Goal: Information Seeking & Learning: Learn about a topic

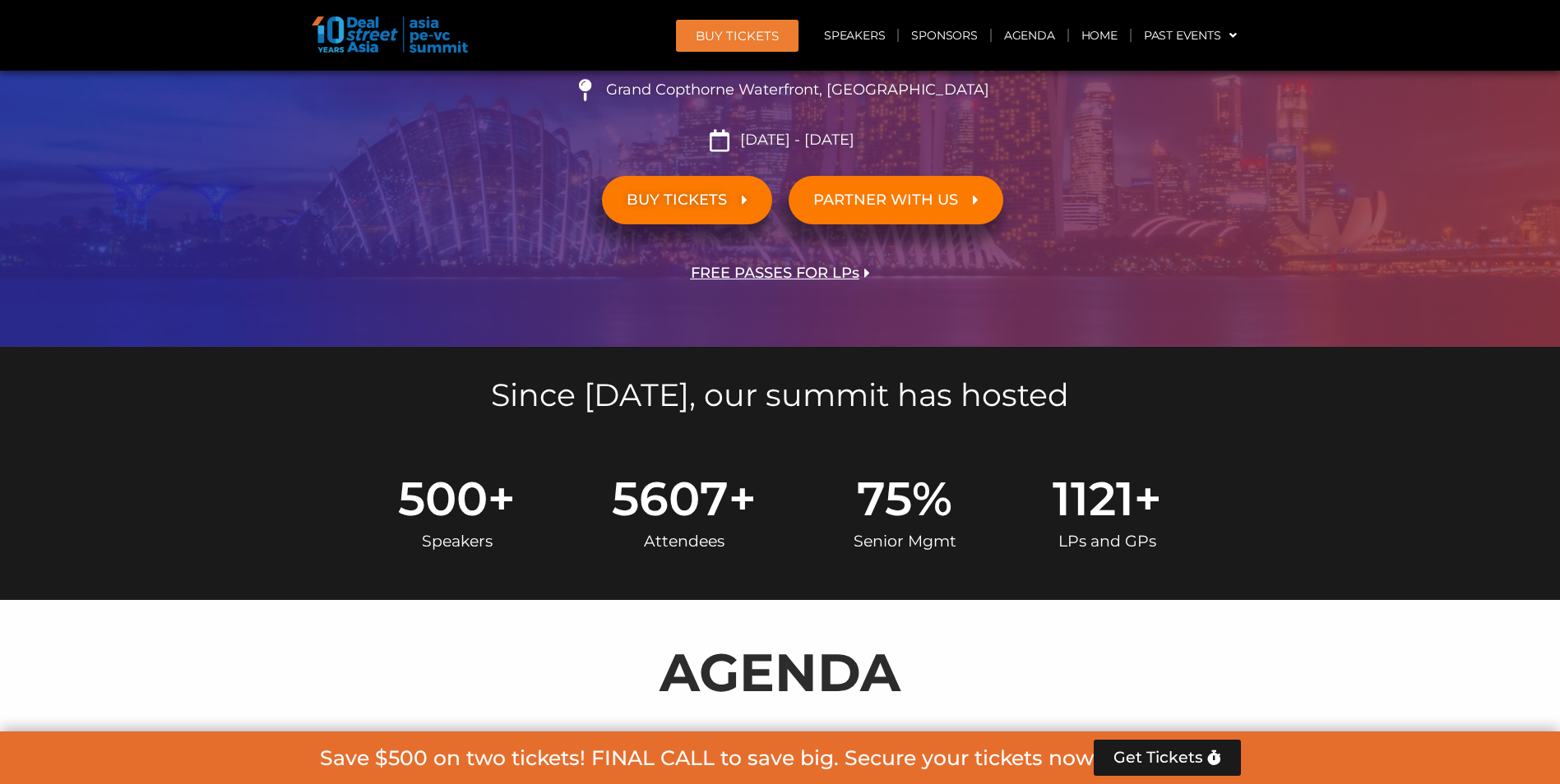
scroll to position [959, 0]
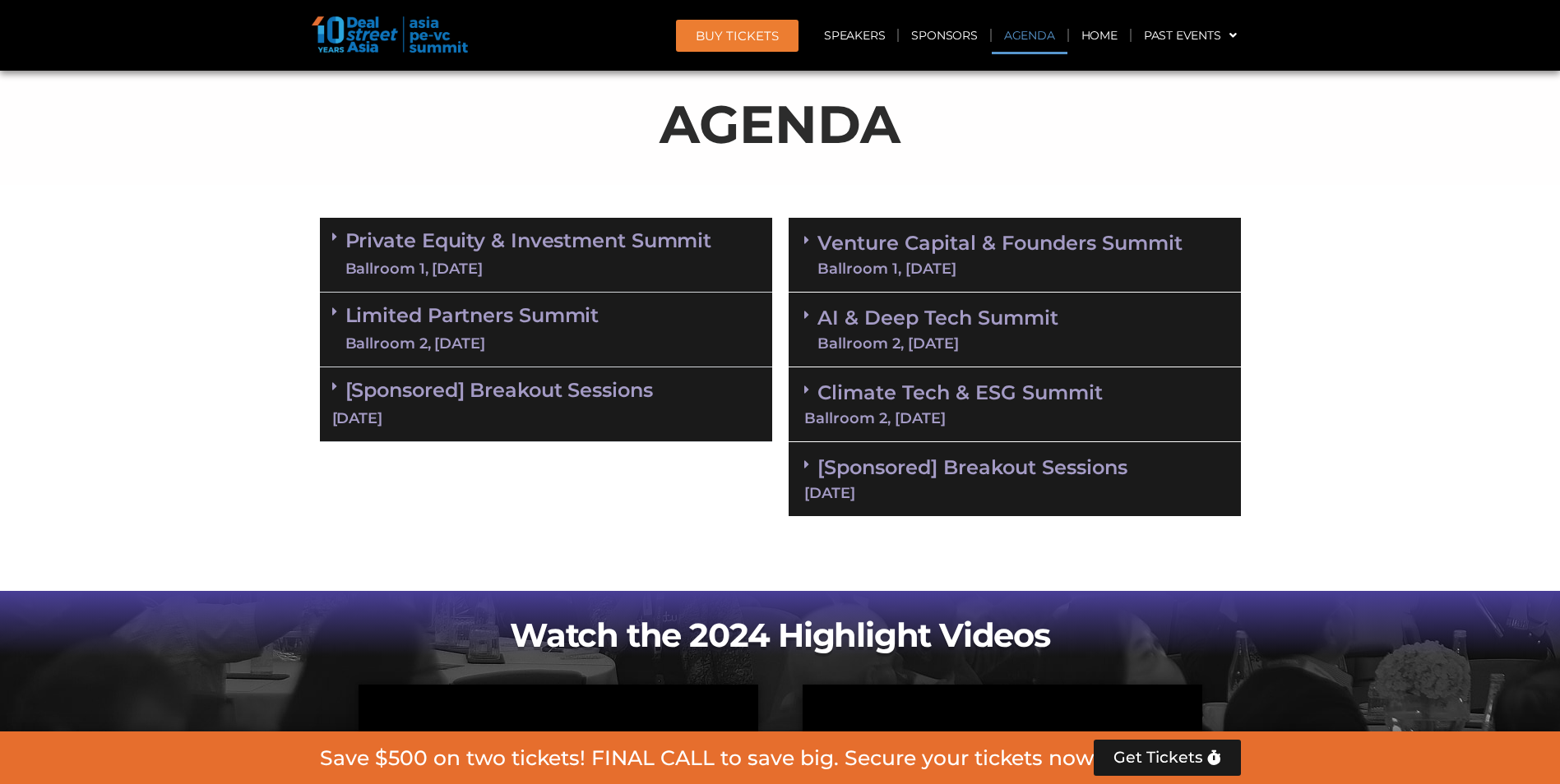
click at [620, 259] on div "Ballroom 1, [DATE]" at bounding box center [528, 268] width 367 height 20
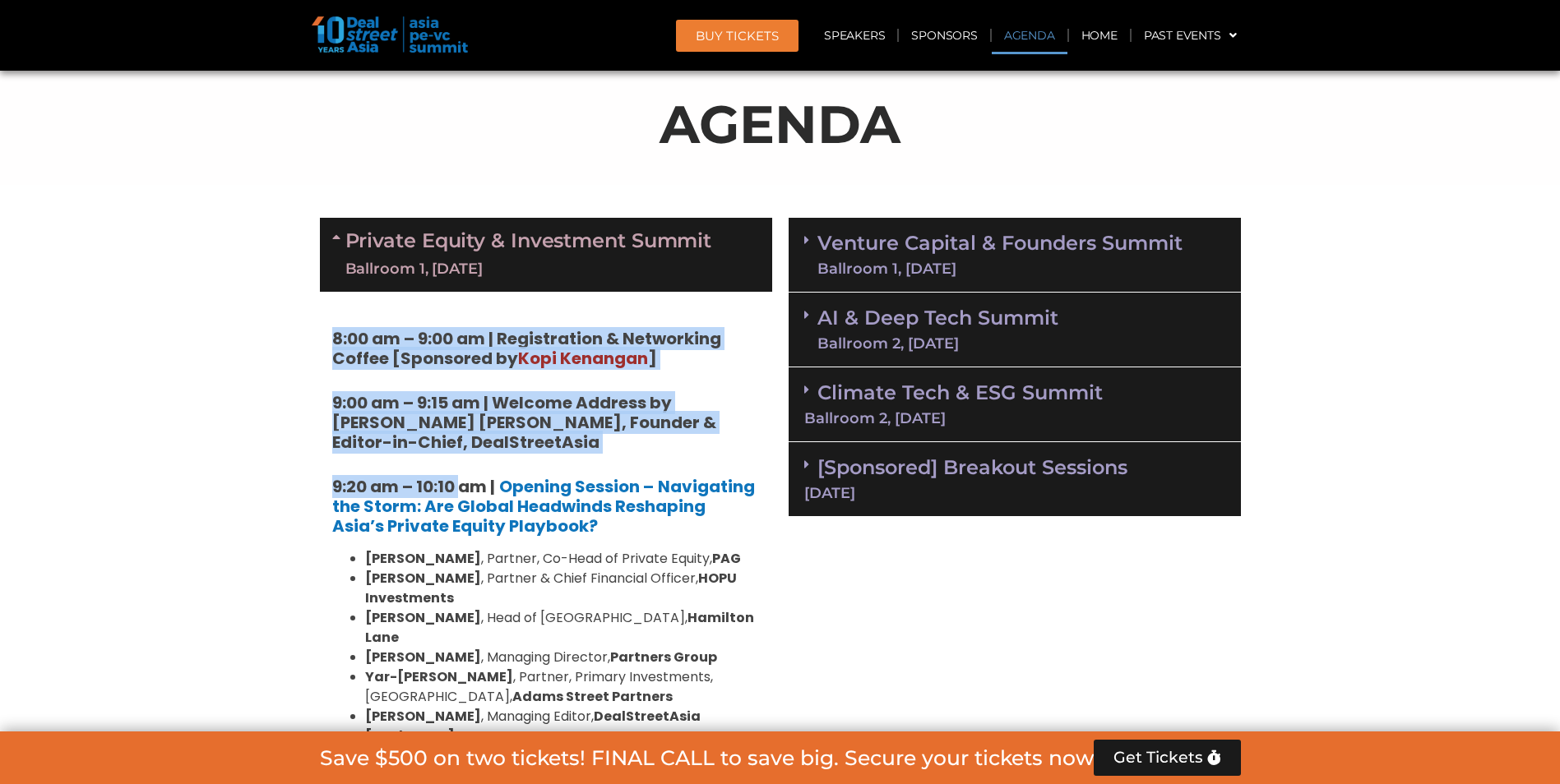
drag, startPoint x: 295, startPoint y: 329, endPoint x: 462, endPoint y: 478, distance: 223.8
click at [462, 478] on strong "9:20 am – 10:10 am |" at bounding box center [413, 486] width 163 height 23
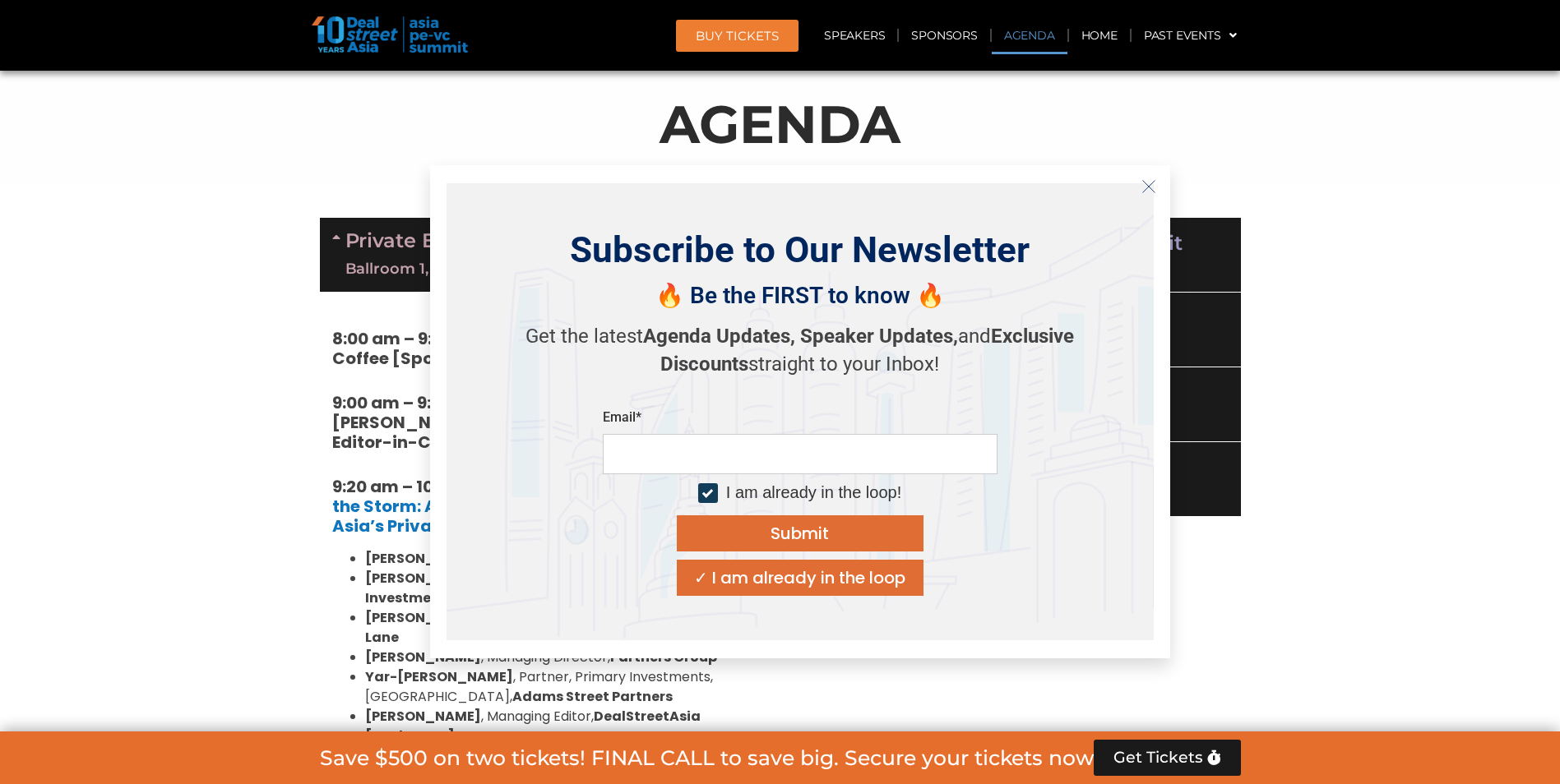
drag, startPoint x: 648, startPoint y: 363, endPoint x: 519, endPoint y: 348, distance: 129.9
click at [1141, 184] on icon "Close" at bounding box center [1148, 186] width 15 height 15
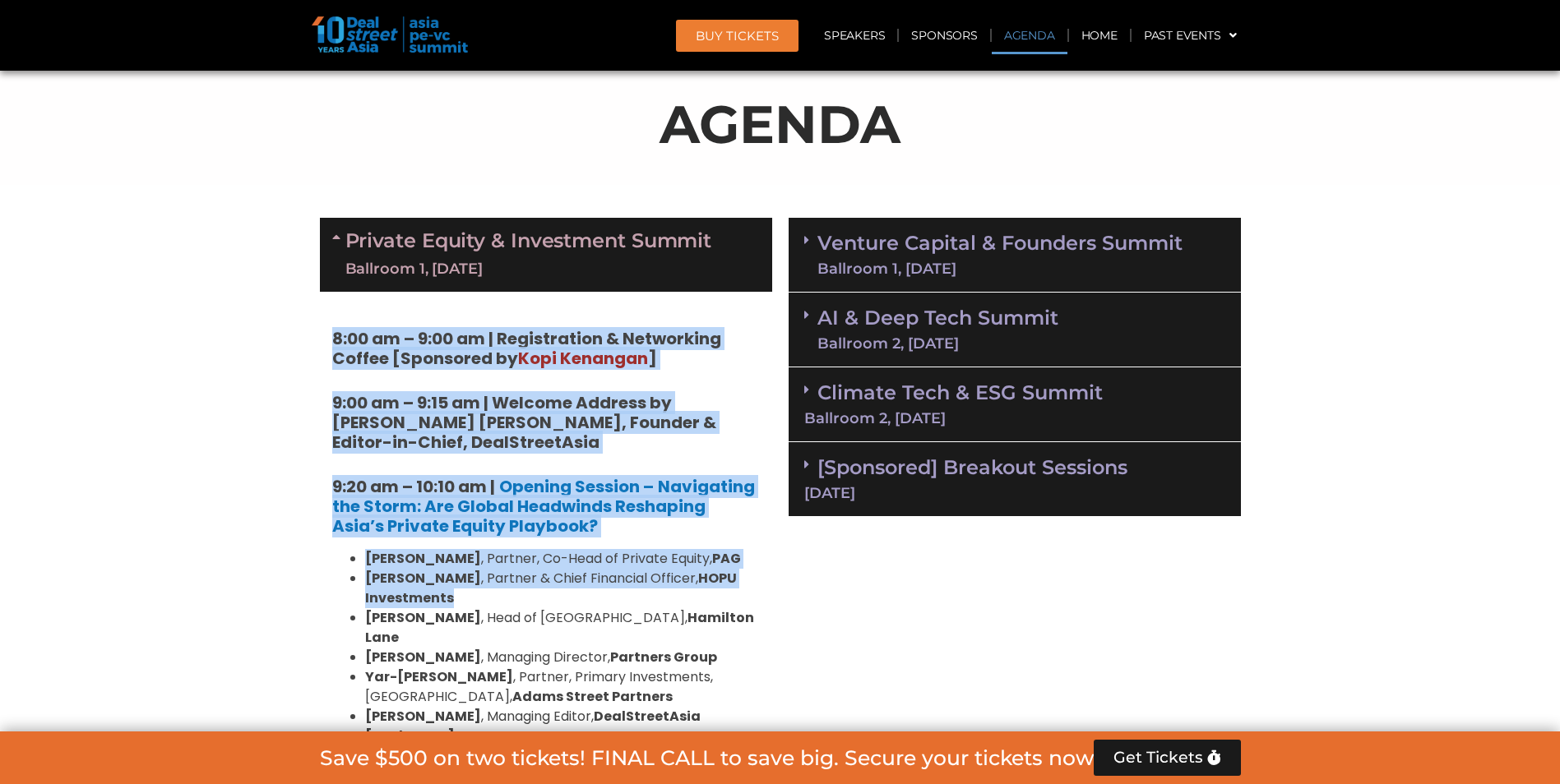
scroll to position [1096, 0]
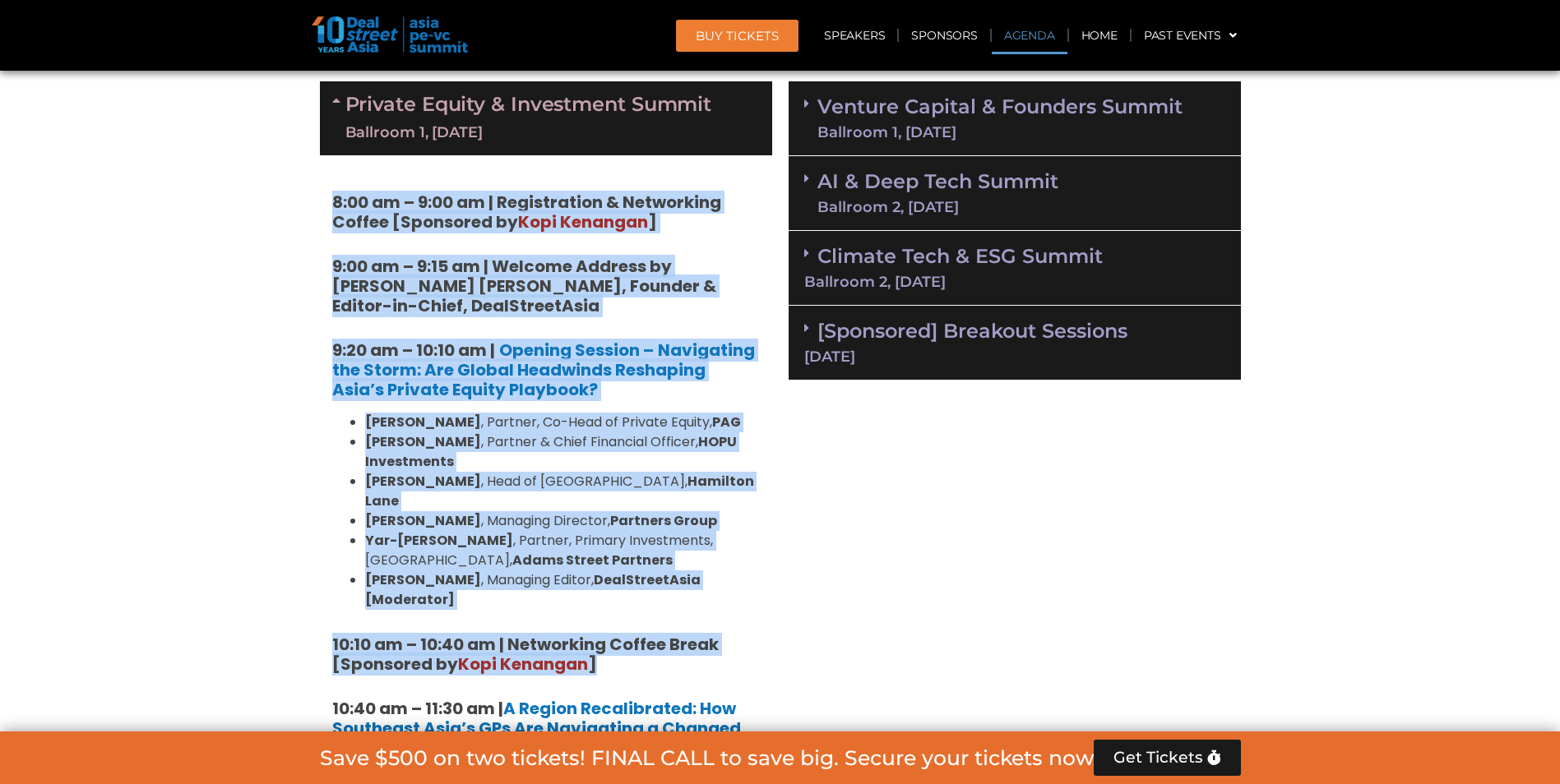
drag, startPoint x: 279, startPoint y: 329, endPoint x: 625, endPoint y: 622, distance: 453.4
click at [625, 635] on h5 "10:10 am – 10:40 am | Networking Coffee Break [Sponsored by [PERSON_NAME] ]" at bounding box center [546, 654] width 428 height 40
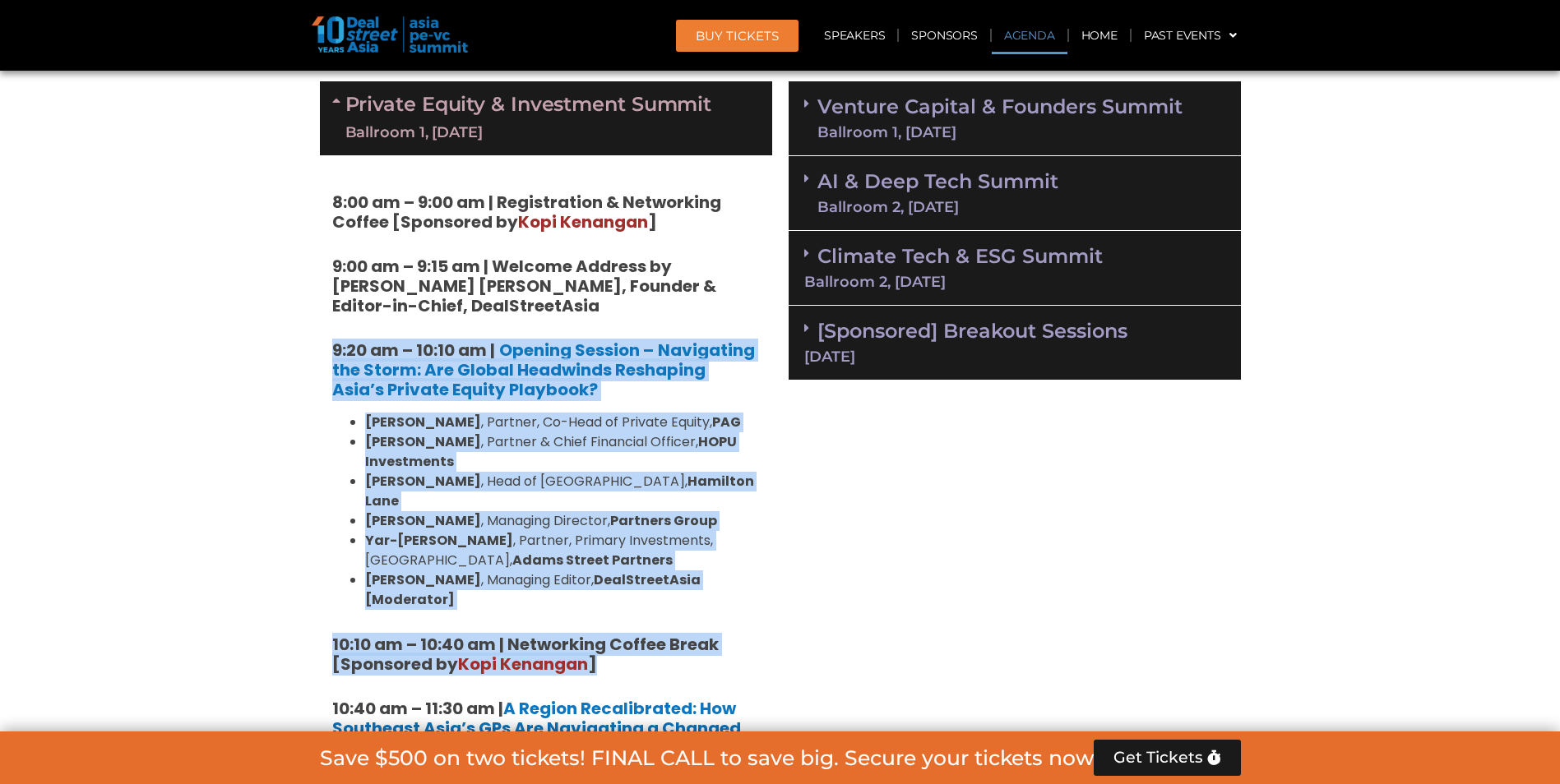
drag, startPoint x: 625, startPoint y: 622, endPoint x: 301, endPoint y: 356, distance: 419.2
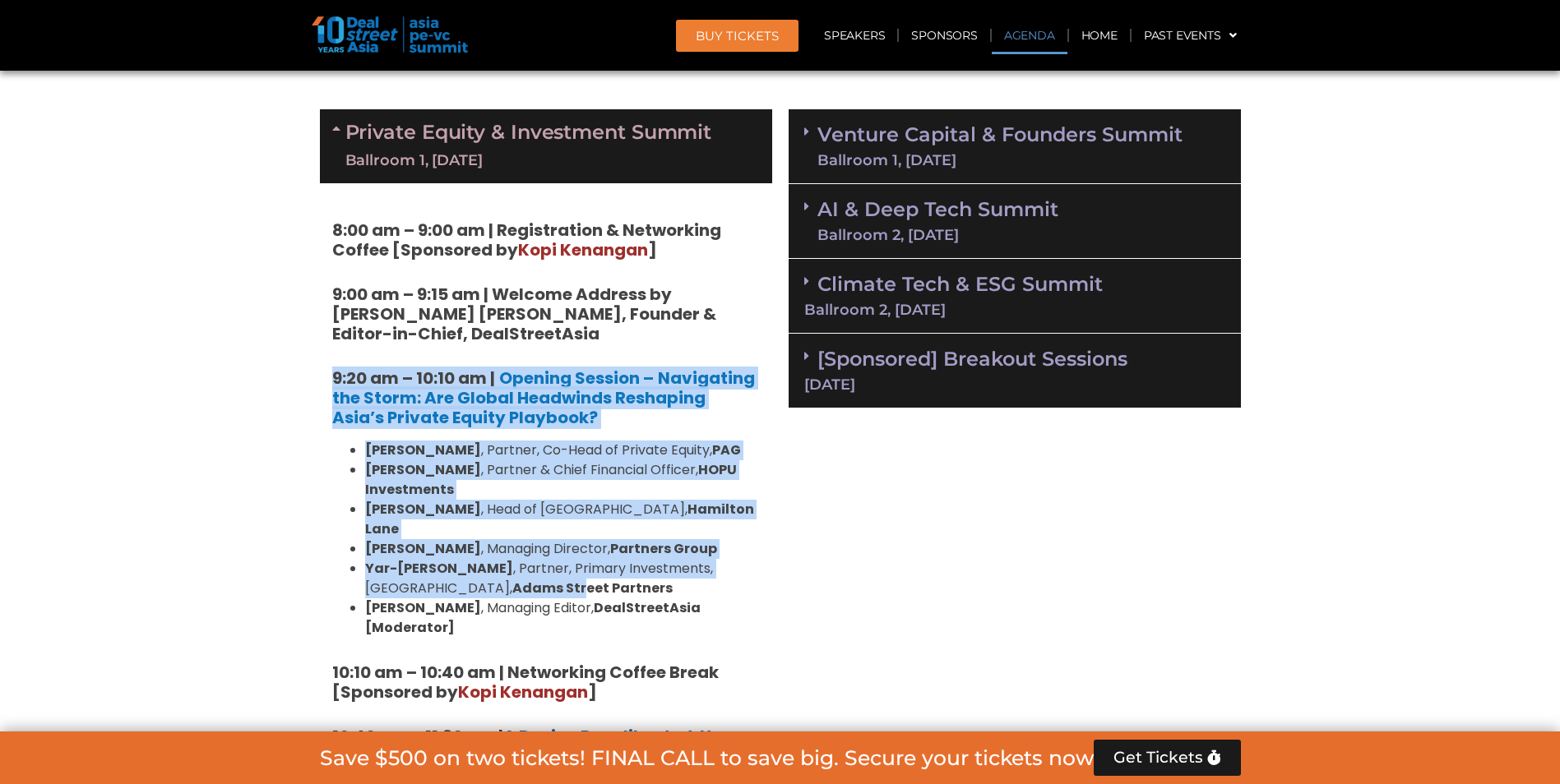
scroll to position [959, 0]
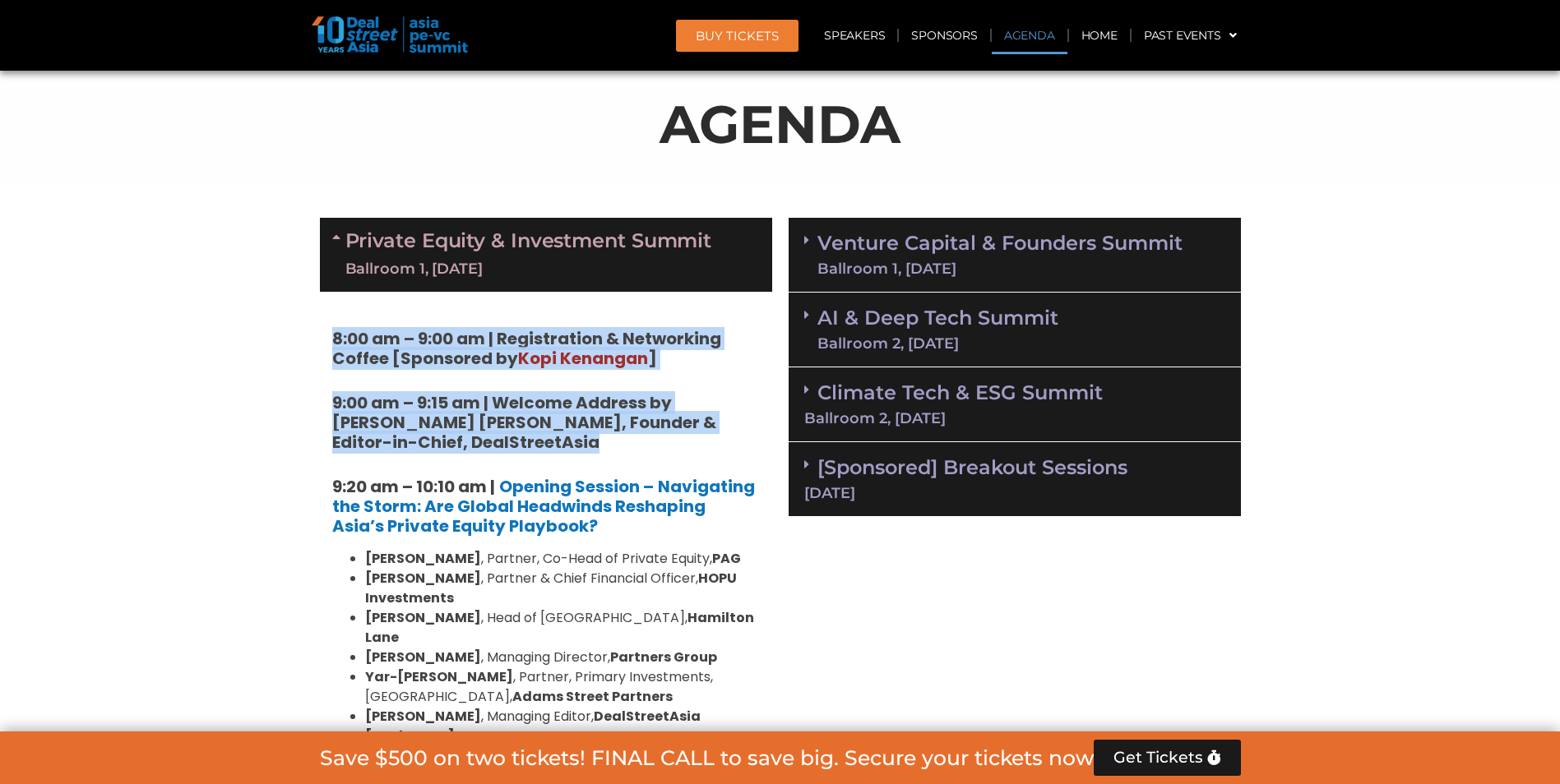
drag, startPoint x: 301, startPoint y: 356, endPoint x: 310, endPoint y: 326, distance: 31.3
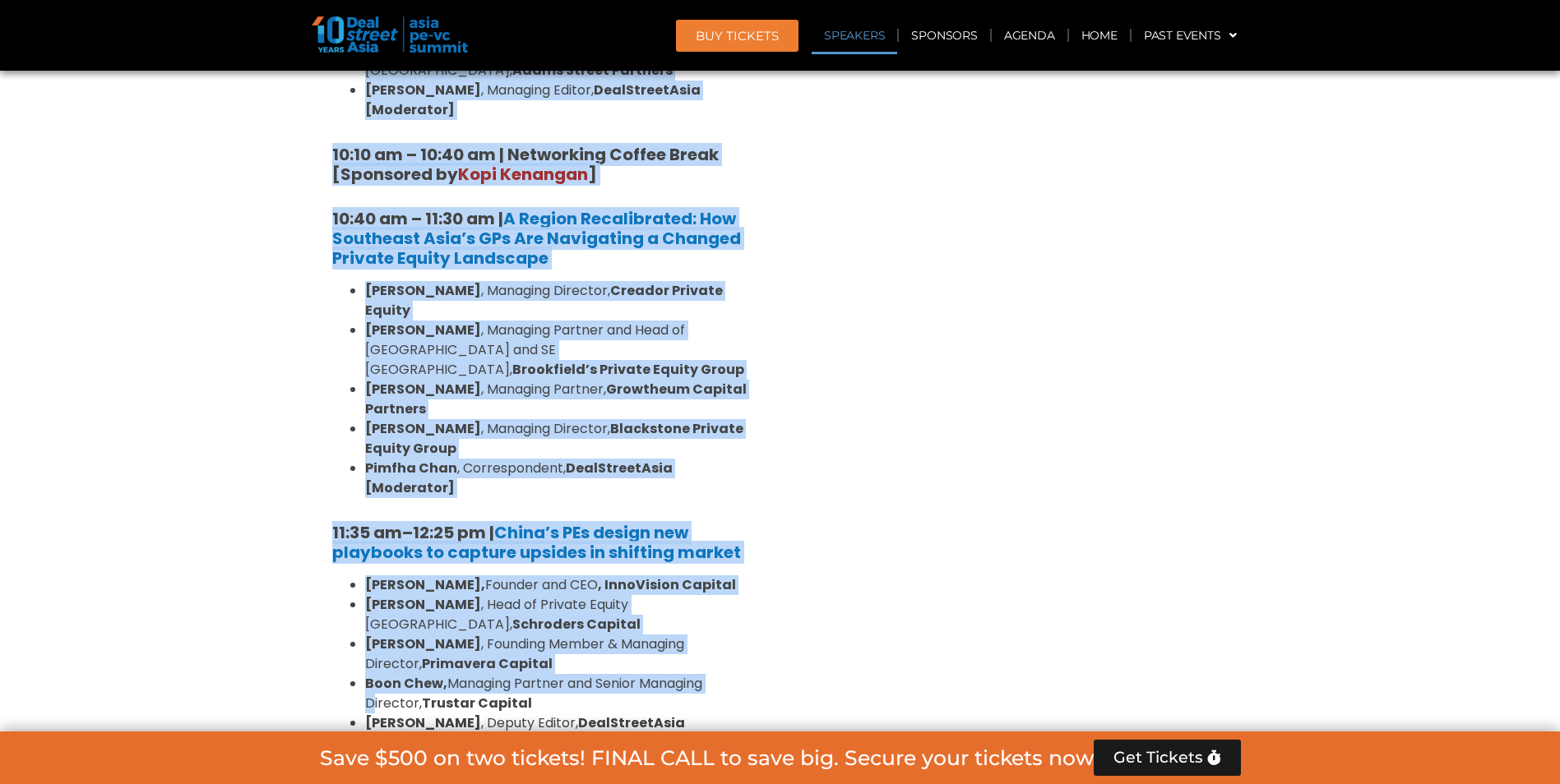
scroll to position [1644, 0]
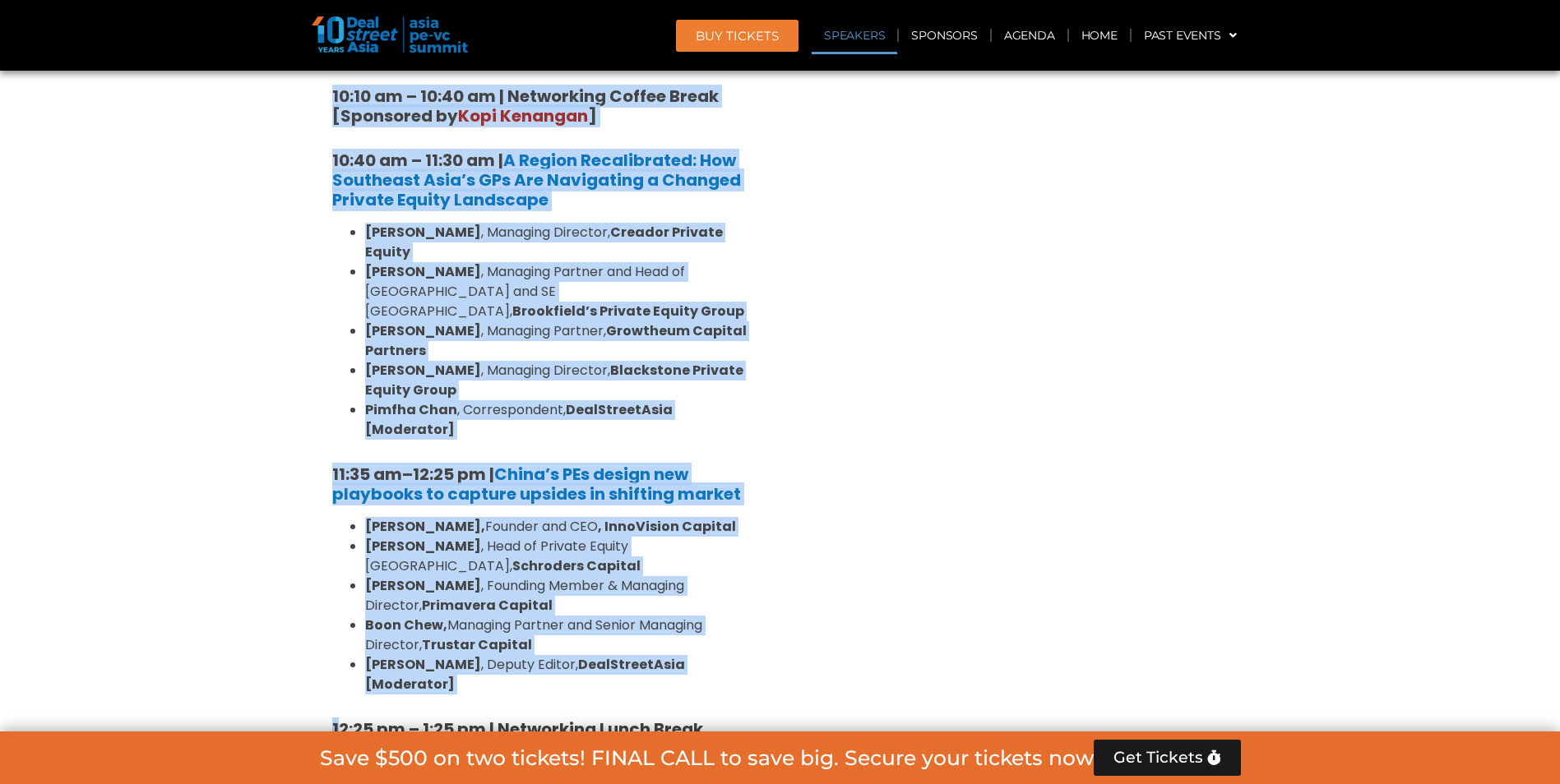
drag, startPoint x: 310, startPoint y: 332, endPoint x: 342, endPoint y: 600, distance: 269.9
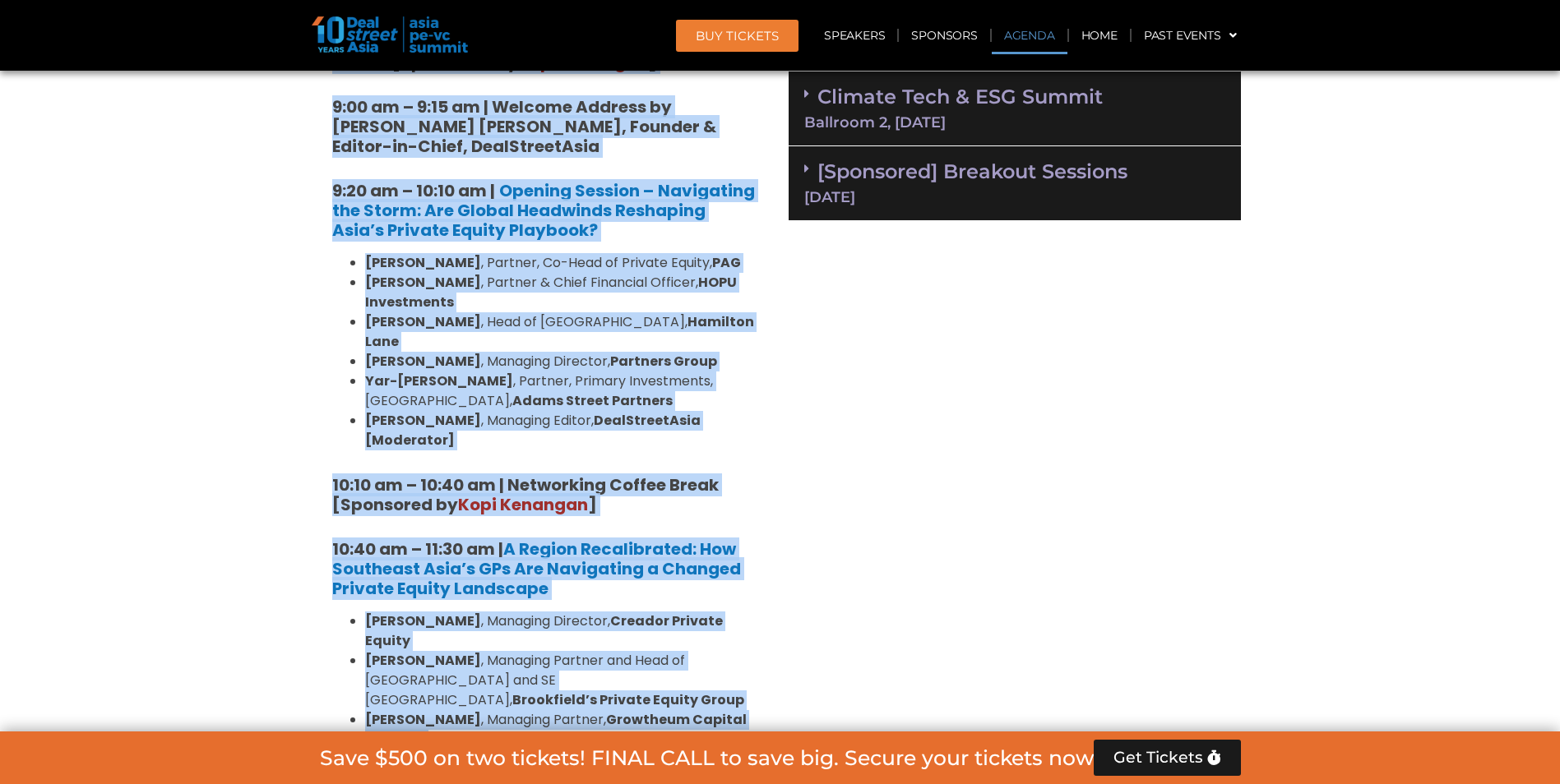
scroll to position [1233, 0]
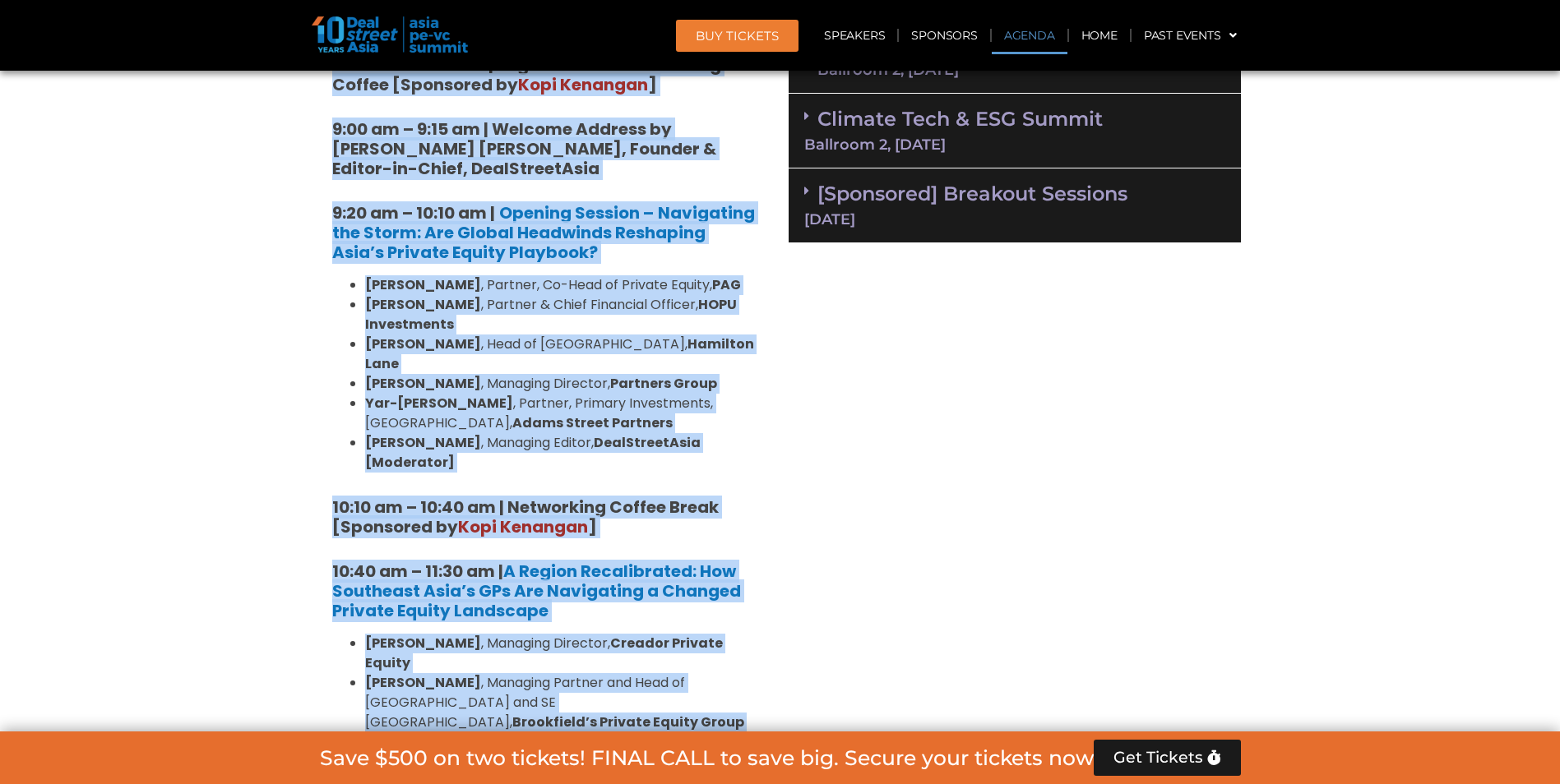
click at [342, 634] on ul "[PERSON_NAME] , Managing Director, Creador Private Equity [PERSON_NAME] , Manag…" at bounding box center [546, 743] width 428 height 217
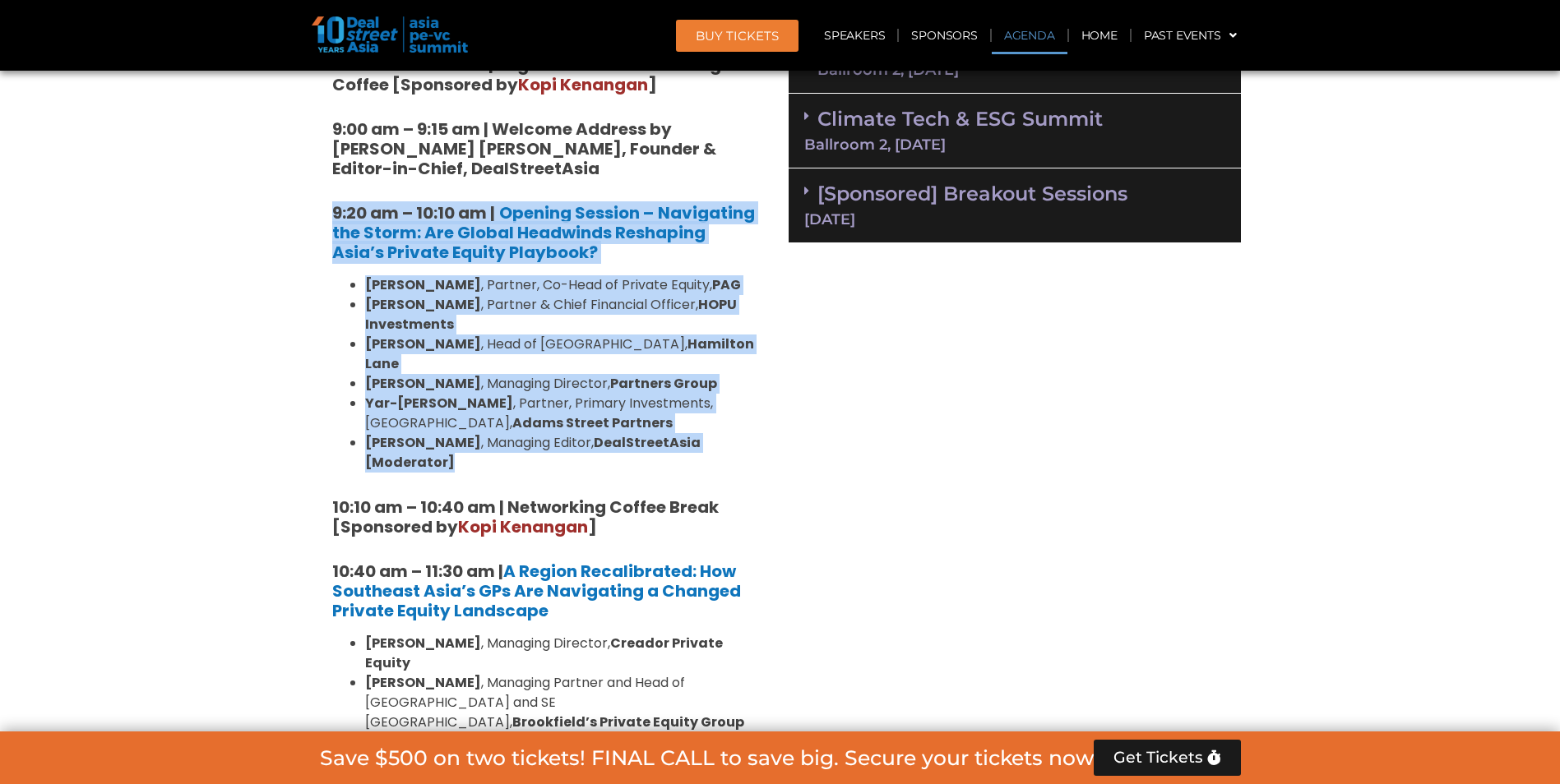
drag, startPoint x: 304, startPoint y: 215, endPoint x: 317, endPoint y: 434, distance: 219.4
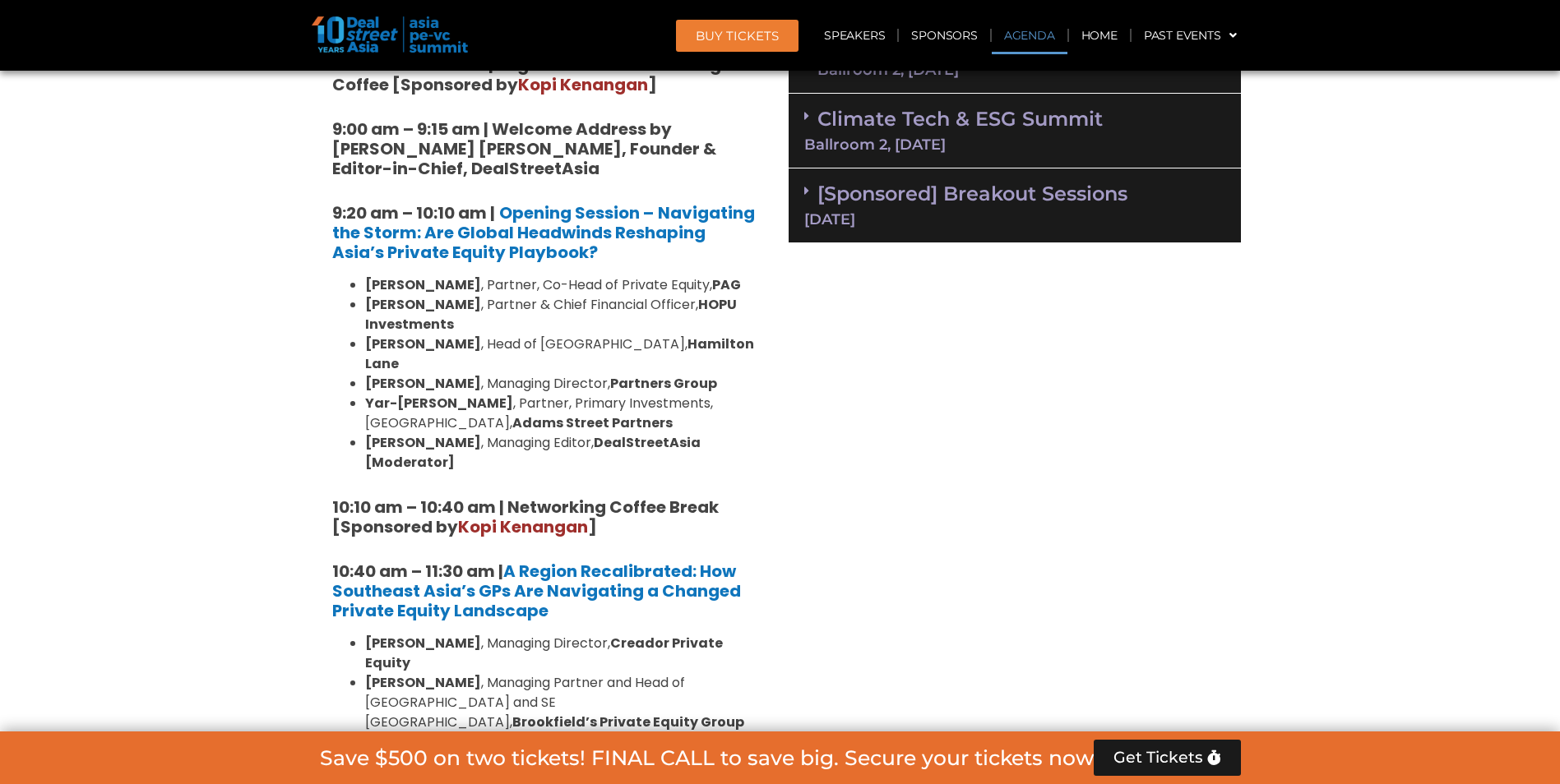
drag, startPoint x: 317, startPoint y: 434, endPoint x: 280, endPoint y: 482, distance: 60.6
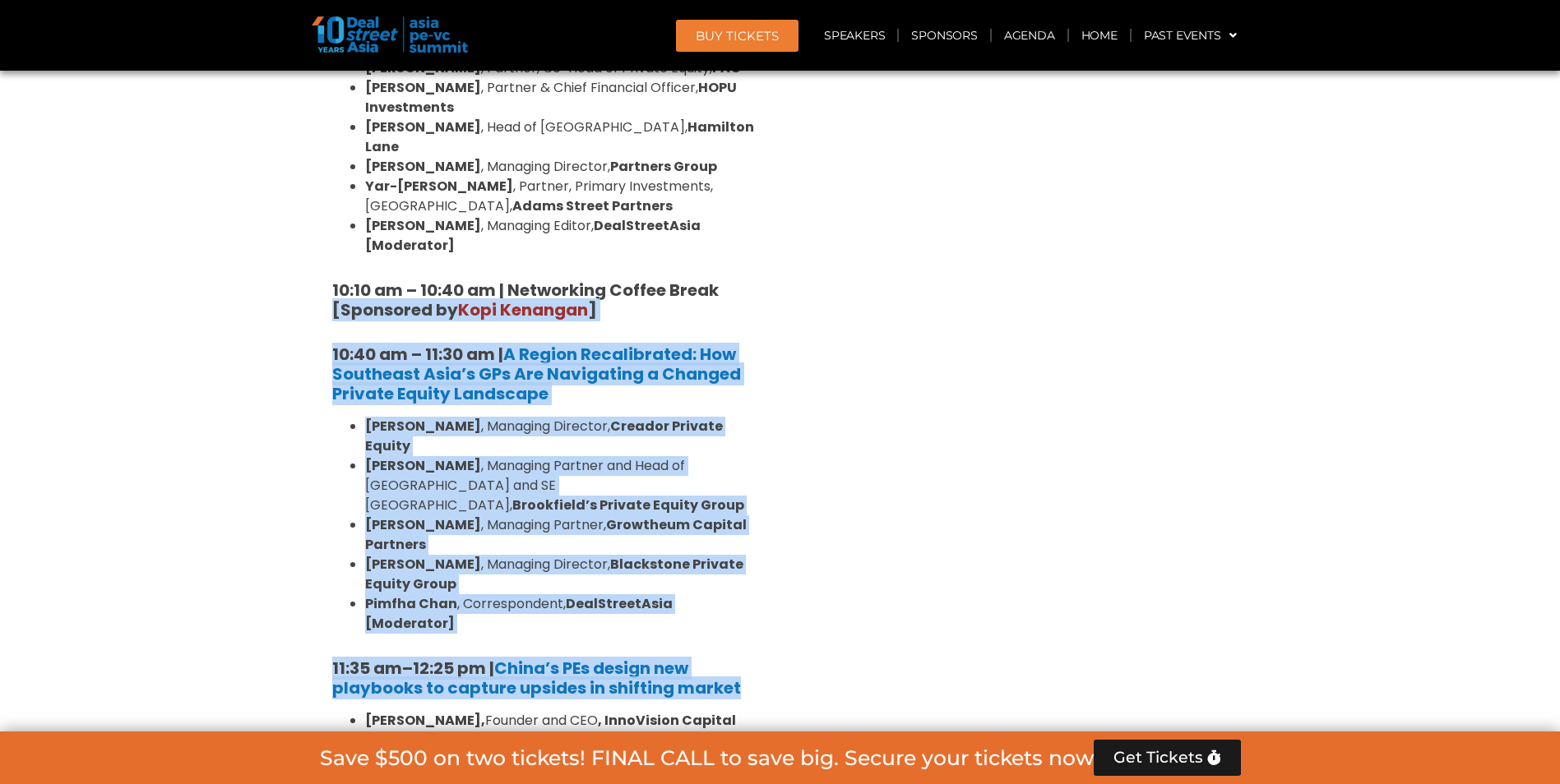
scroll to position [1506, 0]
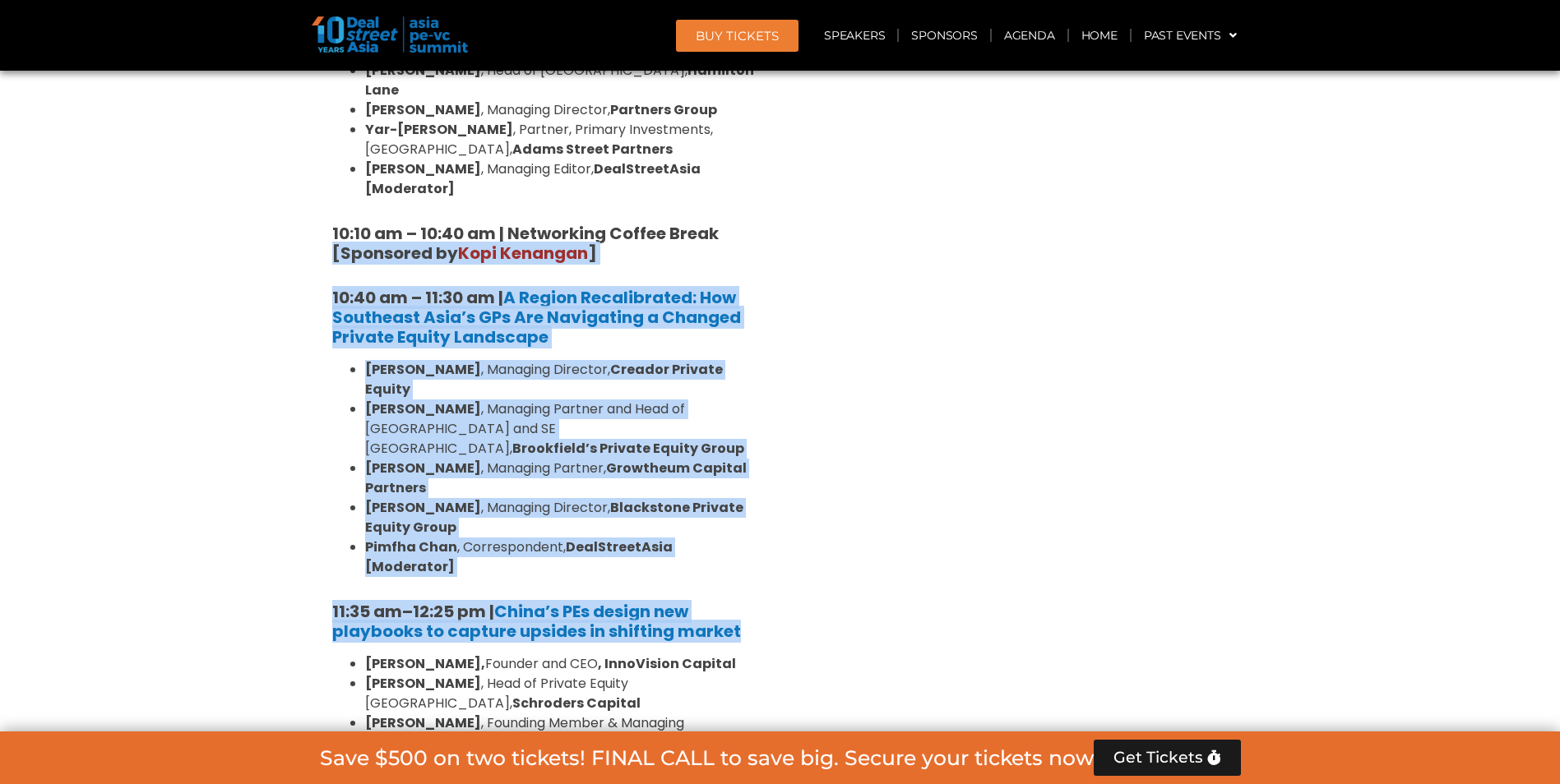
drag, startPoint x: 276, startPoint y: 485, endPoint x: 280, endPoint y: 584, distance: 99.1
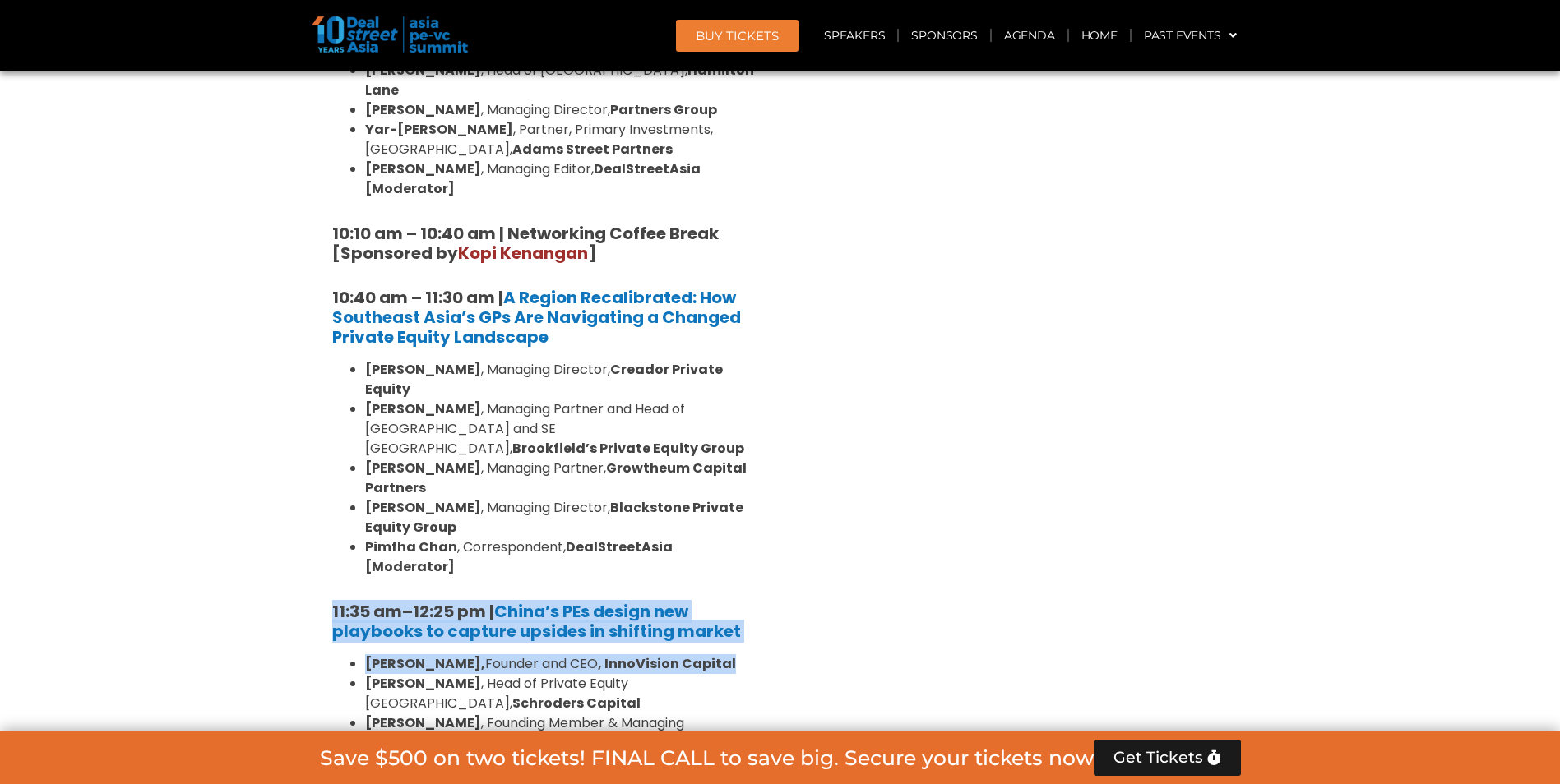
drag, startPoint x: 278, startPoint y: 539, endPoint x: 285, endPoint y: 608, distance: 69.4
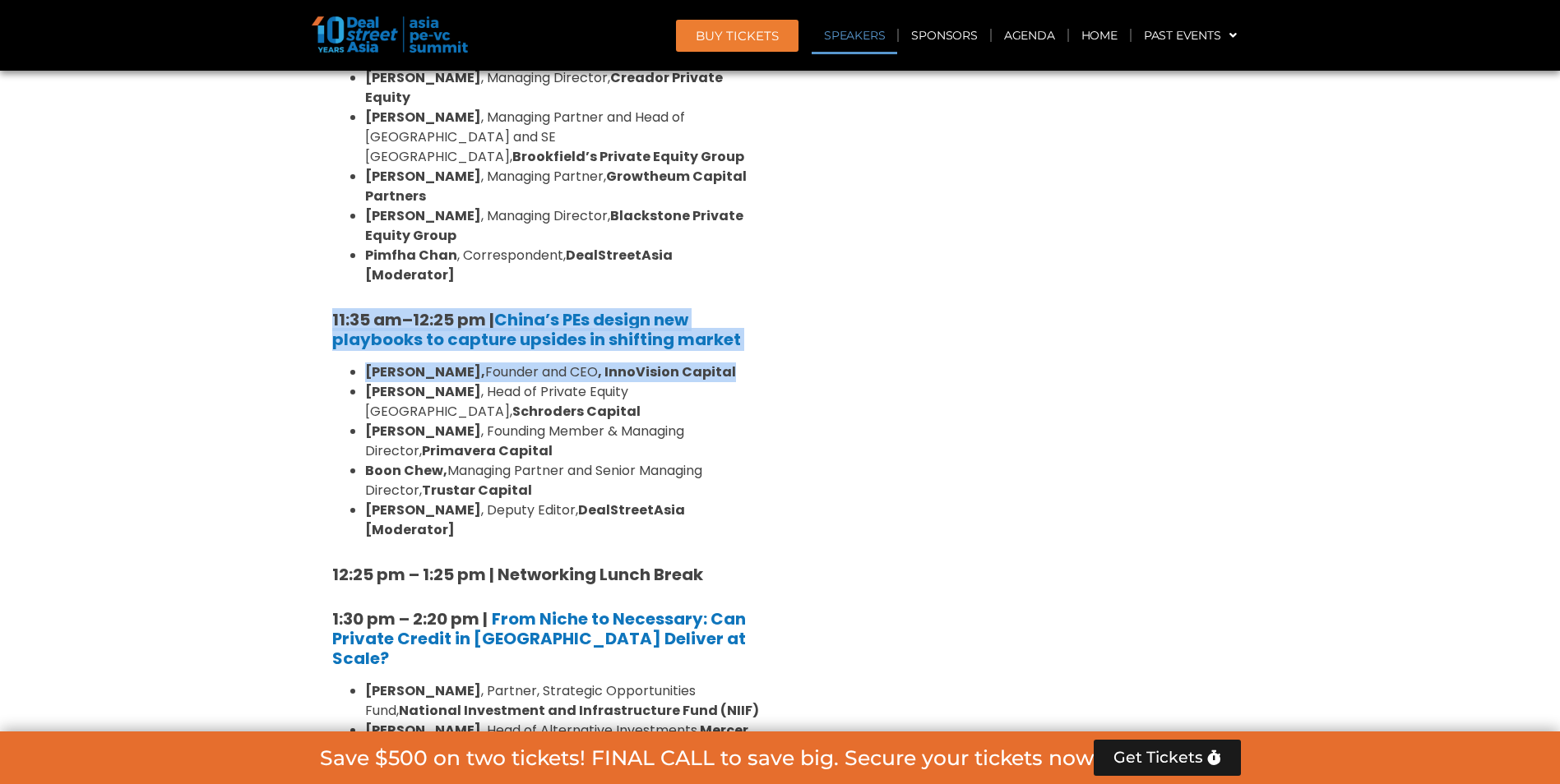
scroll to position [1644, 0]
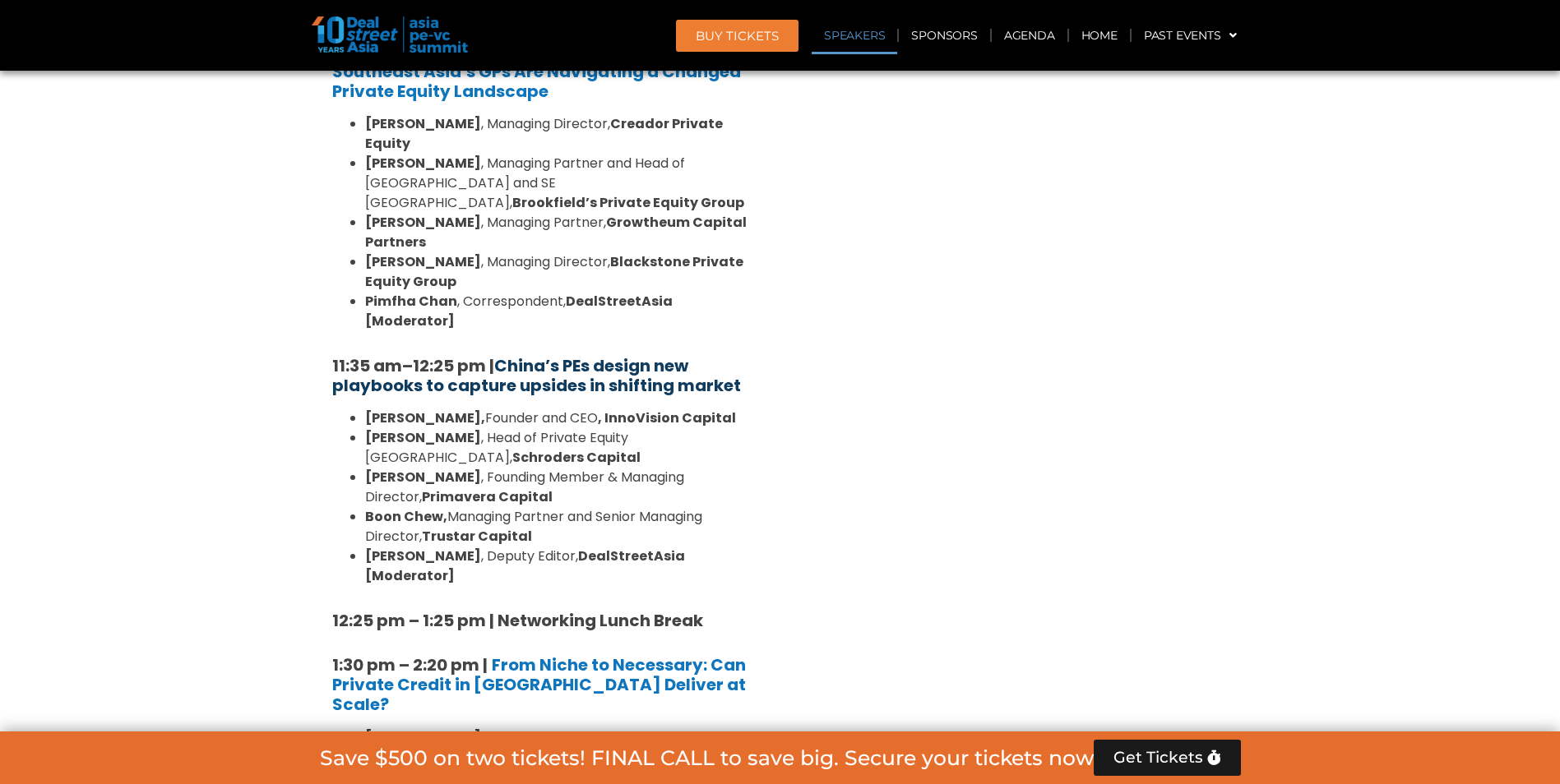
scroll to position [2054, 0]
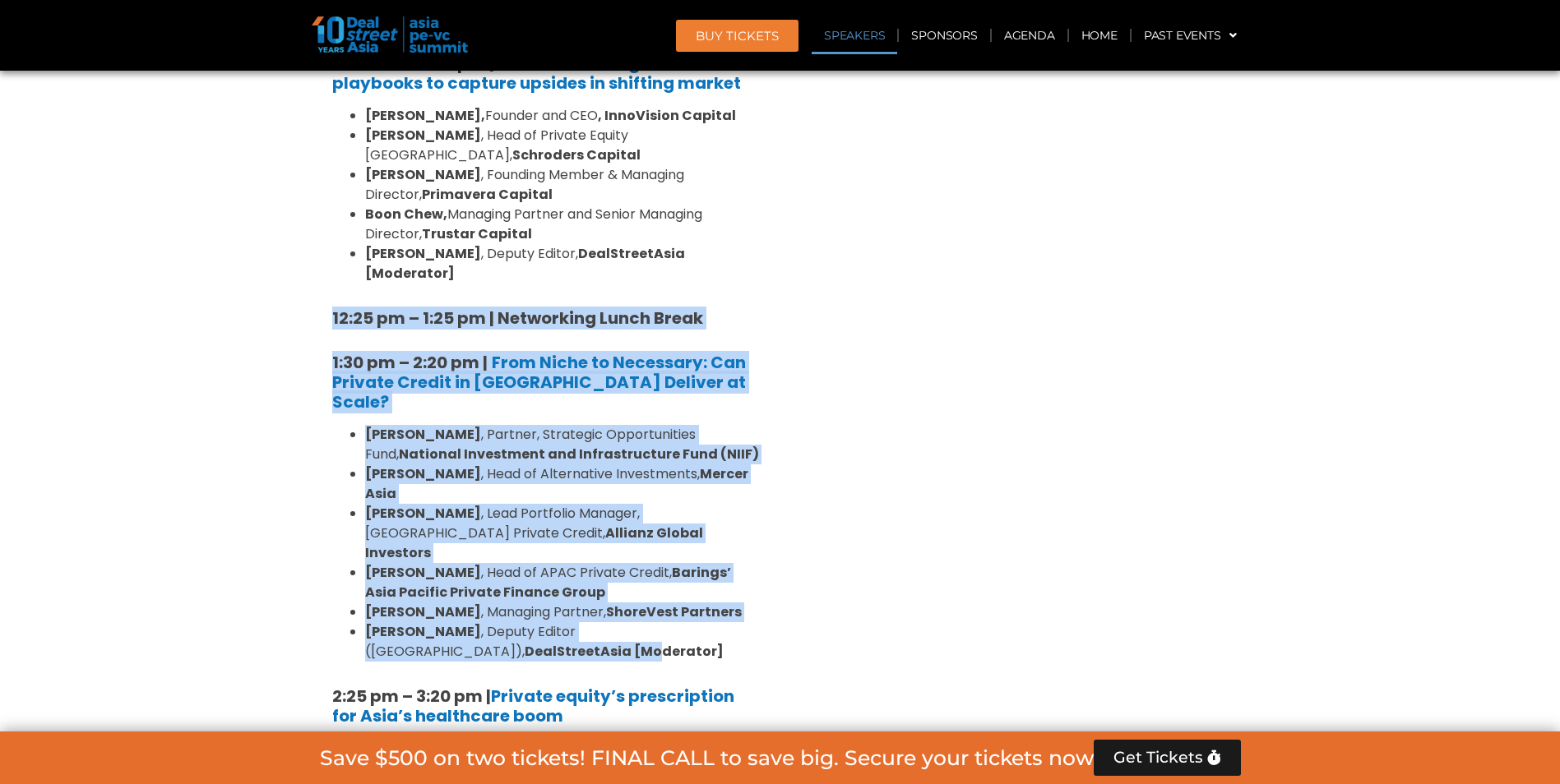
drag, startPoint x: 300, startPoint y: 205, endPoint x: 388, endPoint y: 471, distance: 280.2
click at [388, 471] on section "Private Equity & Investment Summit Ballroom 1, [DATE] 8:00 am – 9:00 am | Regis…" at bounding box center [780, 531] width 1560 height 2835
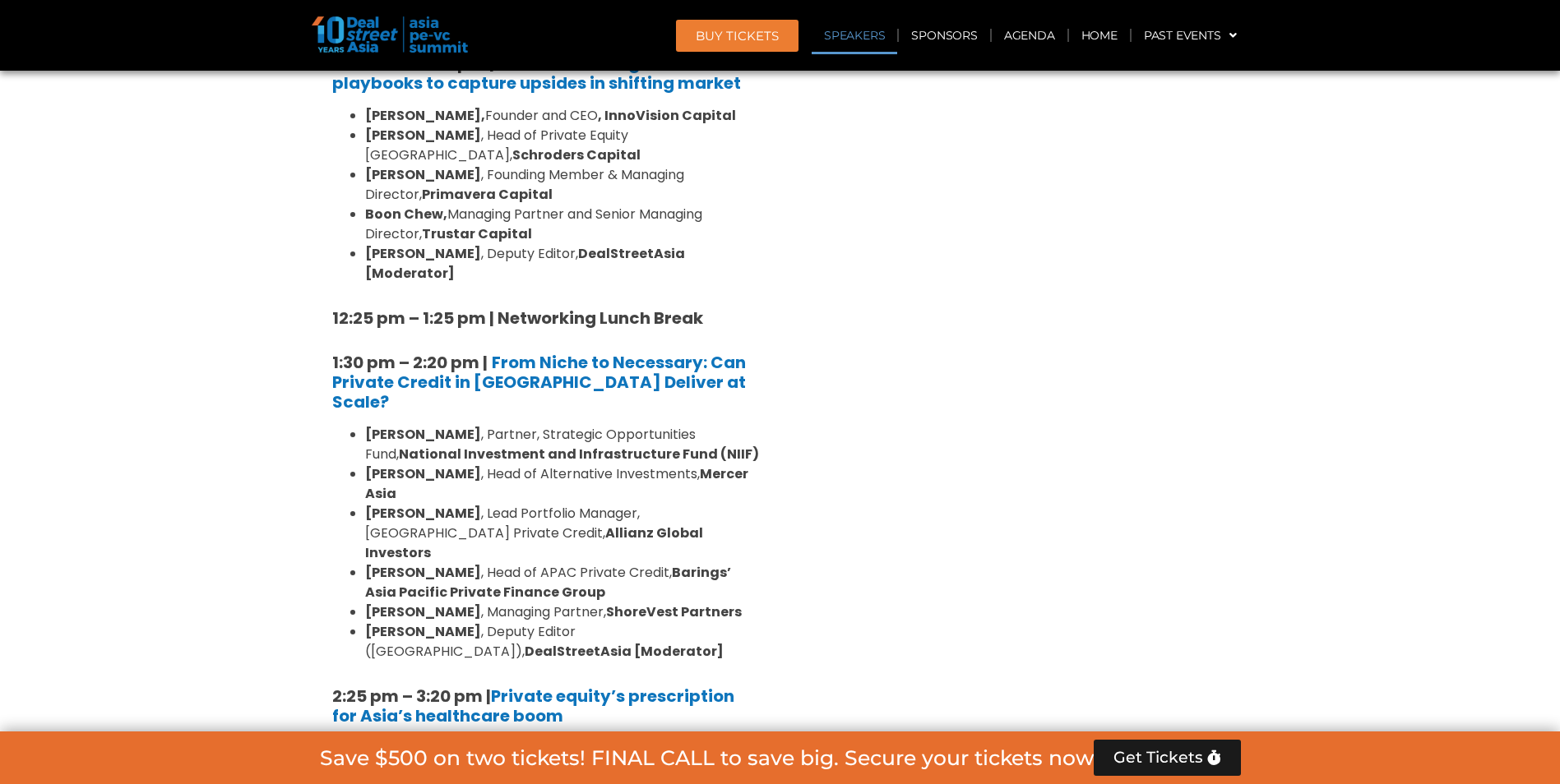
click at [611, 622] on li "[PERSON_NAME] , Deputy Editor ([GEOGRAPHIC_DATA]), DealStreetAsia [Moderator]" at bounding box center [562, 642] width 395 height 40
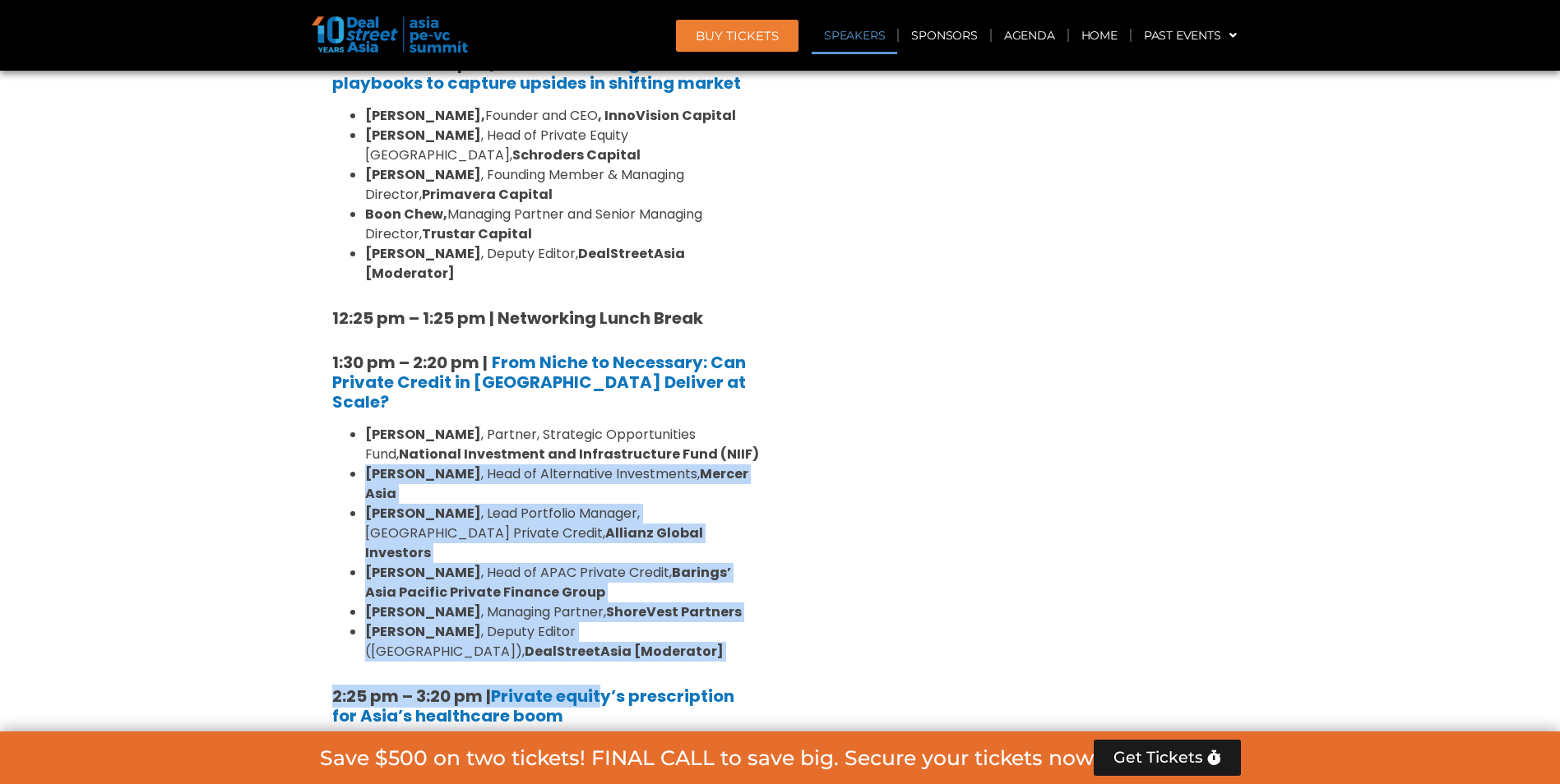
drag, startPoint x: 602, startPoint y: 493, endPoint x: 296, endPoint y: 336, distance: 343.9
click at [296, 336] on section "Private Equity & Investment Summit Ballroom 1, [DATE] 8:00 am – 9:00 am | Regis…" at bounding box center [780, 531] width 1560 height 2835
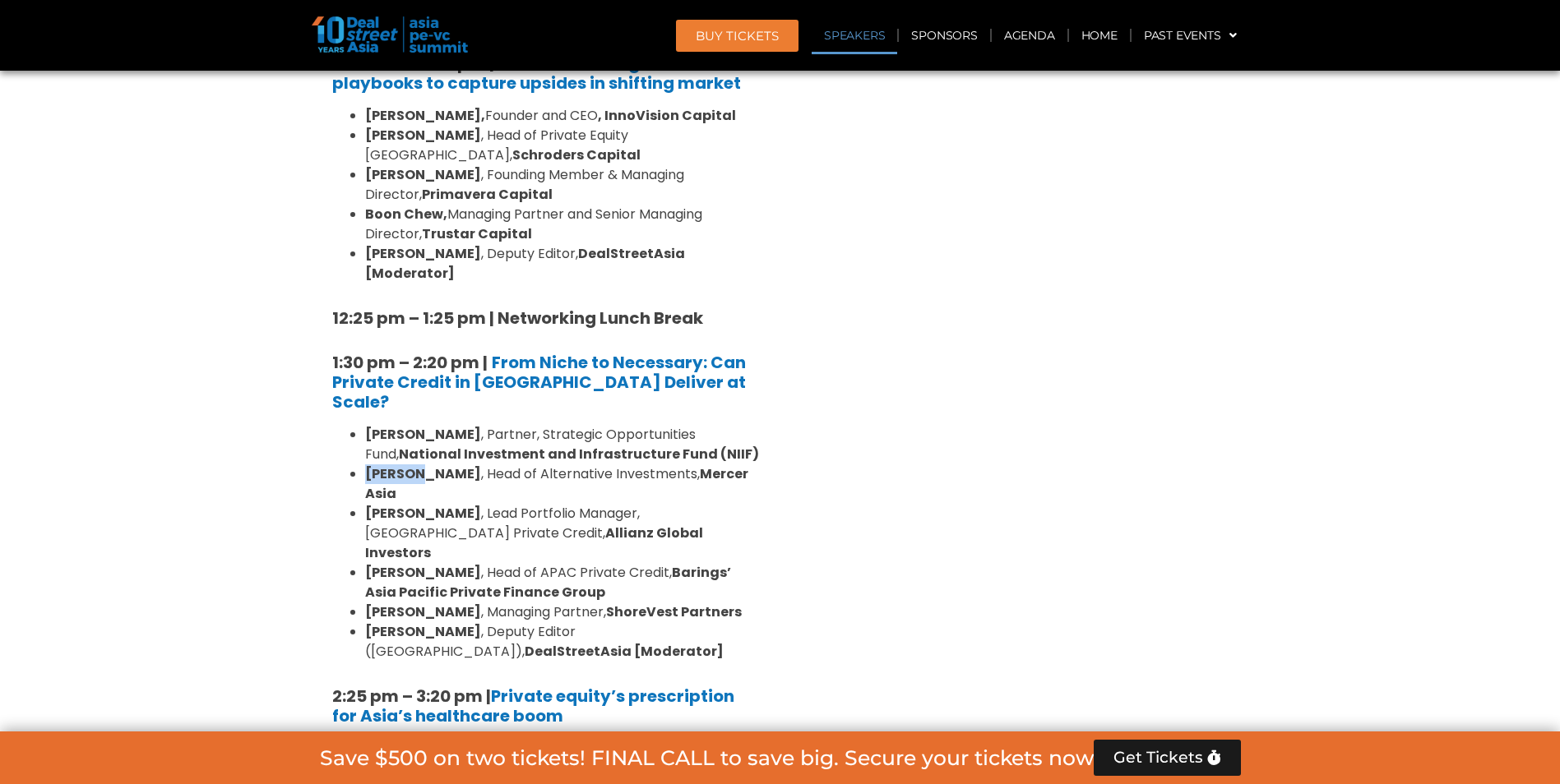
drag, startPoint x: 358, startPoint y: 339, endPoint x: 421, endPoint y: 339, distance: 63.0
click at [421, 425] on ul "[PERSON_NAME] , Partner, Strategic Opportunities Fund, National Investment and …" at bounding box center [546, 543] width 428 height 237
click at [435, 602] on strong "[PERSON_NAME]" at bounding box center [422, 611] width 116 height 19
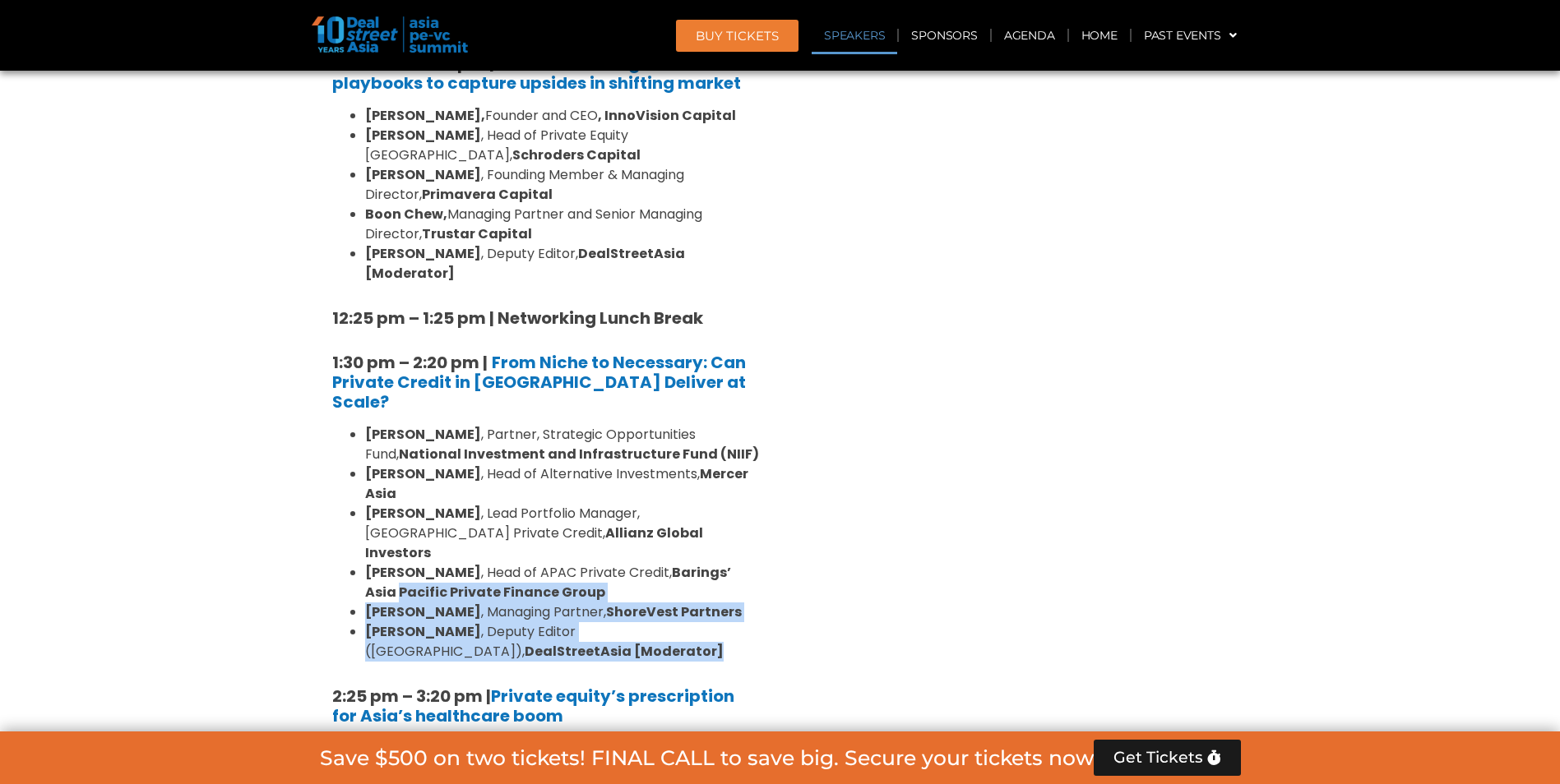
drag, startPoint x: 545, startPoint y: 483, endPoint x: 299, endPoint y: 422, distance: 253.5
click at [299, 422] on section "Private Equity & Investment Summit Ballroom 1, [DATE] 8:00 am – 9:00 am | Regis…" at bounding box center [780, 531] width 1560 height 2835
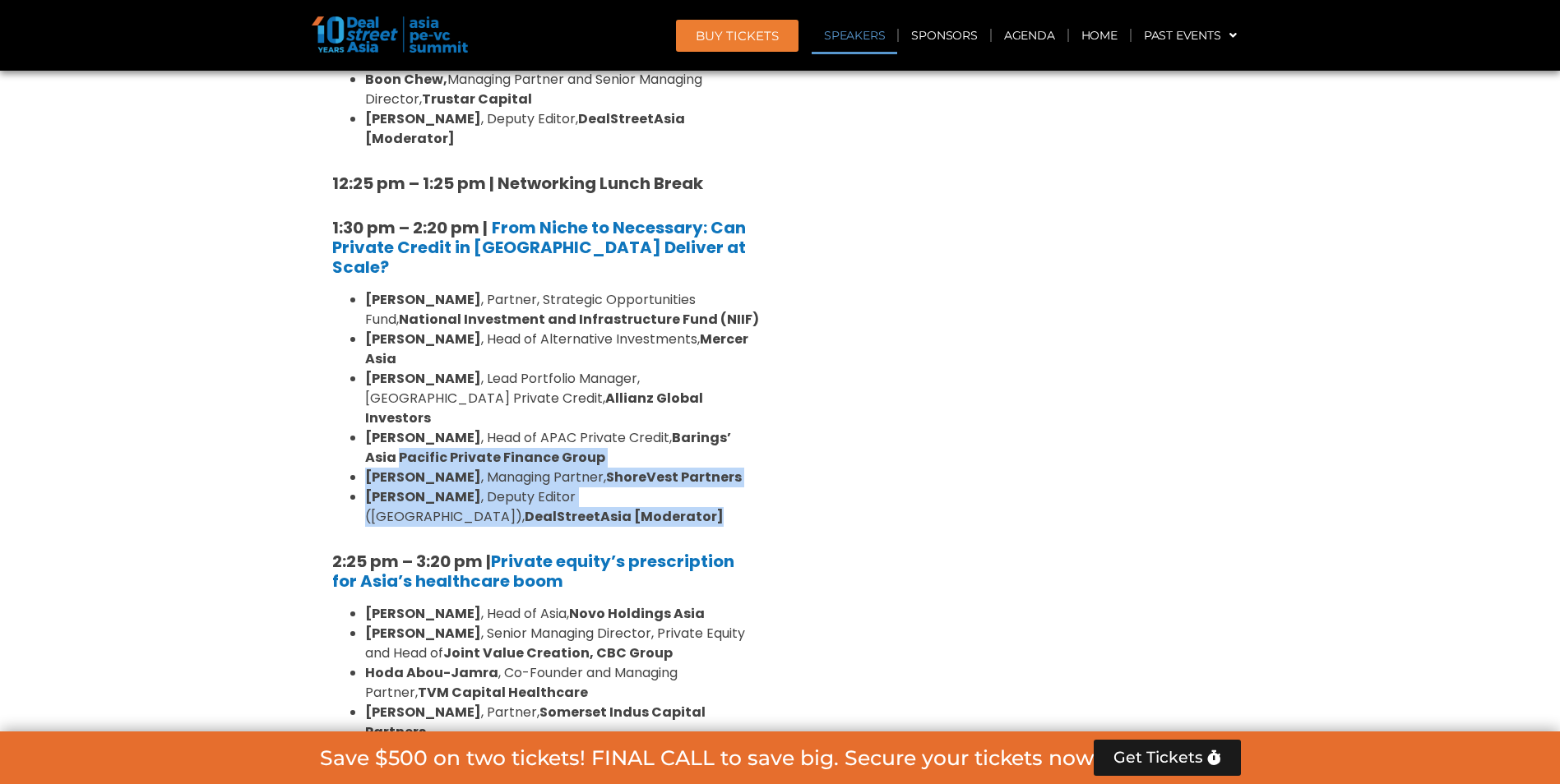
scroll to position [2328, 0]
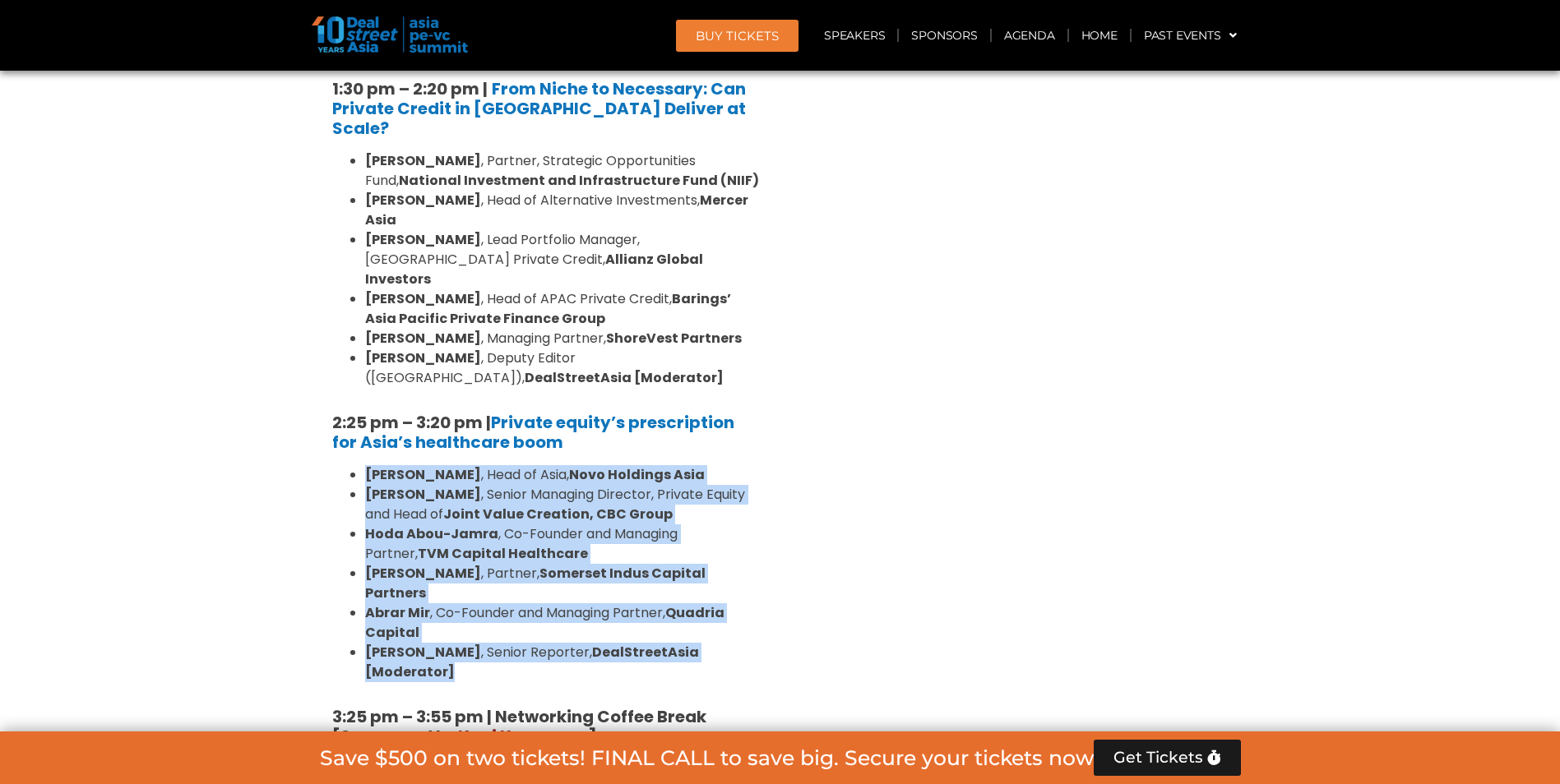
drag, startPoint x: 340, startPoint y: 296, endPoint x: 753, endPoint y: 453, distance: 441.8
click at [753, 465] on ul "[PERSON_NAME] , Head of Asia, Novo Holdings Asia [PERSON_NAME] , Senior Managin…" at bounding box center [546, 574] width 428 height 217
click at [753, 643] on li "[PERSON_NAME] , Senior Reporter, DealStreetAsia [Moderator]" at bounding box center [562, 662] width 395 height 40
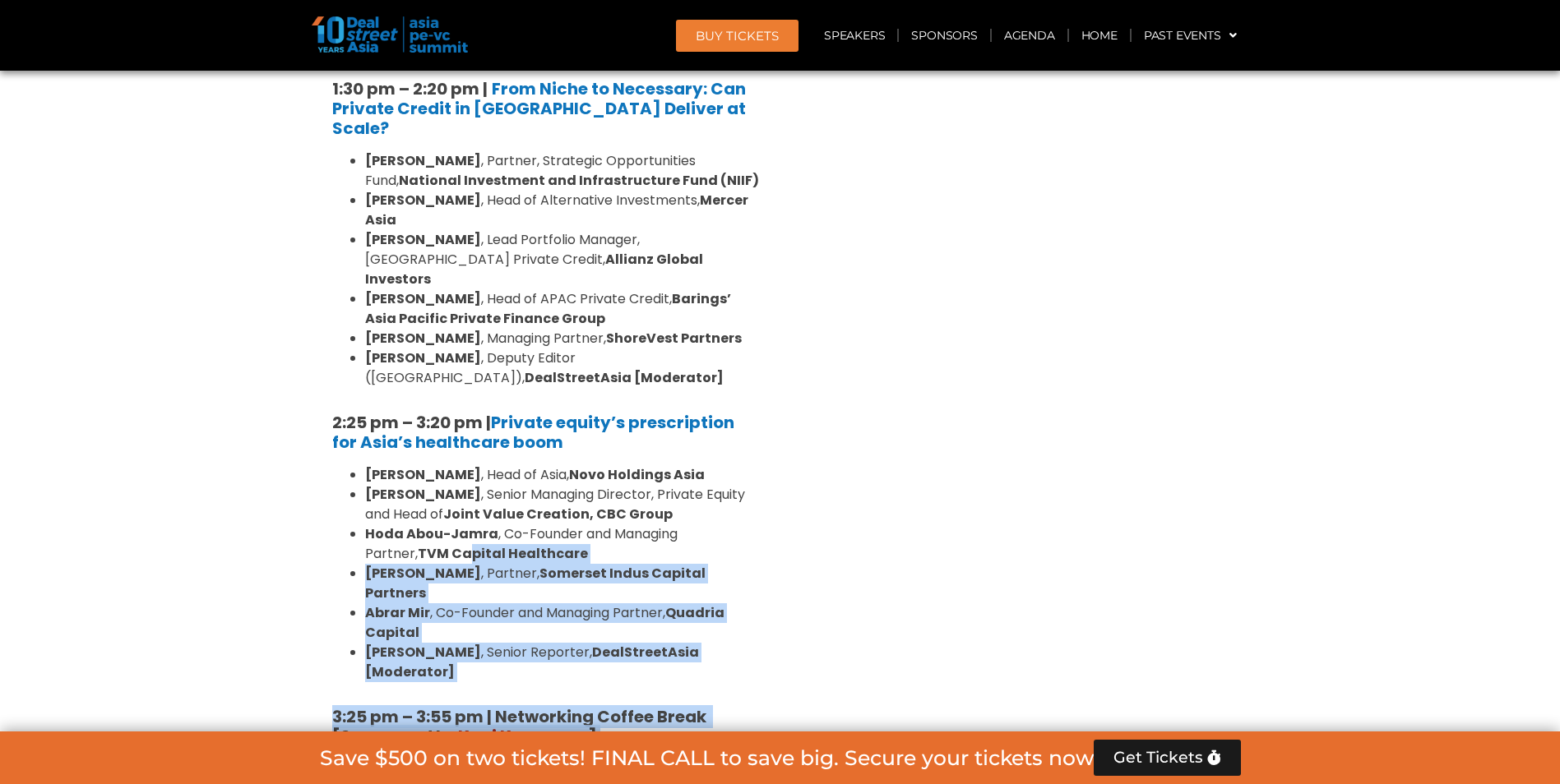
drag, startPoint x: 800, startPoint y: 449, endPoint x: 414, endPoint y: 369, distance: 394.2
click at [414, 369] on div "Private Equity & Investment Summit Ballroom 1, [DATE] 8:00 am – 9:00 am | Regis…" at bounding box center [780, 257] width 937 height 2835
click at [418, 544] on strong "TVM Capital Healthcare" at bounding box center [503, 553] width 170 height 19
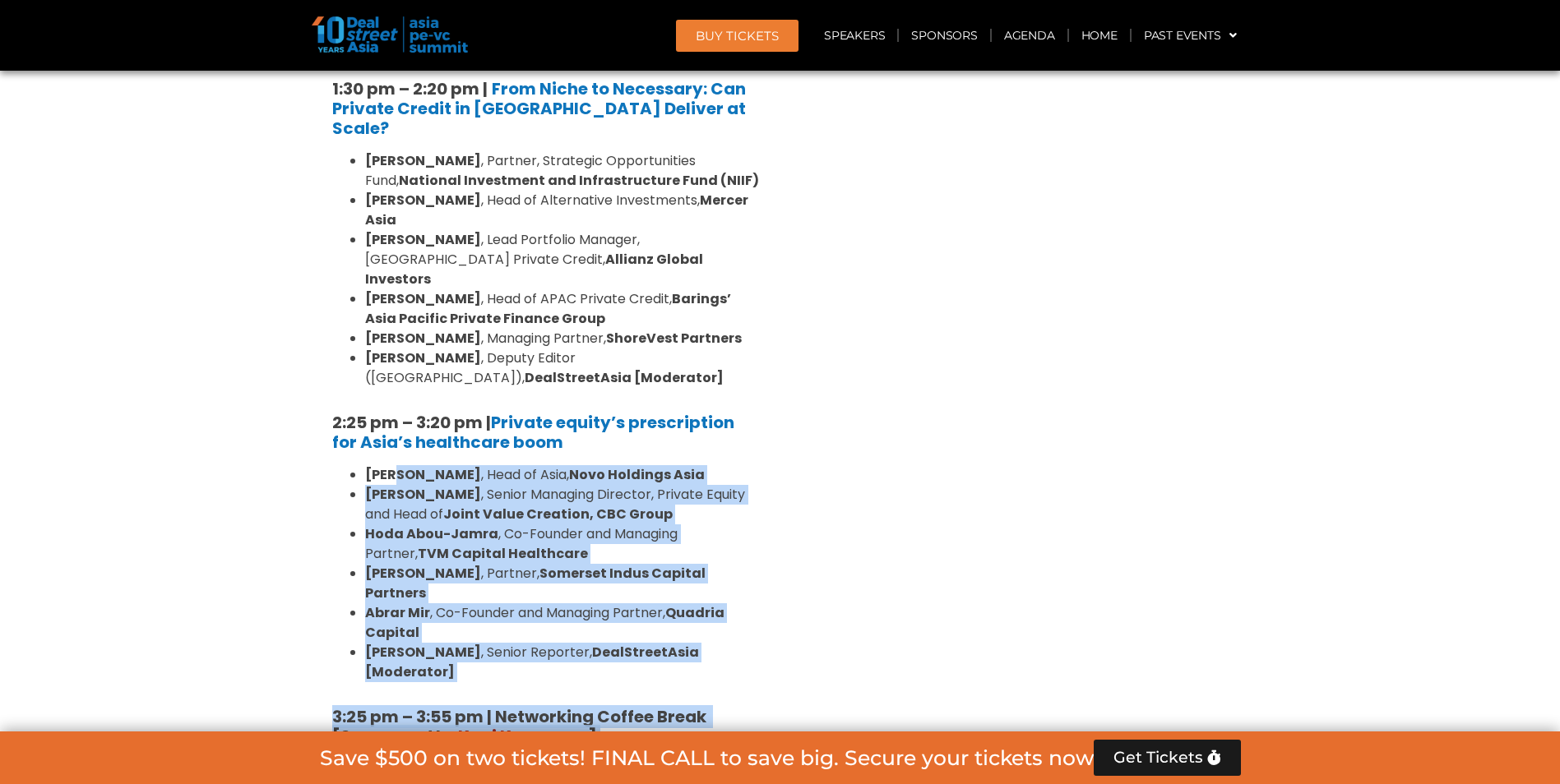
drag, startPoint x: 396, startPoint y: 298, endPoint x: 786, endPoint y: 461, distance: 422.7
click at [786, 461] on div "Private Equity & Investment Summit Ballroom 1, [DATE] 8:00 am – 9:00 am | Regis…" at bounding box center [780, 257] width 937 height 2835
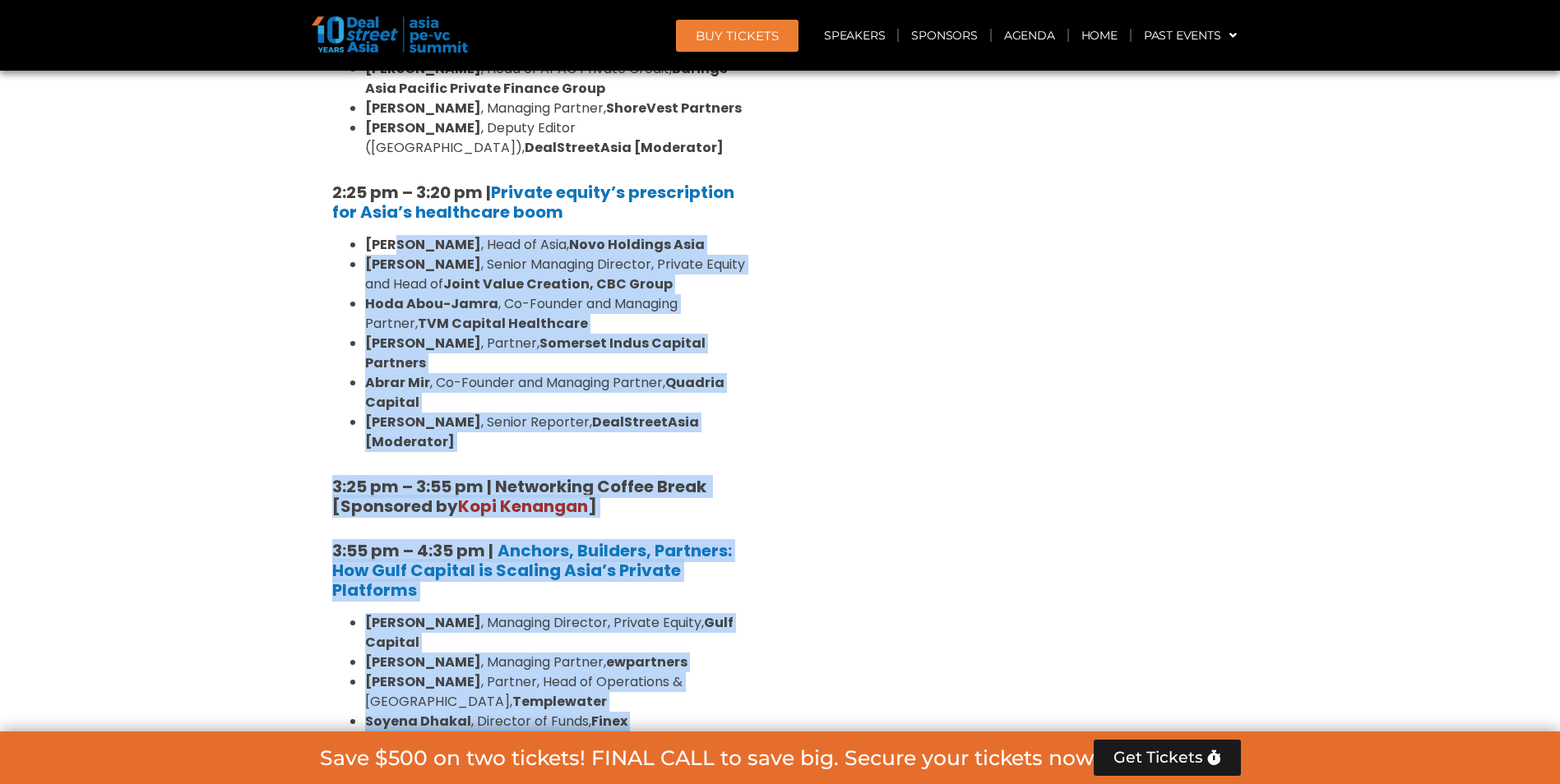
scroll to position [2603, 0]
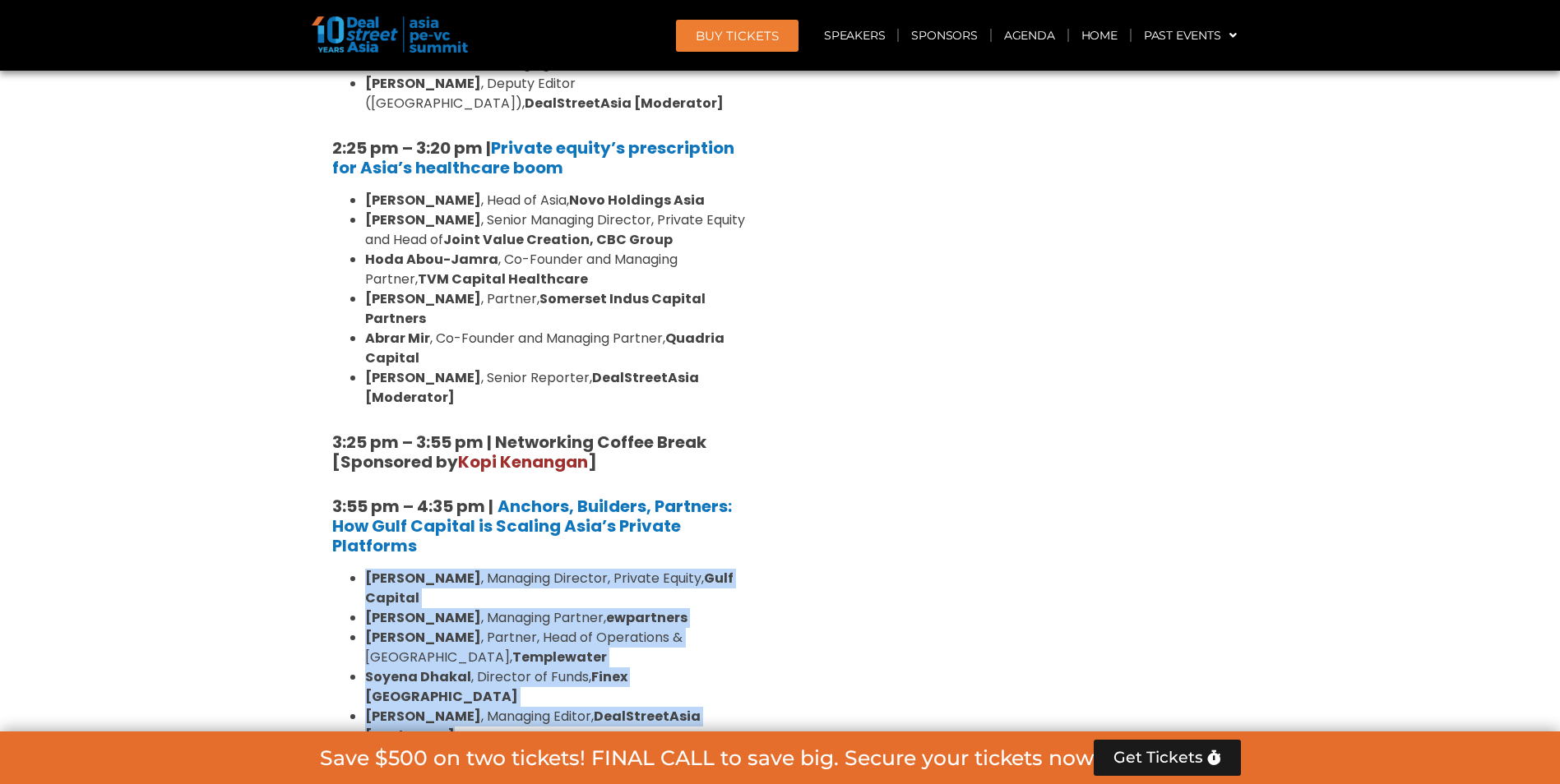
drag, startPoint x: 778, startPoint y: 472, endPoint x: 316, endPoint y: 368, distance: 473.6
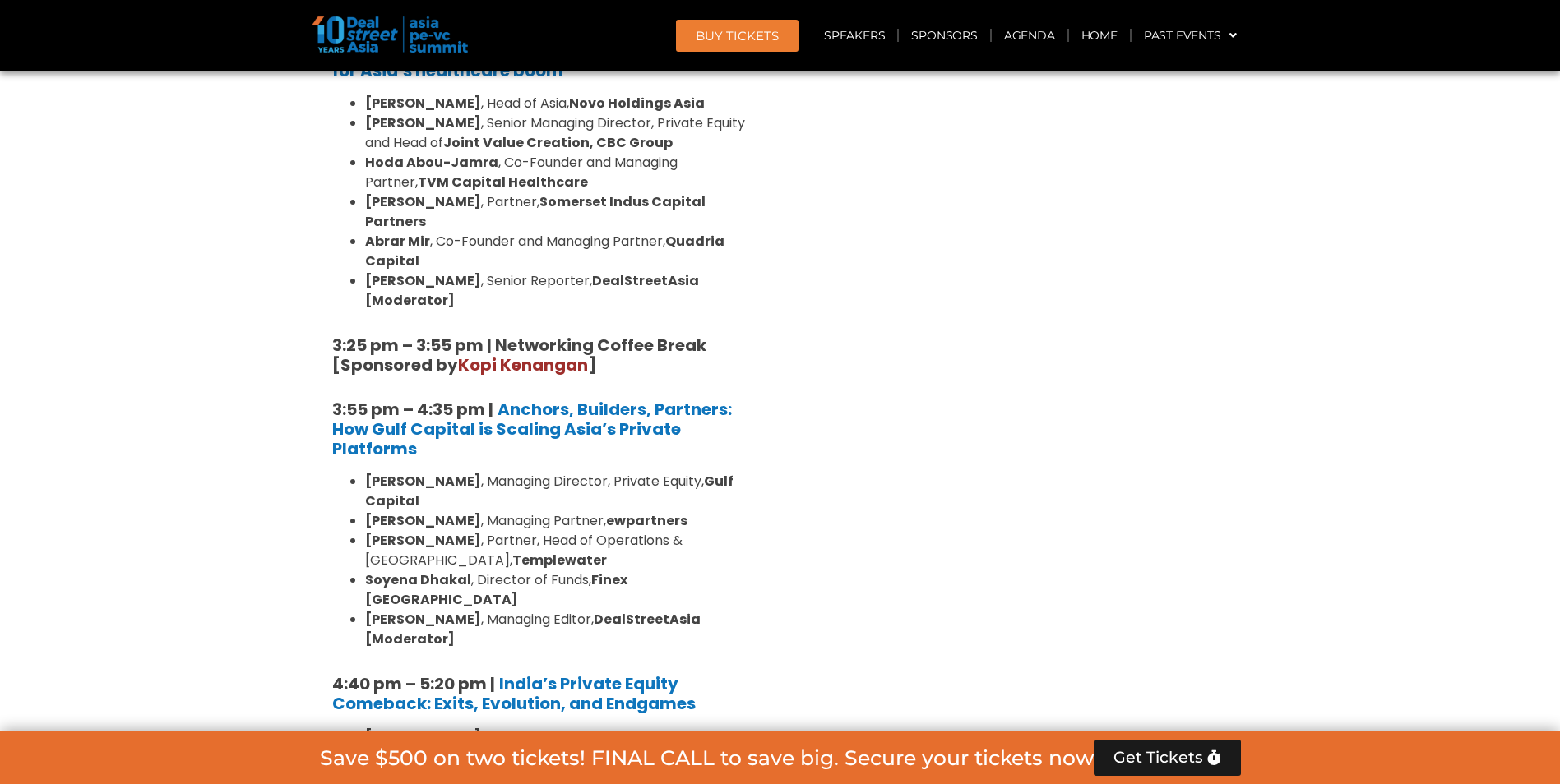
scroll to position [2740, 0]
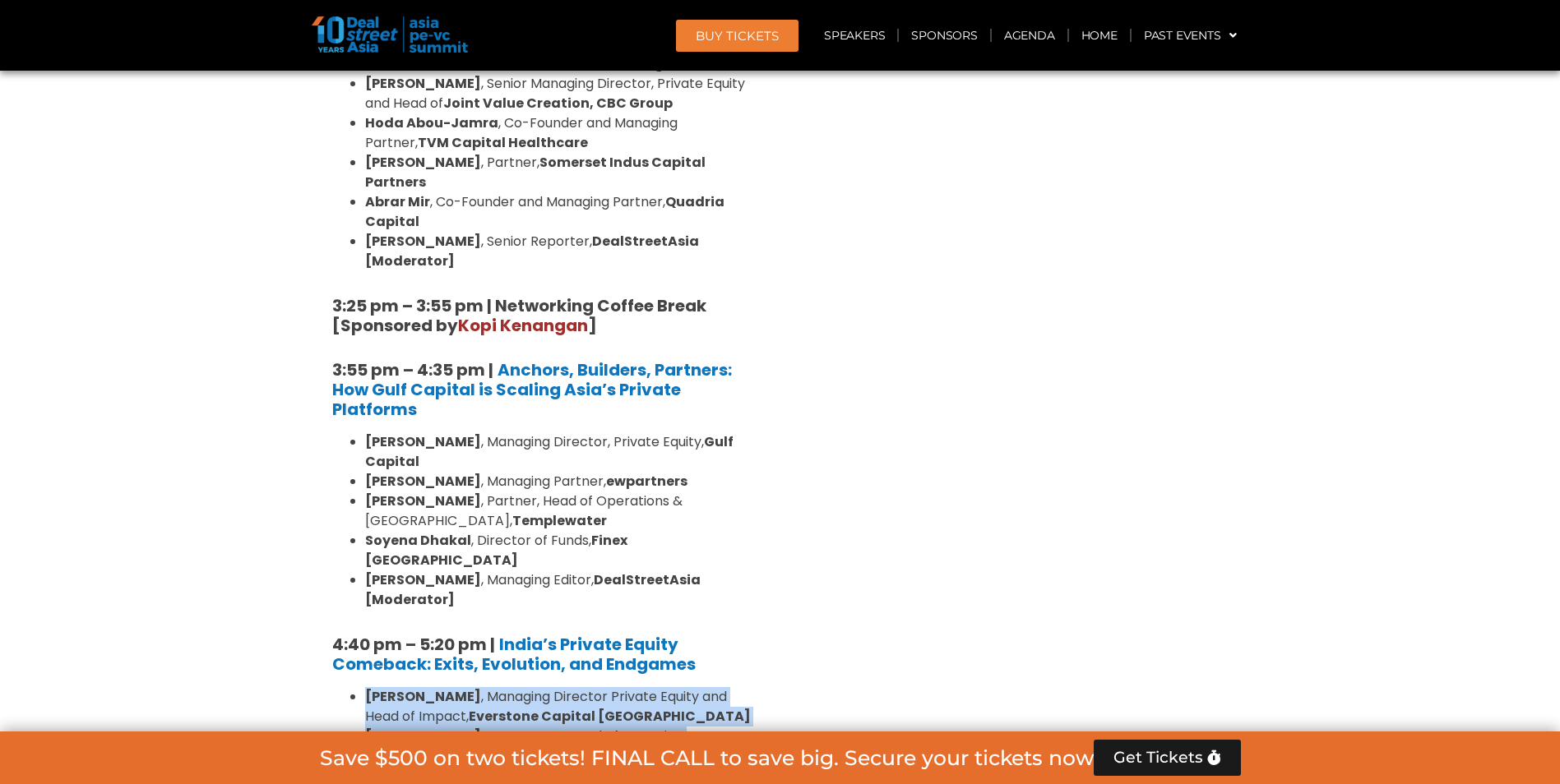
drag, startPoint x: 322, startPoint y: 435, endPoint x: 653, endPoint y: 611, distance: 374.9
drag, startPoint x: 606, startPoint y: 613, endPoint x: 329, endPoint y: 455, distance: 318.9
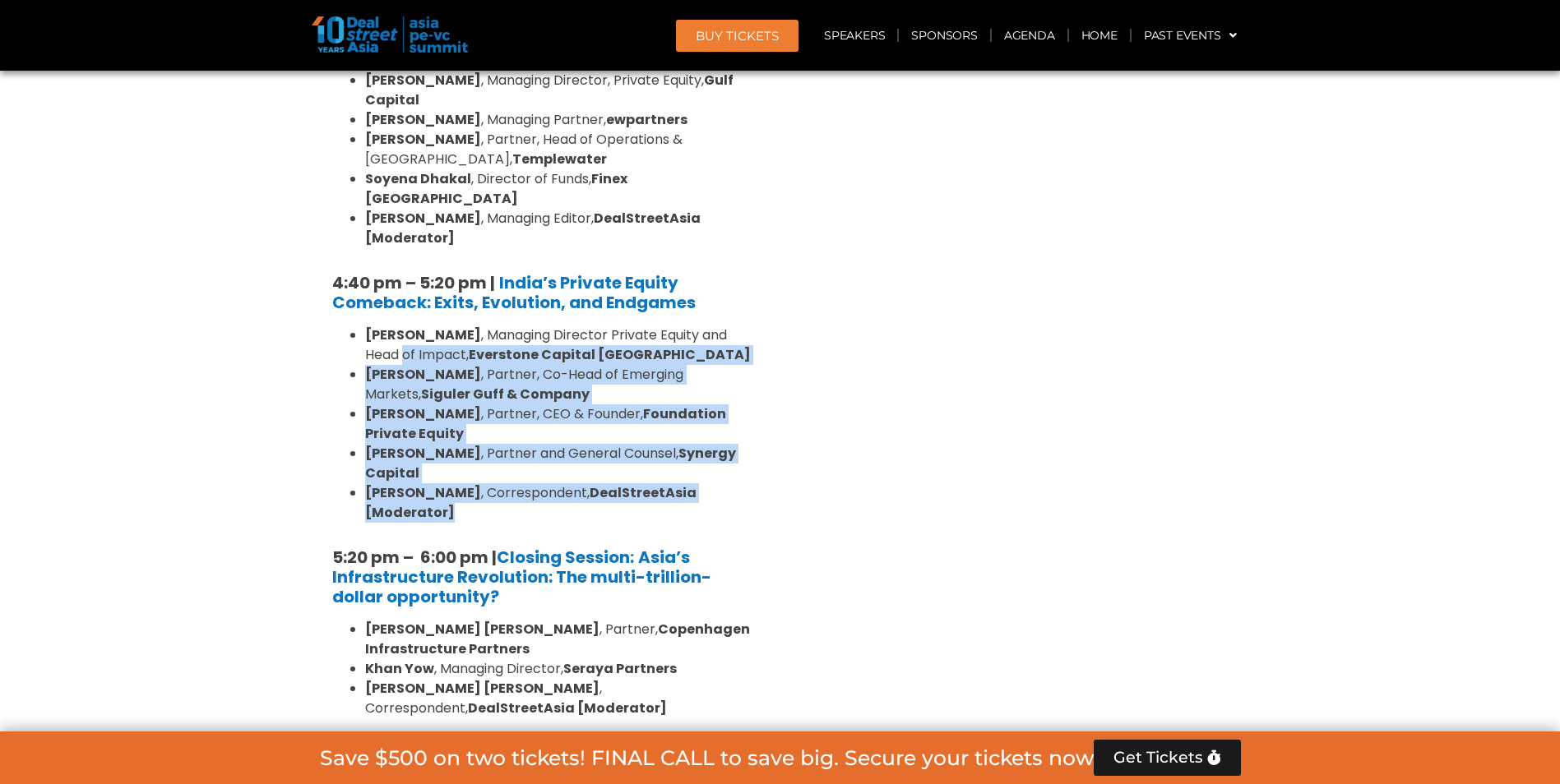
scroll to position [3150, 0]
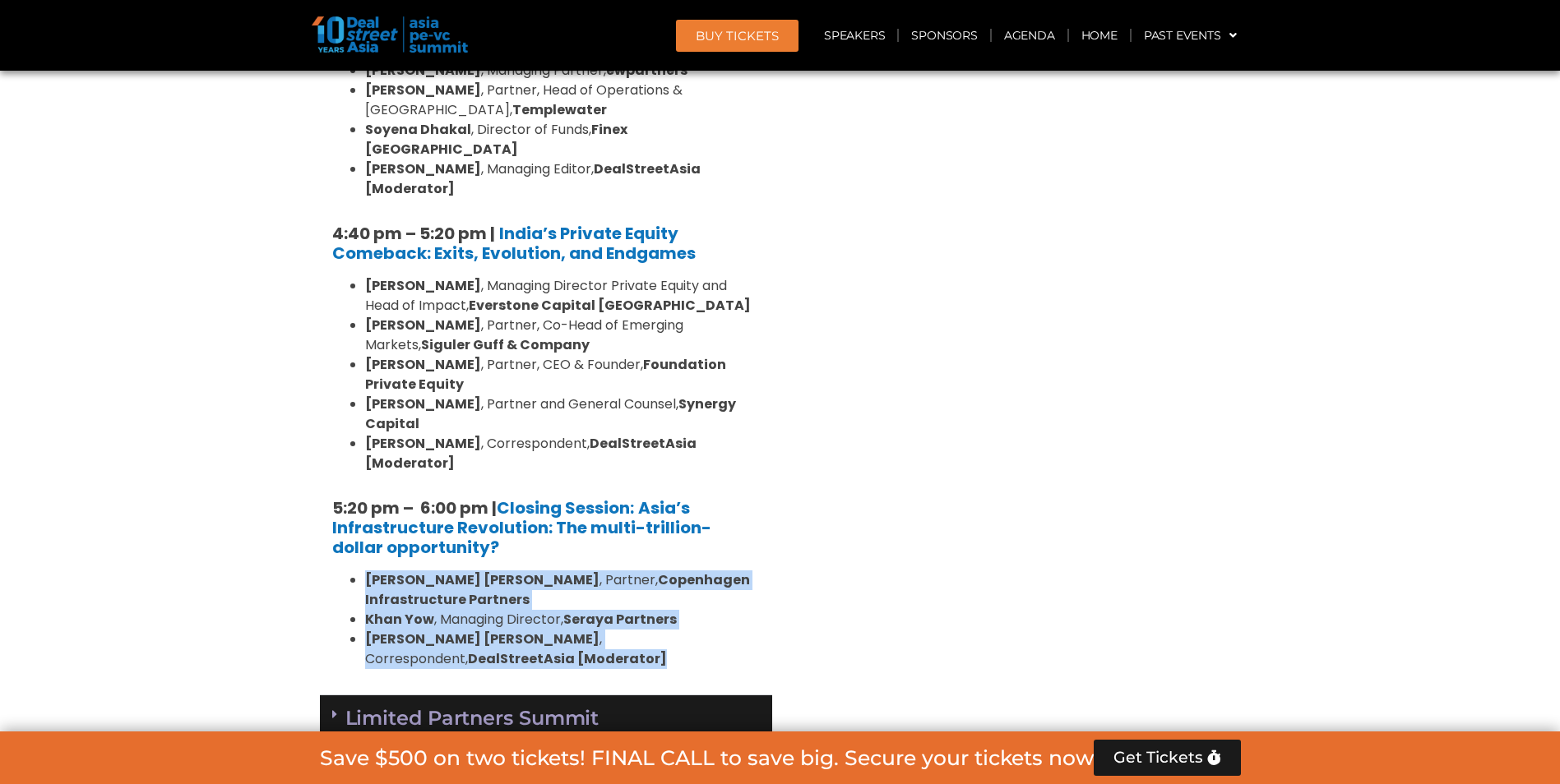
drag, startPoint x: 351, startPoint y: 321, endPoint x: 504, endPoint y: 417, distance: 180.6
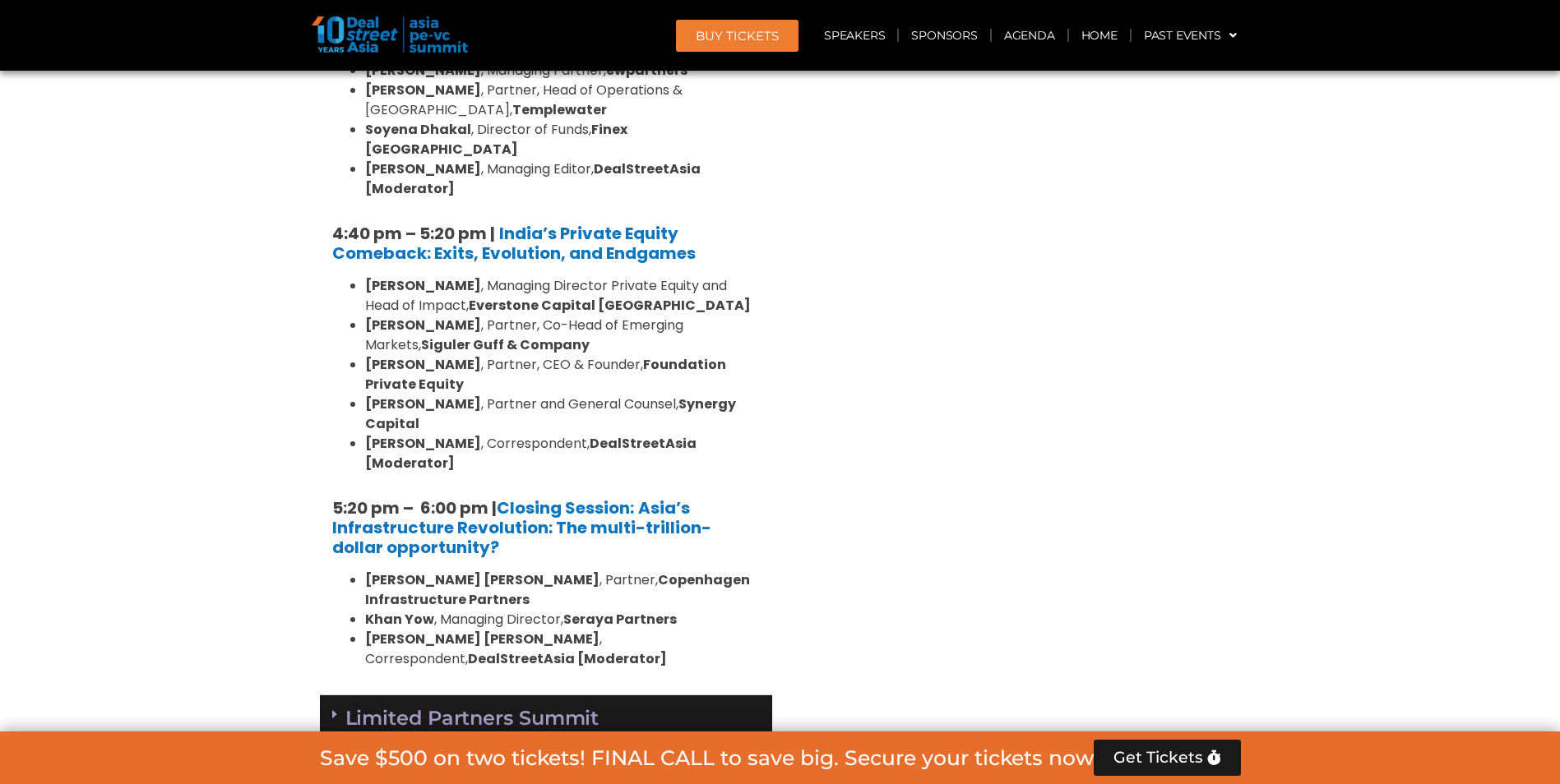
click at [500, 708] on link "Limited Partners [GEOGRAPHIC_DATA] 2, [DATE]" at bounding box center [473, 733] width 254 height 49
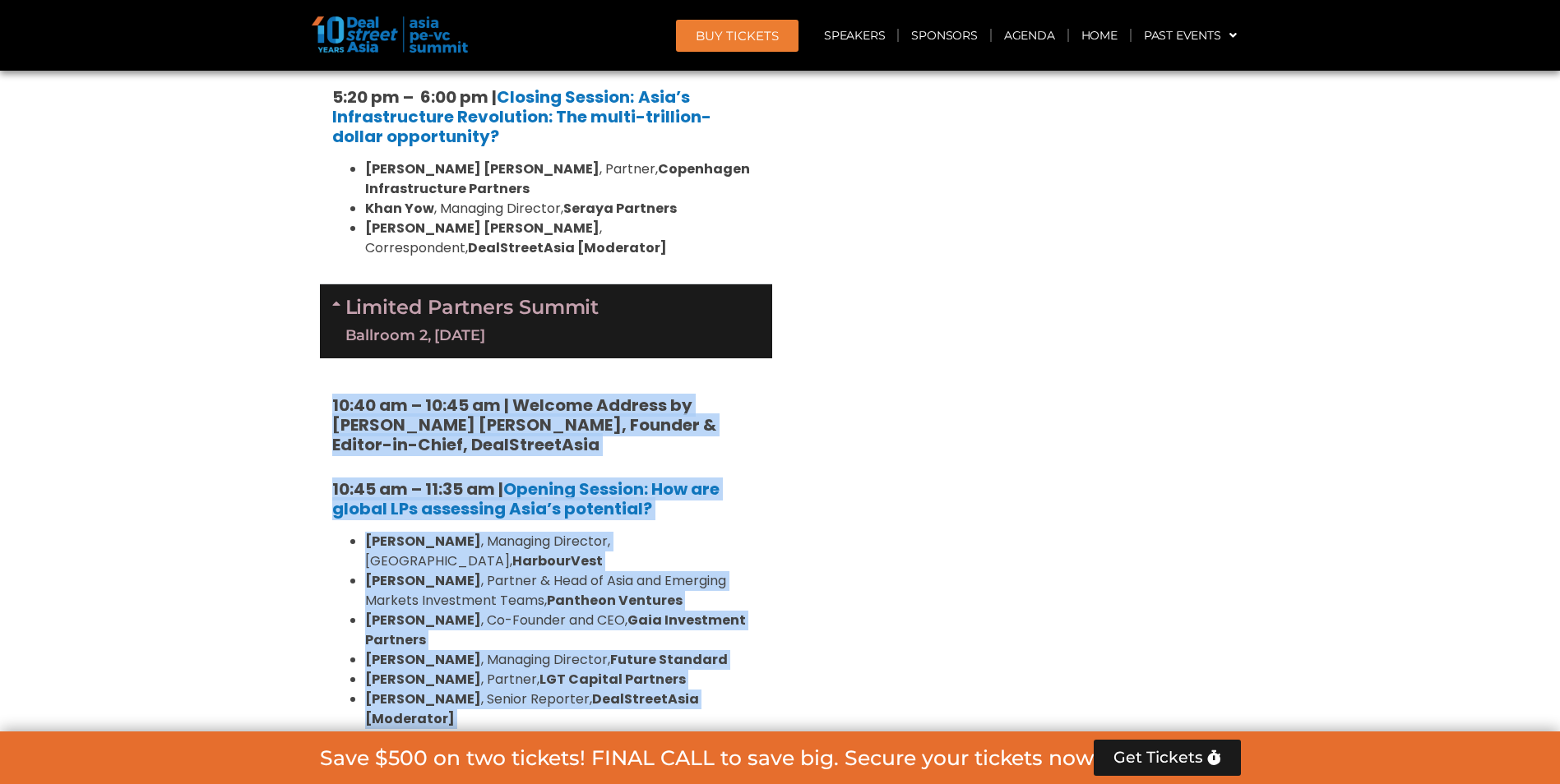
scroll to position [3425, 0]
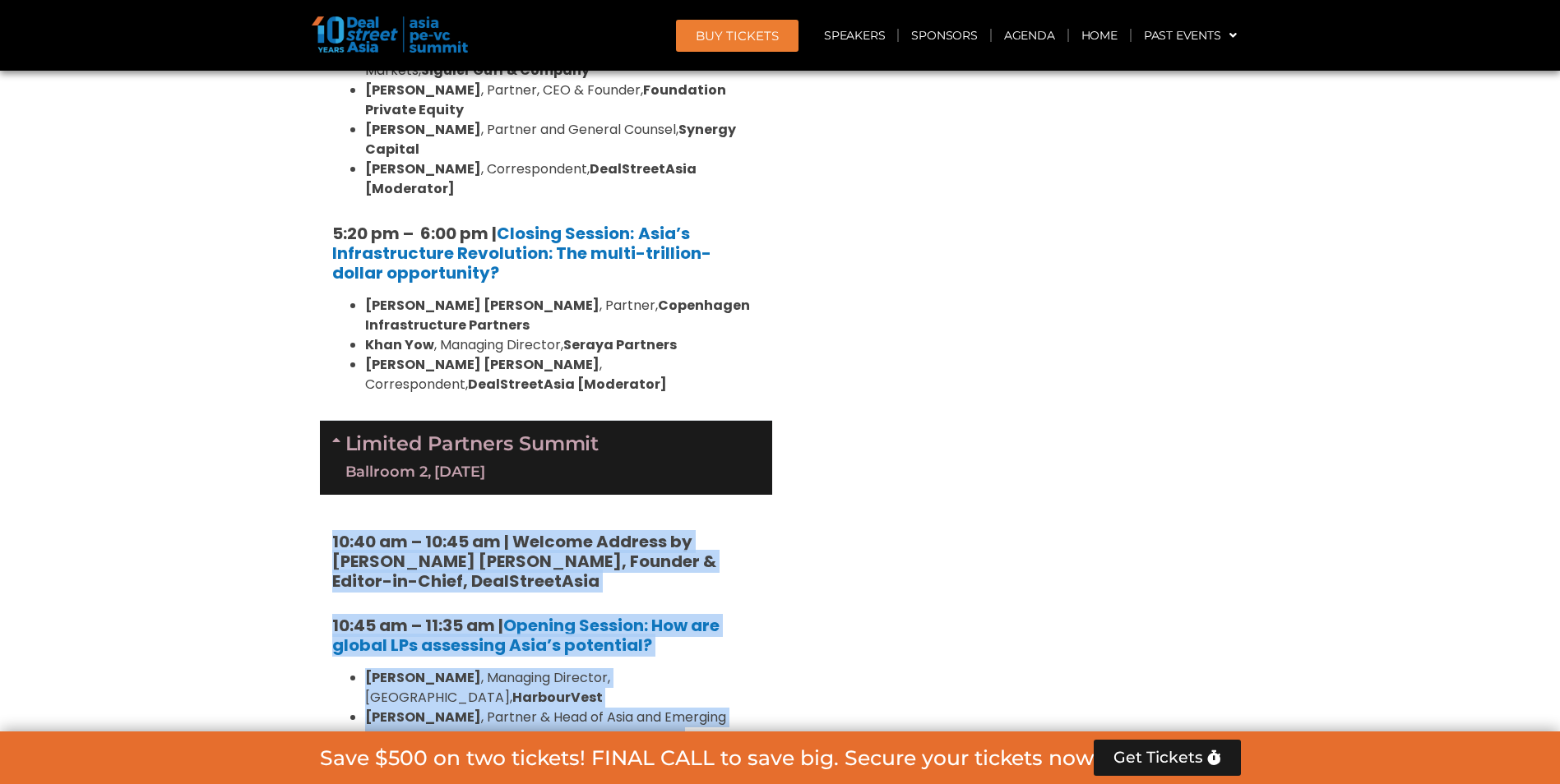
drag, startPoint x: 284, startPoint y: 271, endPoint x: 351, endPoint y: 498, distance: 236.7
click at [351, 498] on section "Private Equity & Investment Summit Ballroom 1, [DATE] 8:00 am – 9:00 am | Regis…" at bounding box center [780, 93] width 1560 height 4697
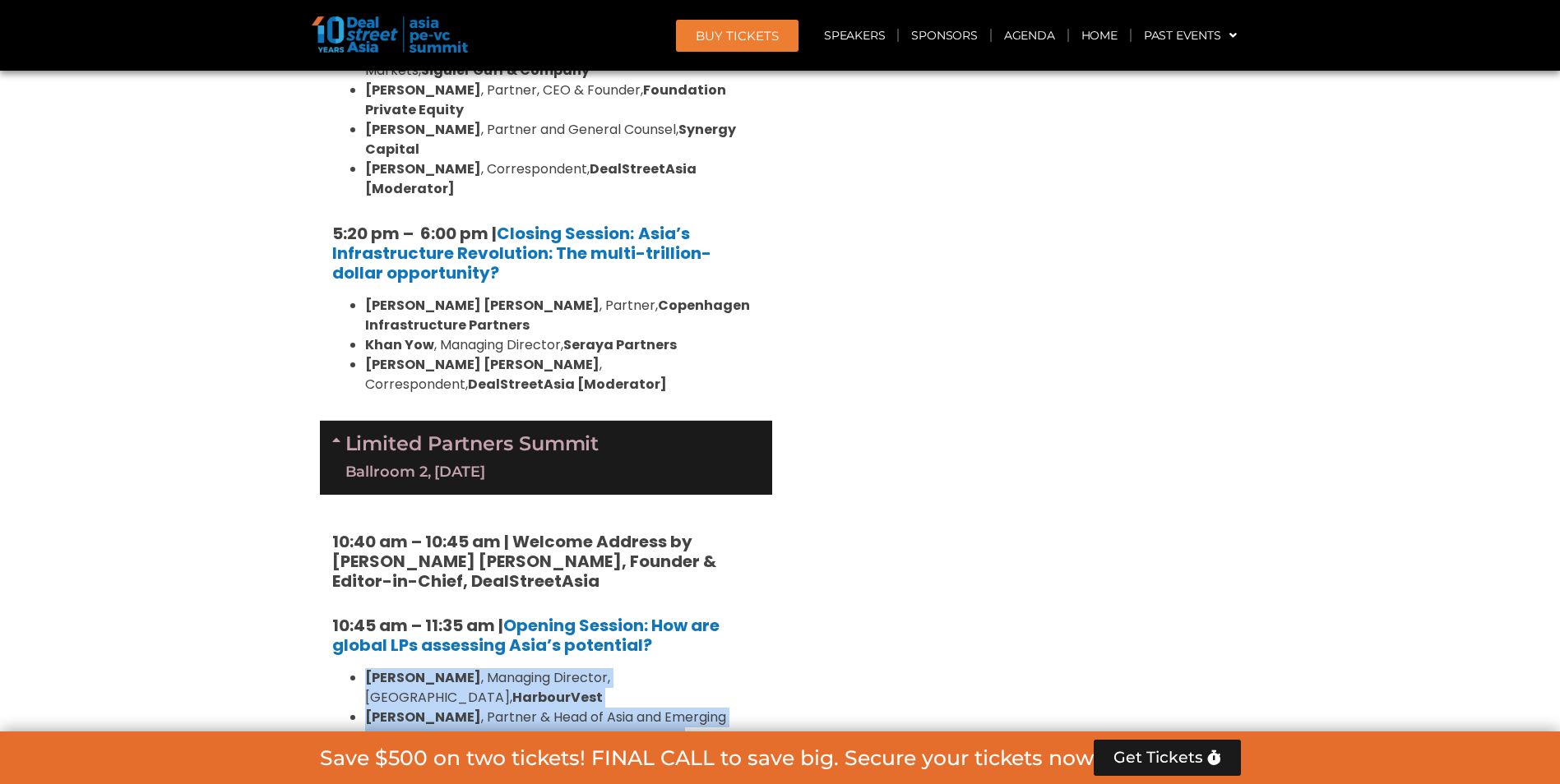
drag, startPoint x: 758, startPoint y: 562, endPoint x: 347, endPoint y: 428, distance: 432.3
click at [347, 668] on ul "[PERSON_NAME] , Managing Director, [GEOGRAPHIC_DATA], HarbourVest [PERSON_NAME]…" at bounding box center [546, 766] width 428 height 197
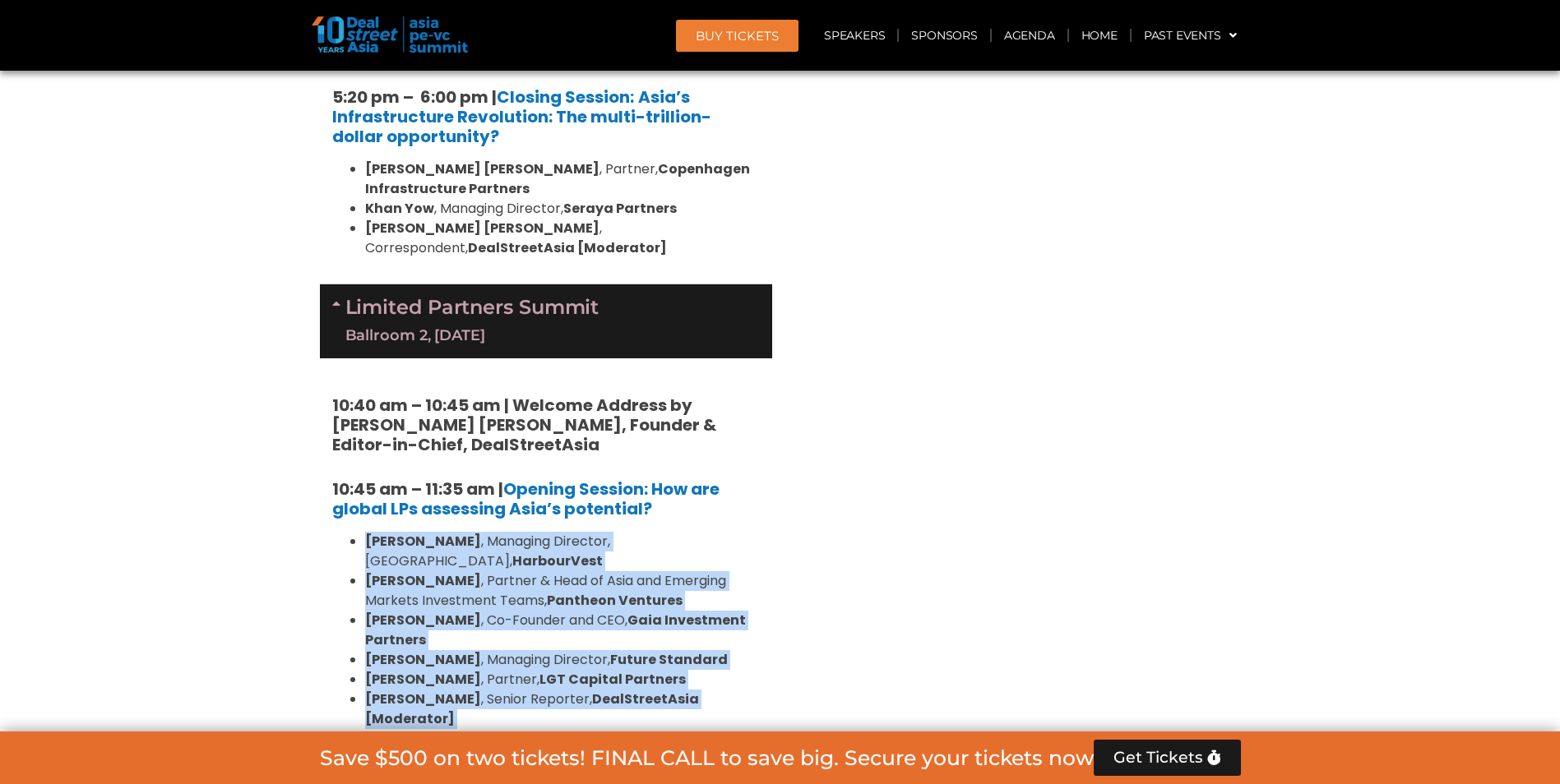
drag, startPoint x: 347, startPoint y: 428, endPoint x: 358, endPoint y: 531, distance: 103.6
drag, startPoint x: 358, startPoint y: 531, endPoint x: 347, endPoint y: 539, distance: 13.6
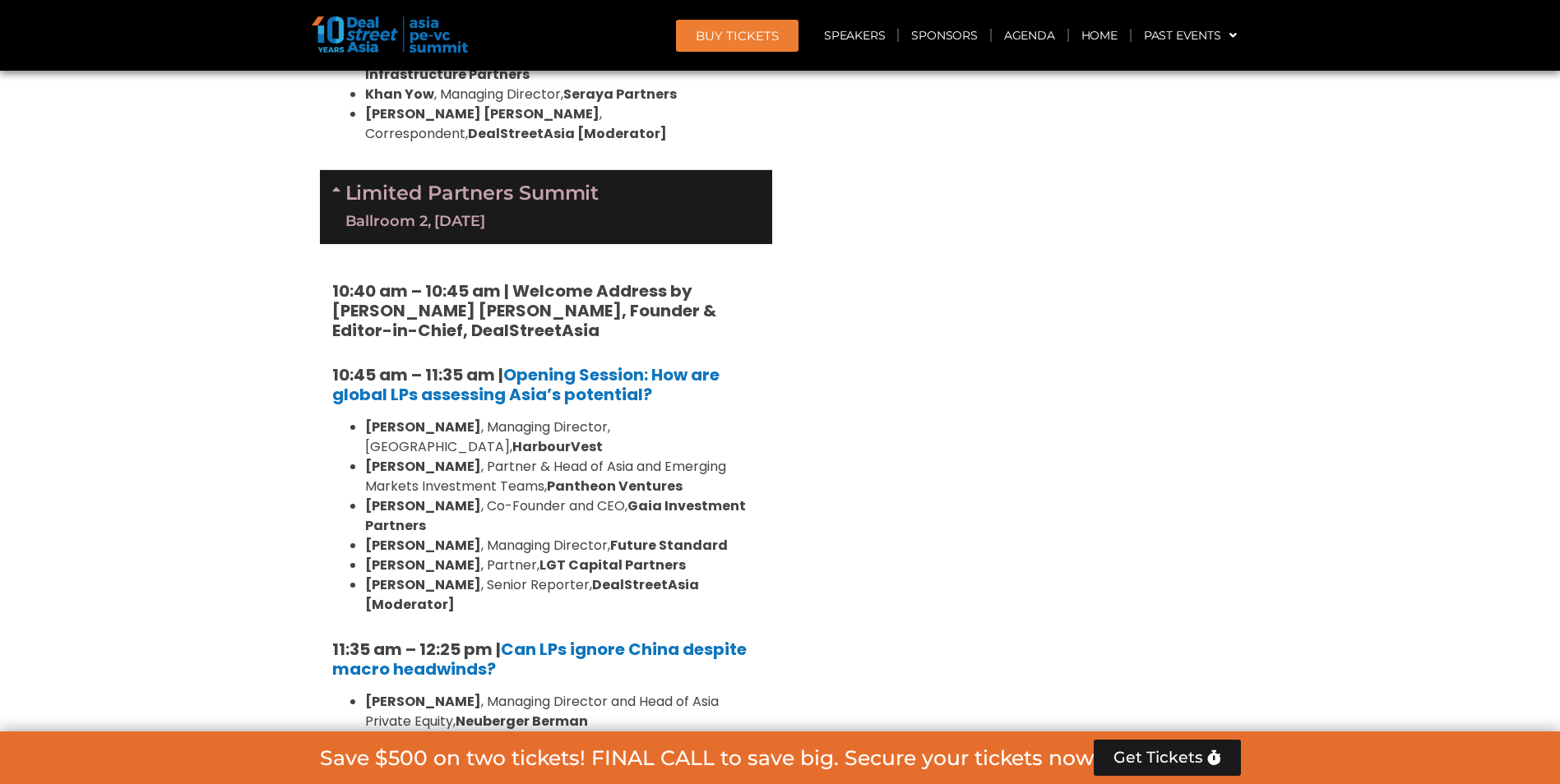
scroll to position [3698, 0]
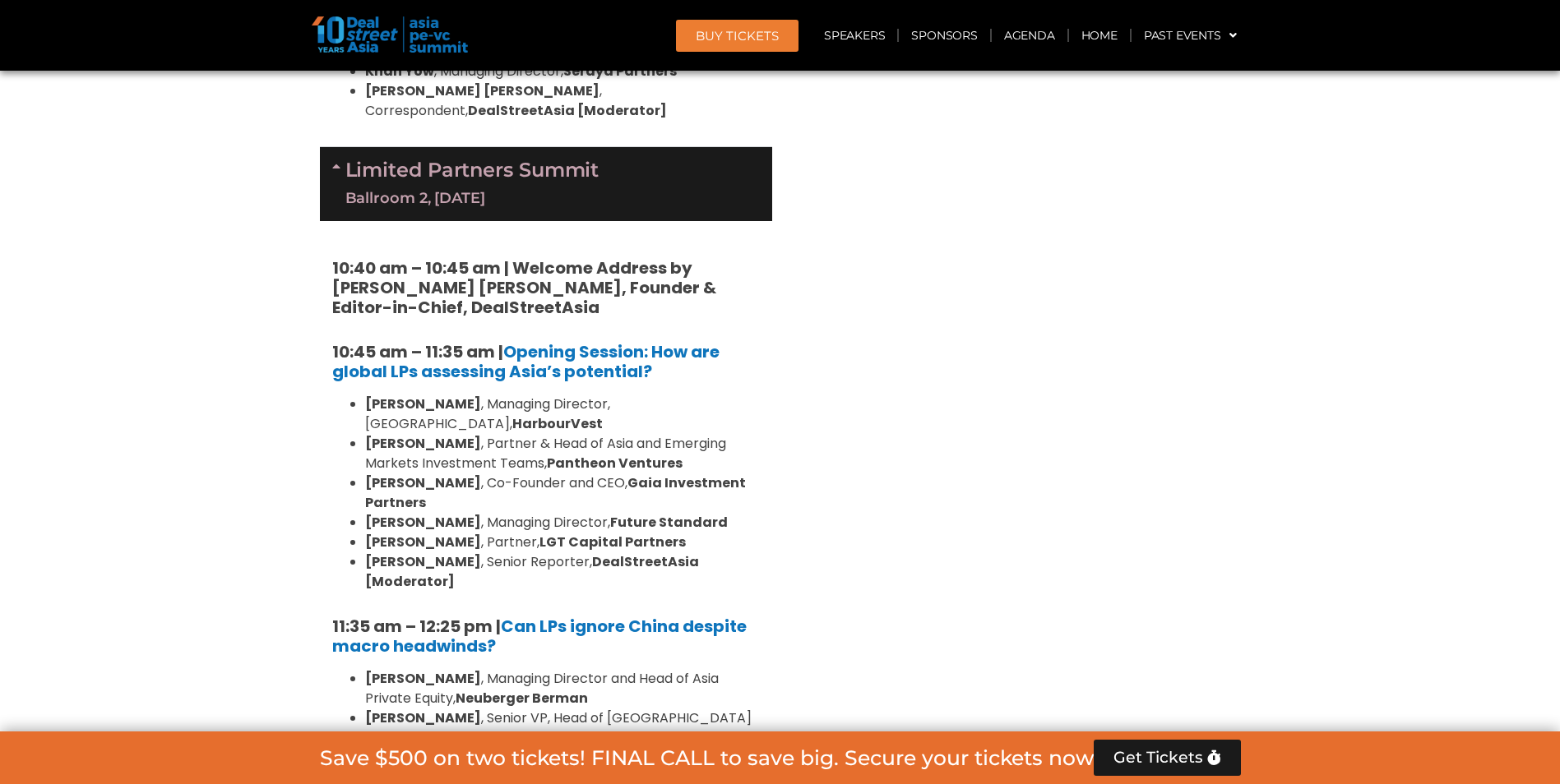
click at [347, 669] on ul "[PERSON_NAME] , Managing Director and Head of Asia Private Equity, [PERSON_NAME…" at bounding box center [546, 767] width 428 height 197
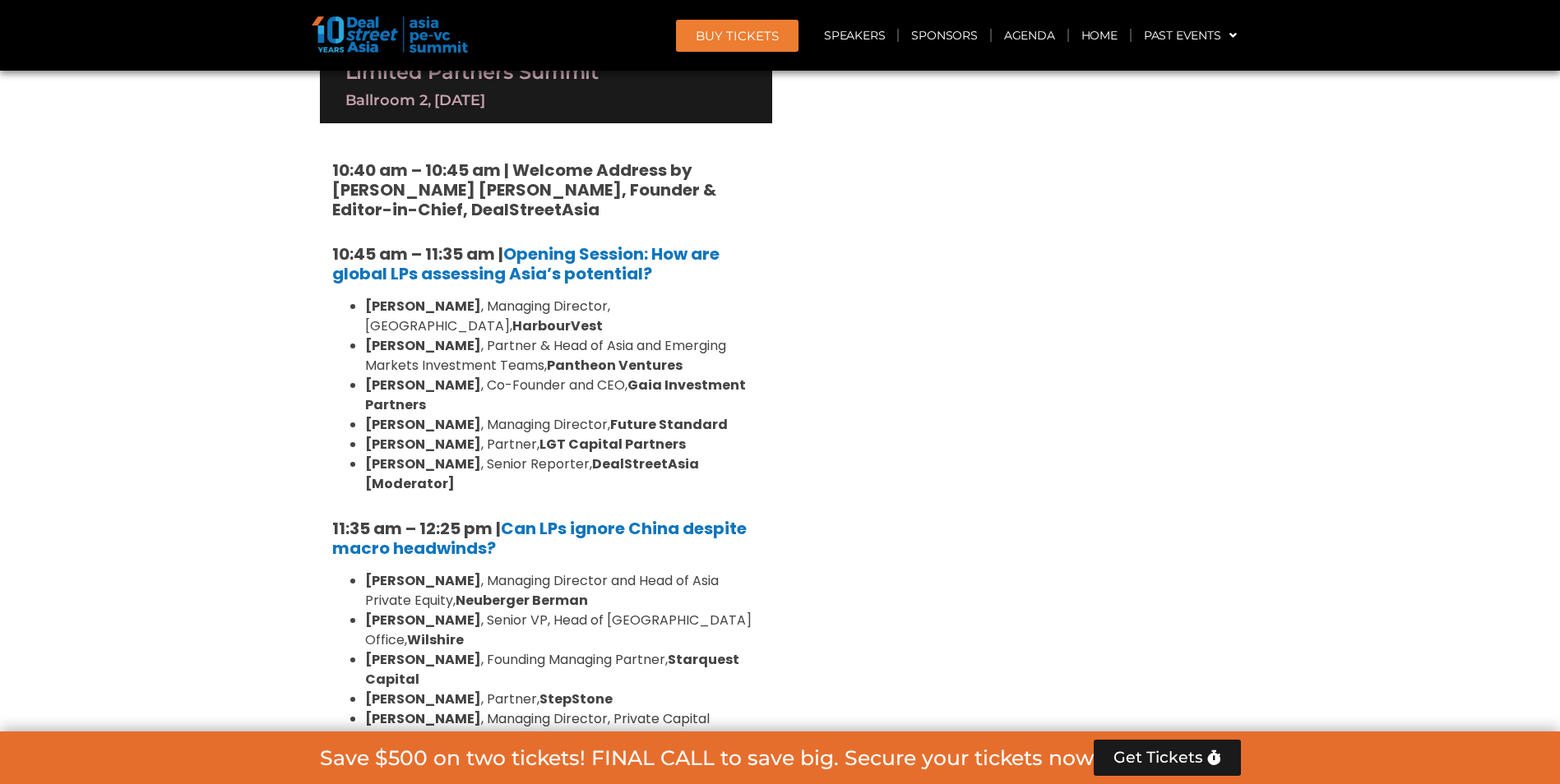
scroll to position [3836, 0]
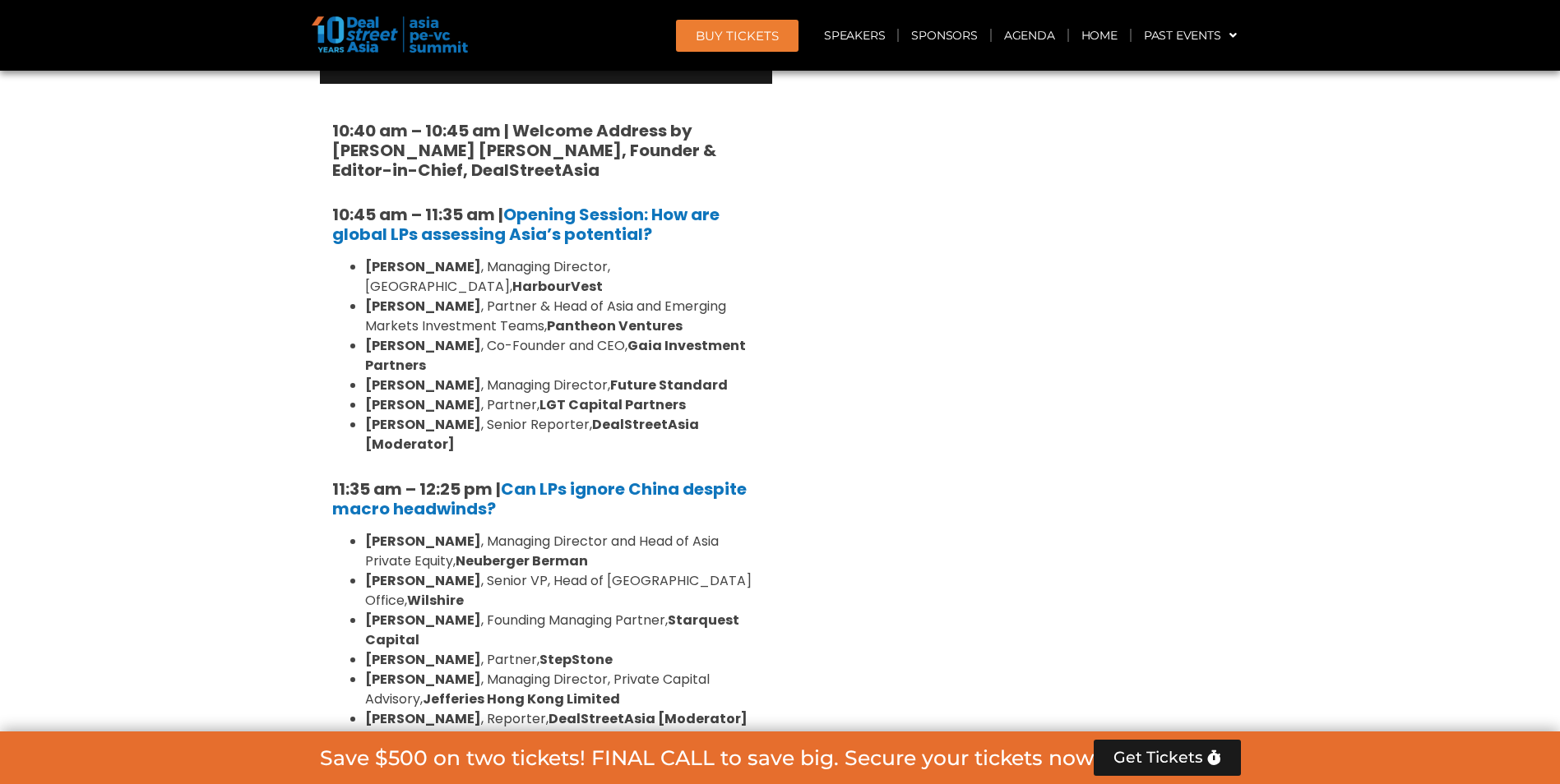
drag, startPoint x: 342, startPoint y: 554, endPoint x: 394, endPoint y: 615, distance: 80.2
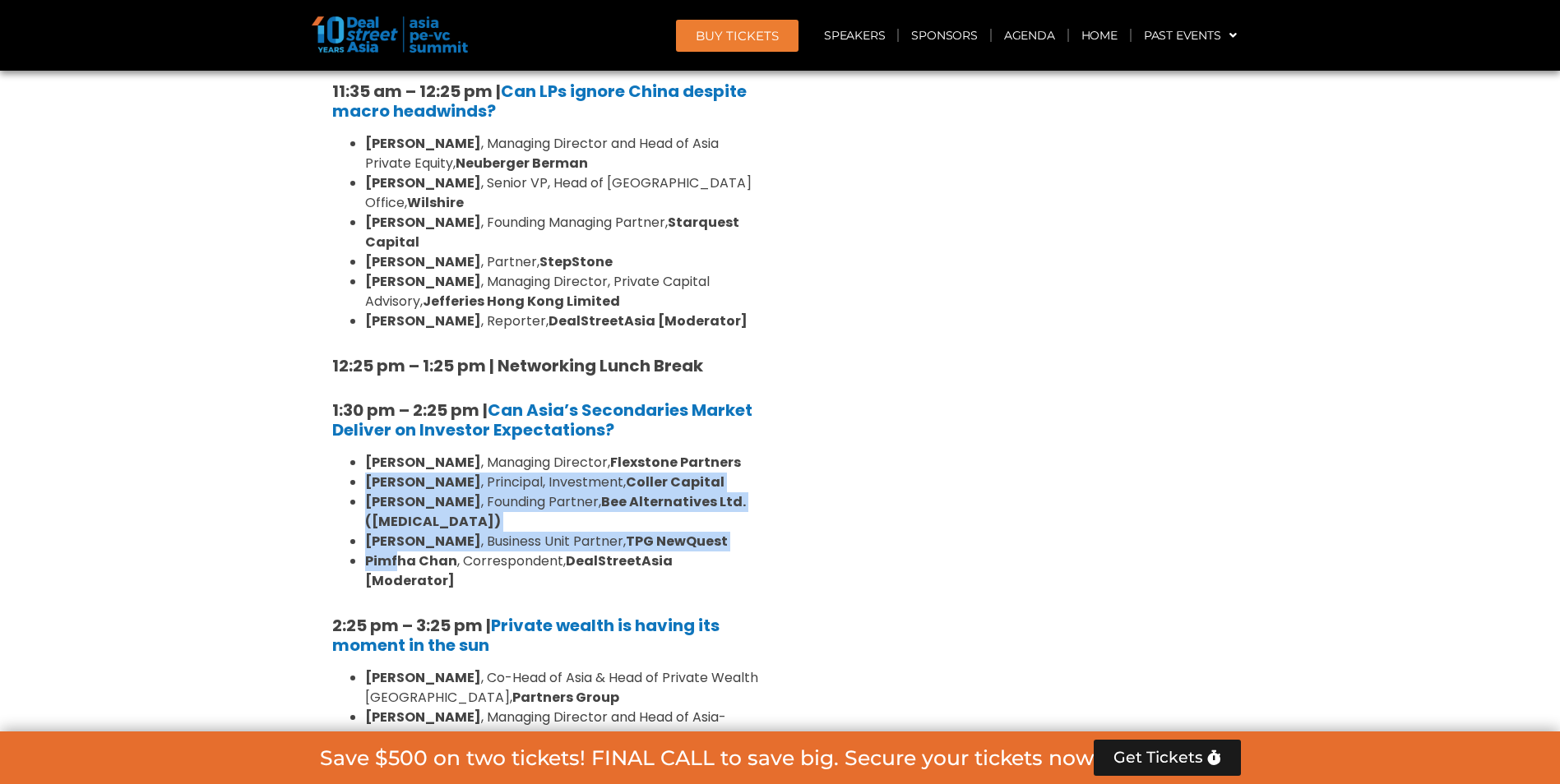
scroll to position [4247, 0]
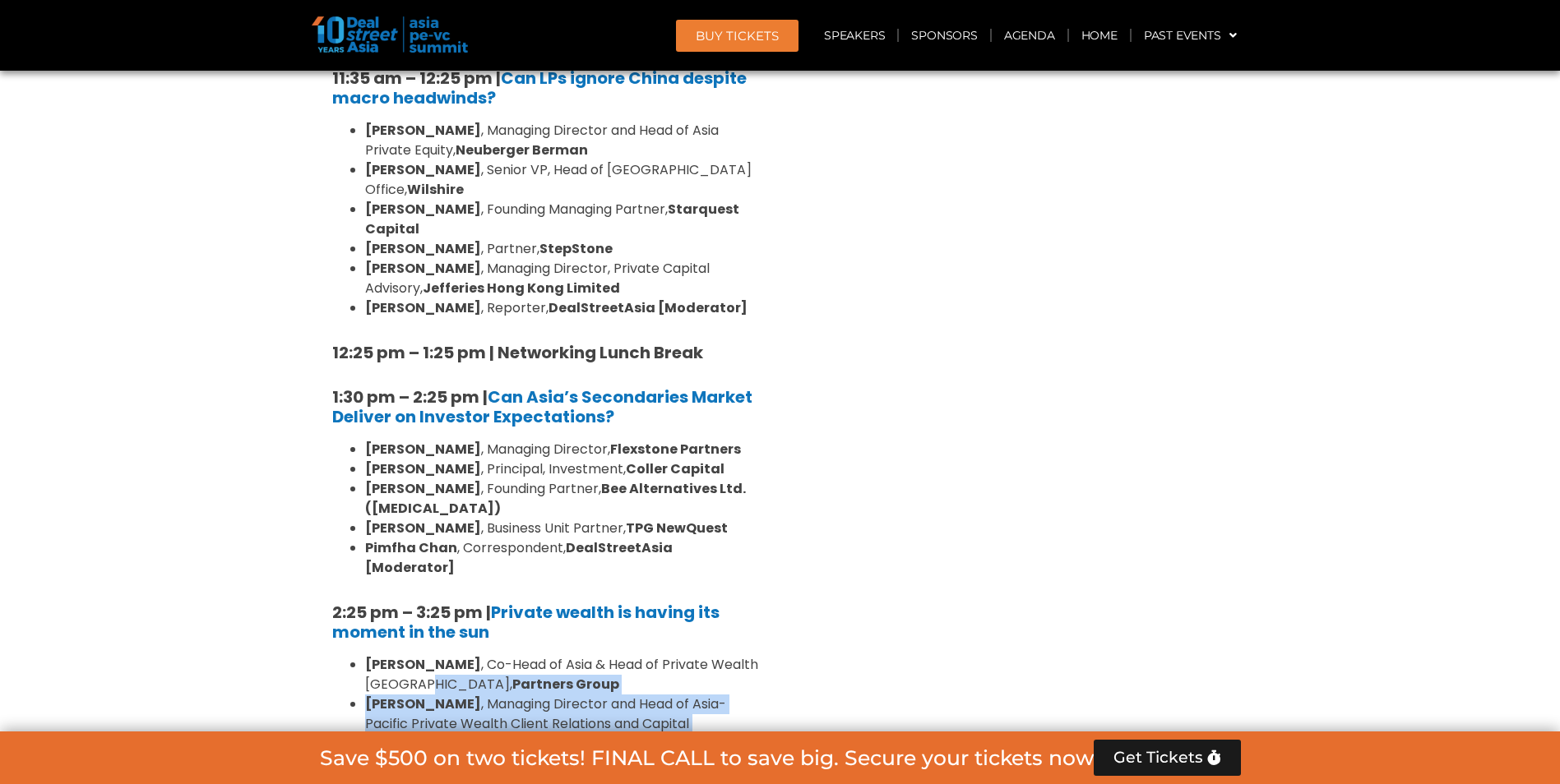
drag, startPoint x: 386, startPoint y: 321, endPoint x: 404, endPoint y: 516, distance: 195.8
click at [404, 655] on ul "[PERSON_NAME] , Co-Head of Asia & Head of Private Wealth Asia Pacific, Partners…" at bounding box center [546, 764] width 428 height 217
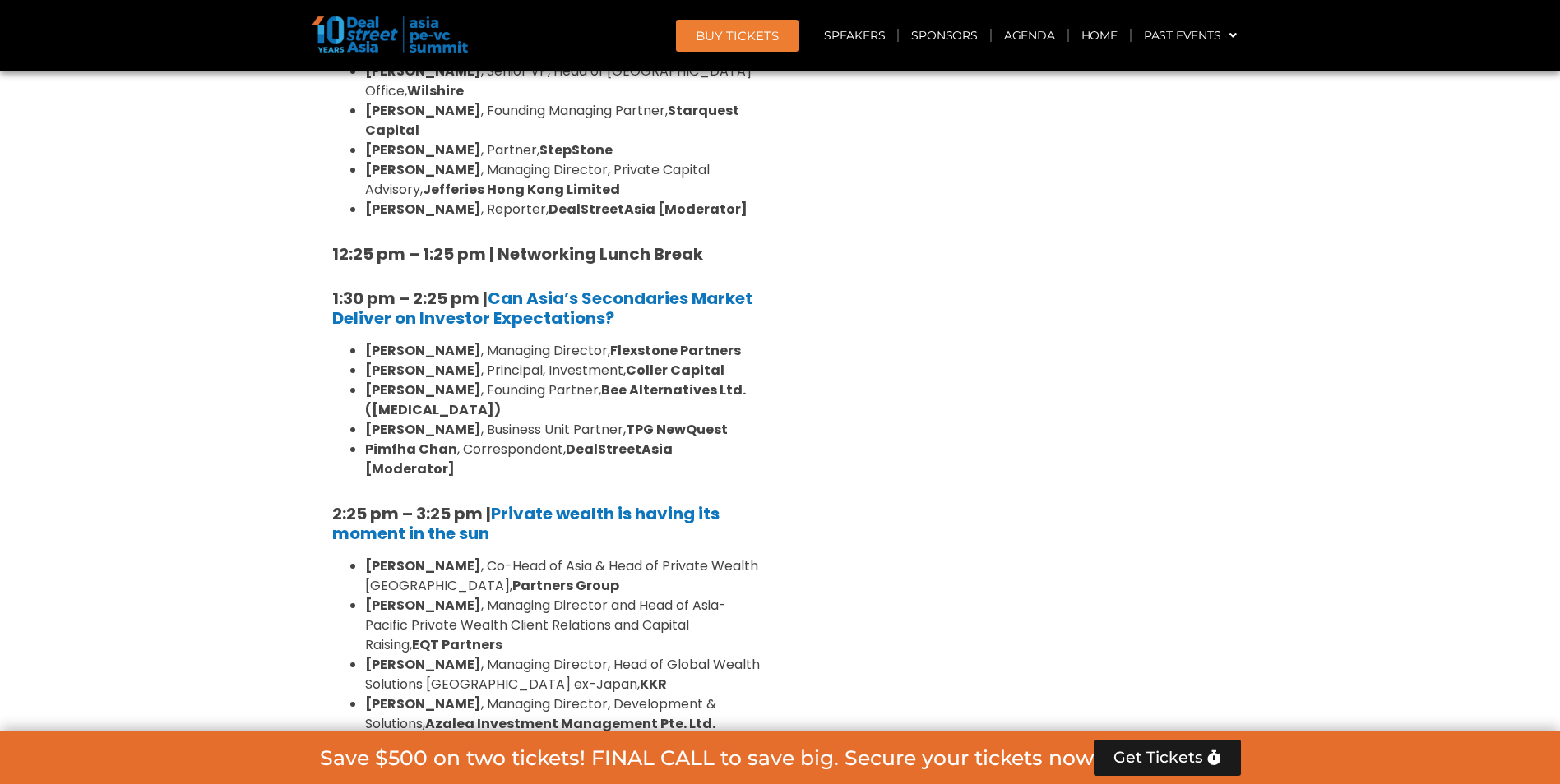
scroll to position [4383, 0]
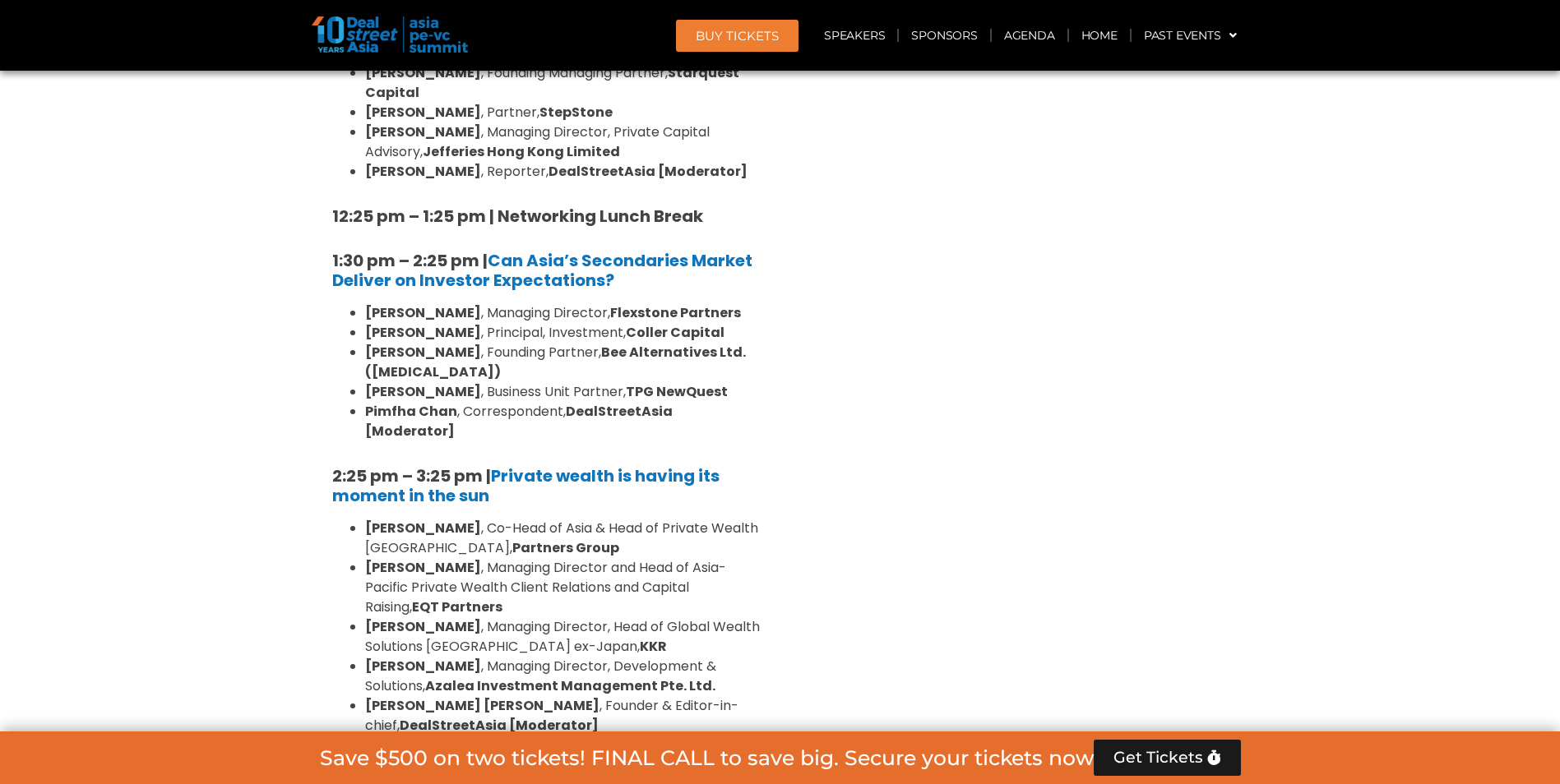
drag, startPoint x: 385, startPoint y: 537, endPoint x: 388, endPoint y: 620, distance: 83.1
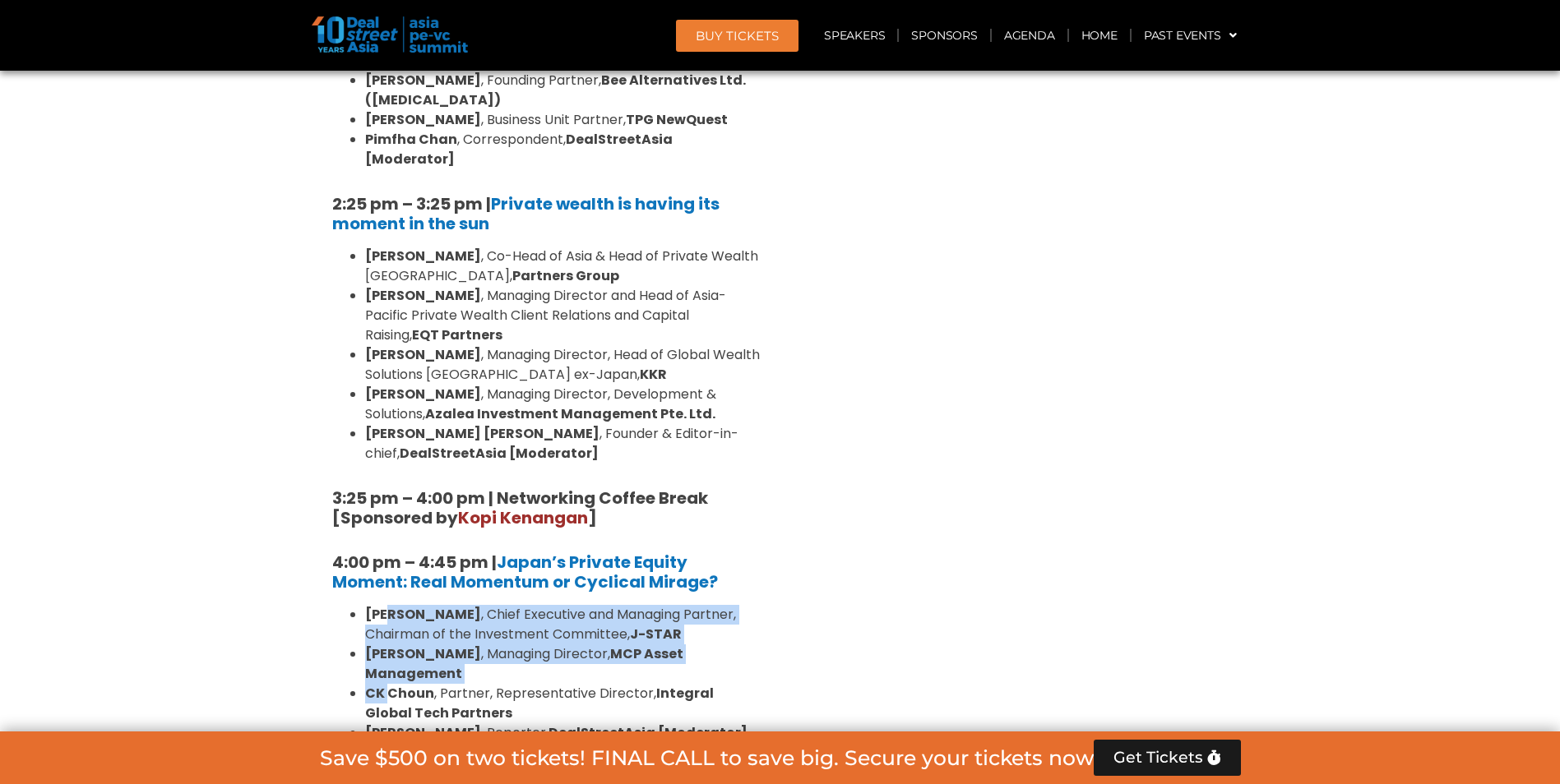
scroll to position [4657, 0]
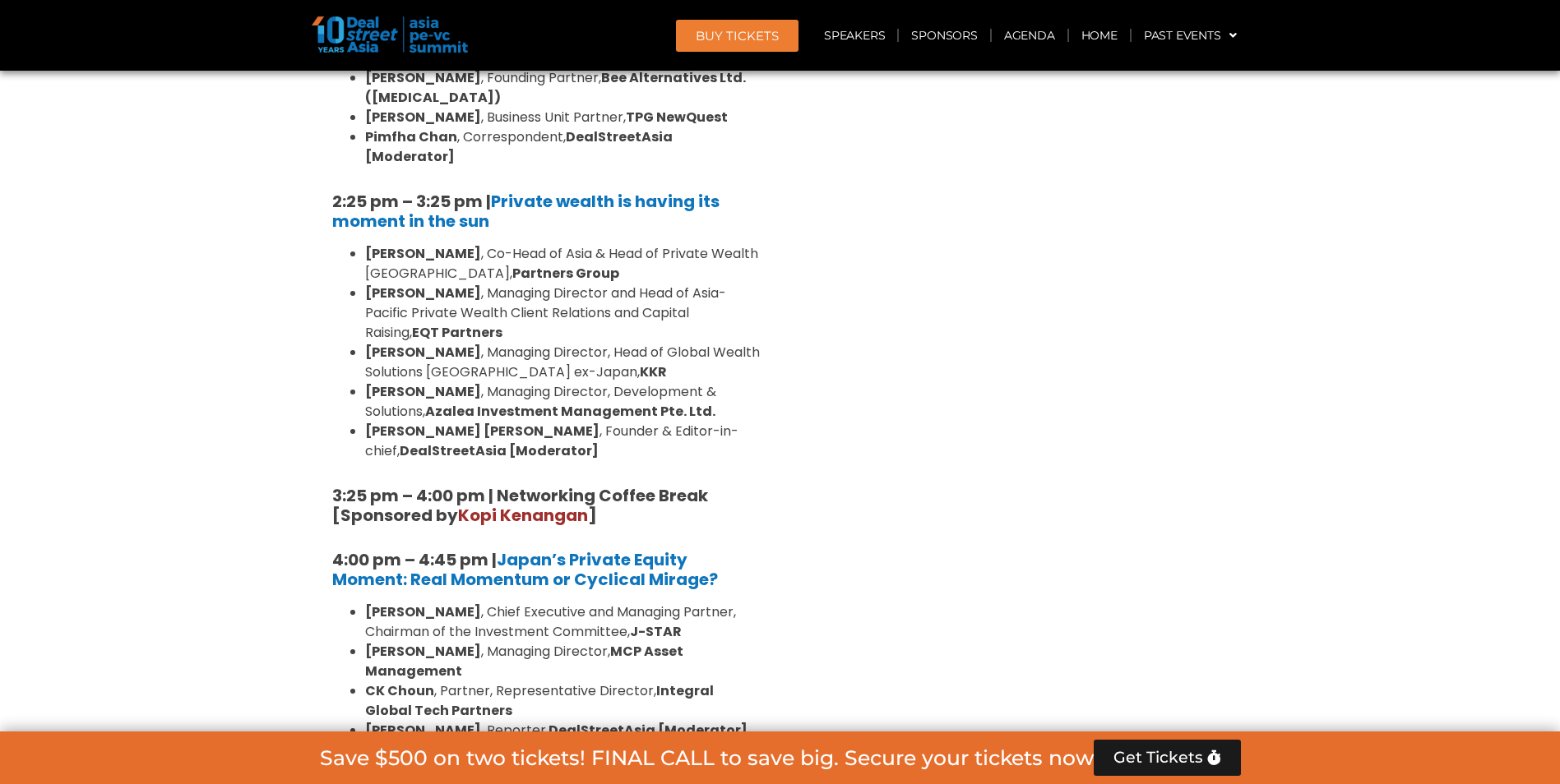
drag, startPoint x: 395, startPoint y: 476, endPoint x: 405, endPoint y: 660, distance: 184.3
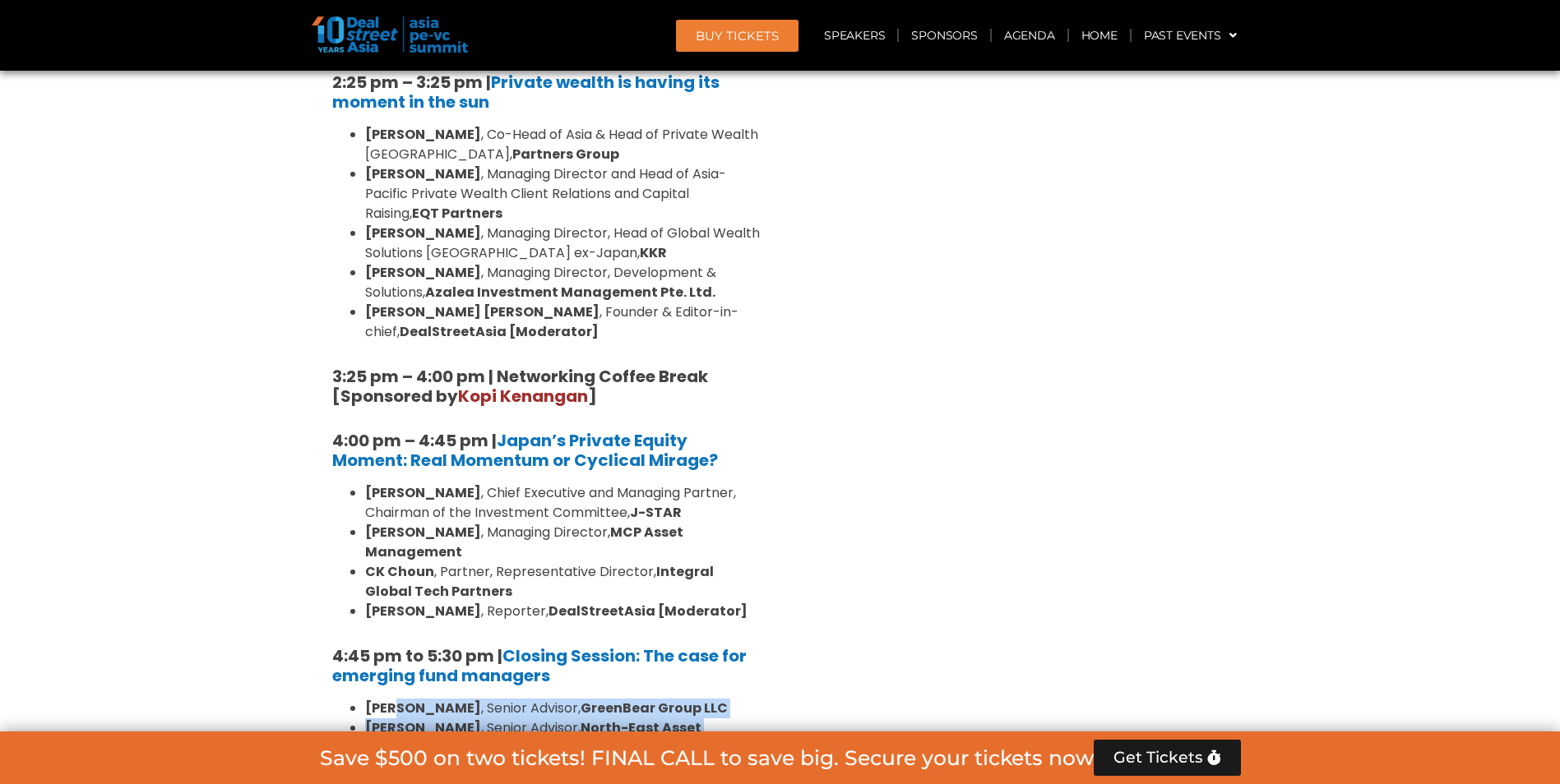
scroll to position [4794, 0]
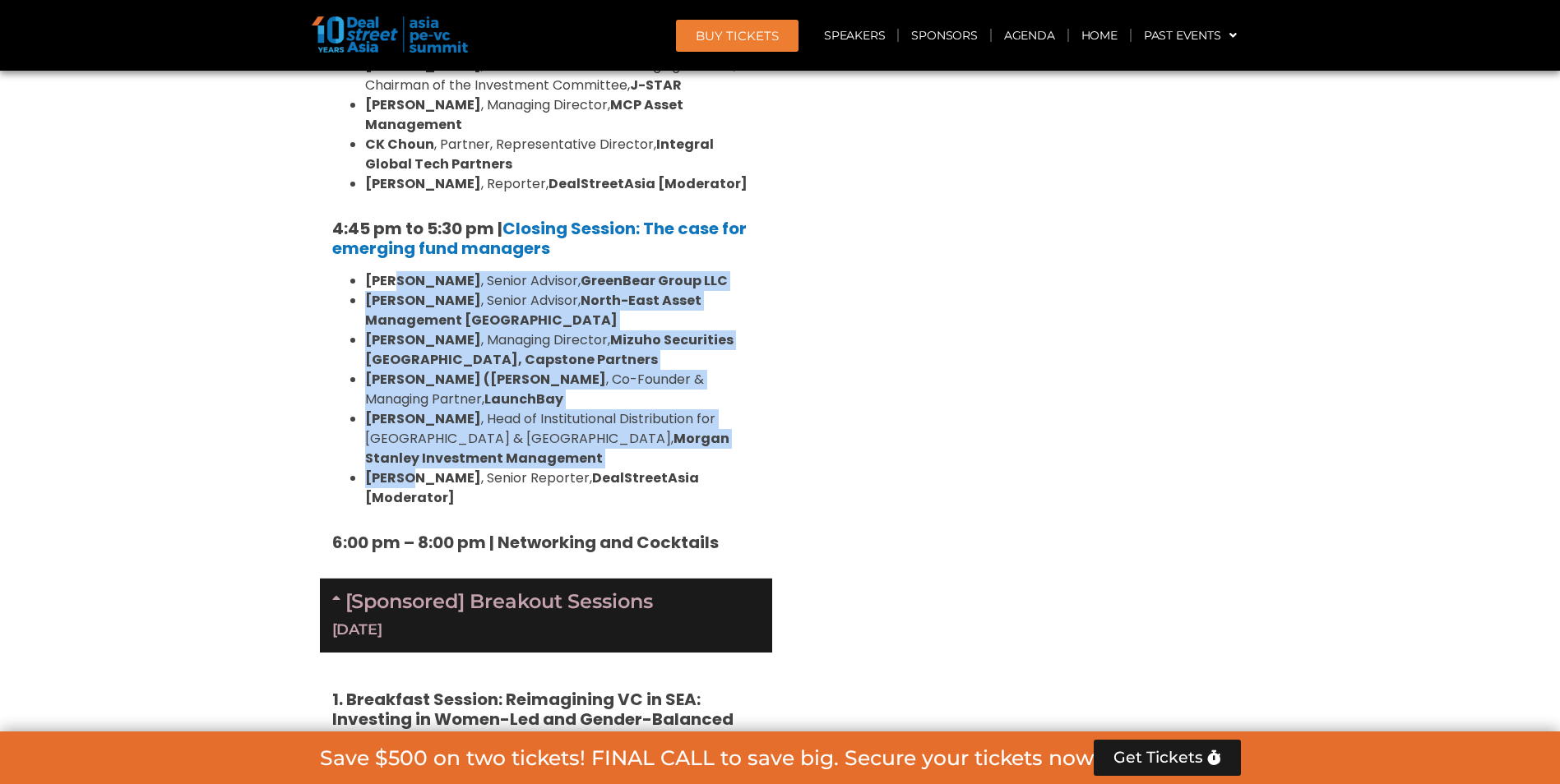
scroll to position [5342, 0]
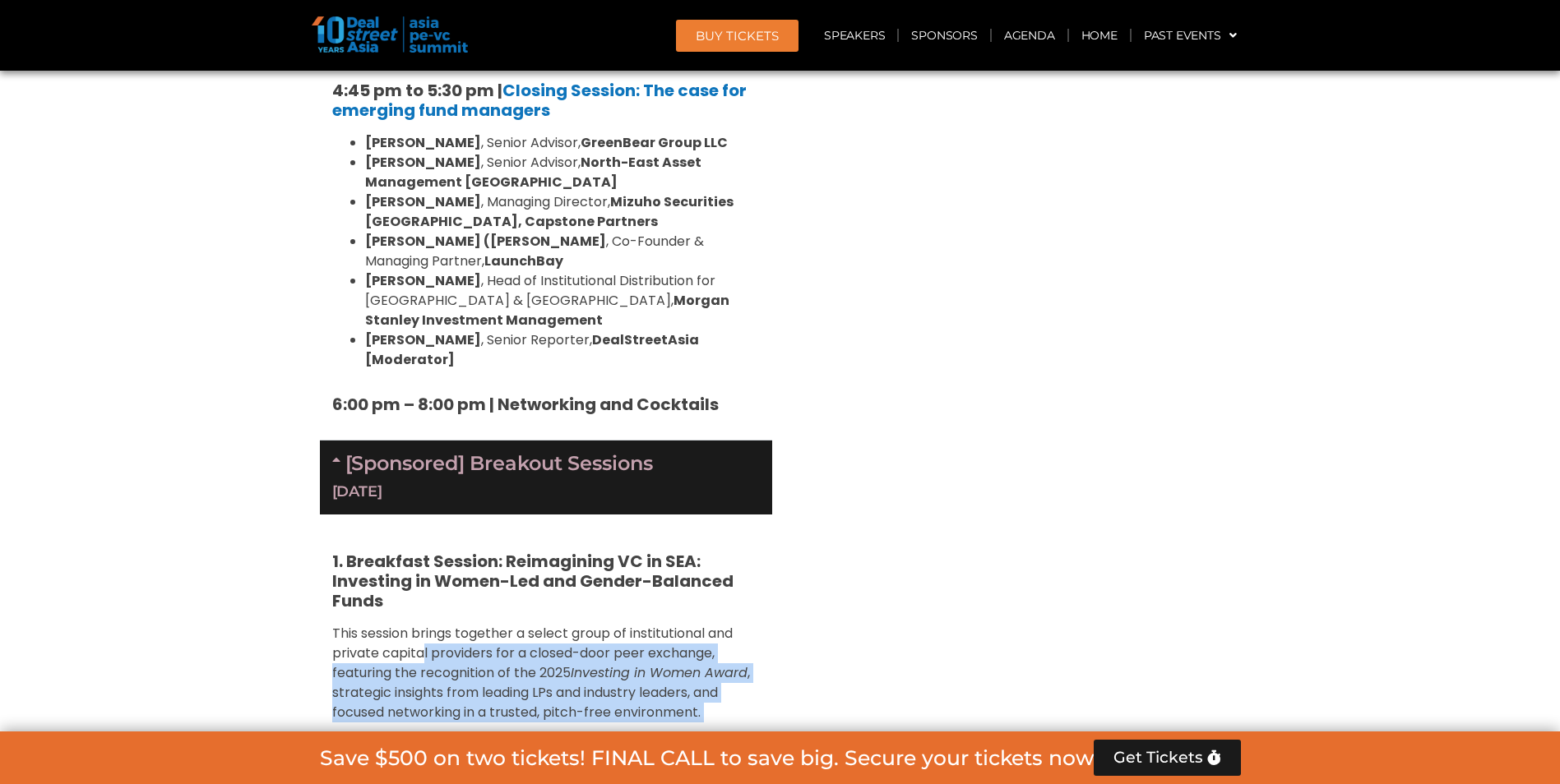
drag, startPoint x: 421, startPoint y: 276, endPoint x: 410, endPoint y: 444, distance: 168.4
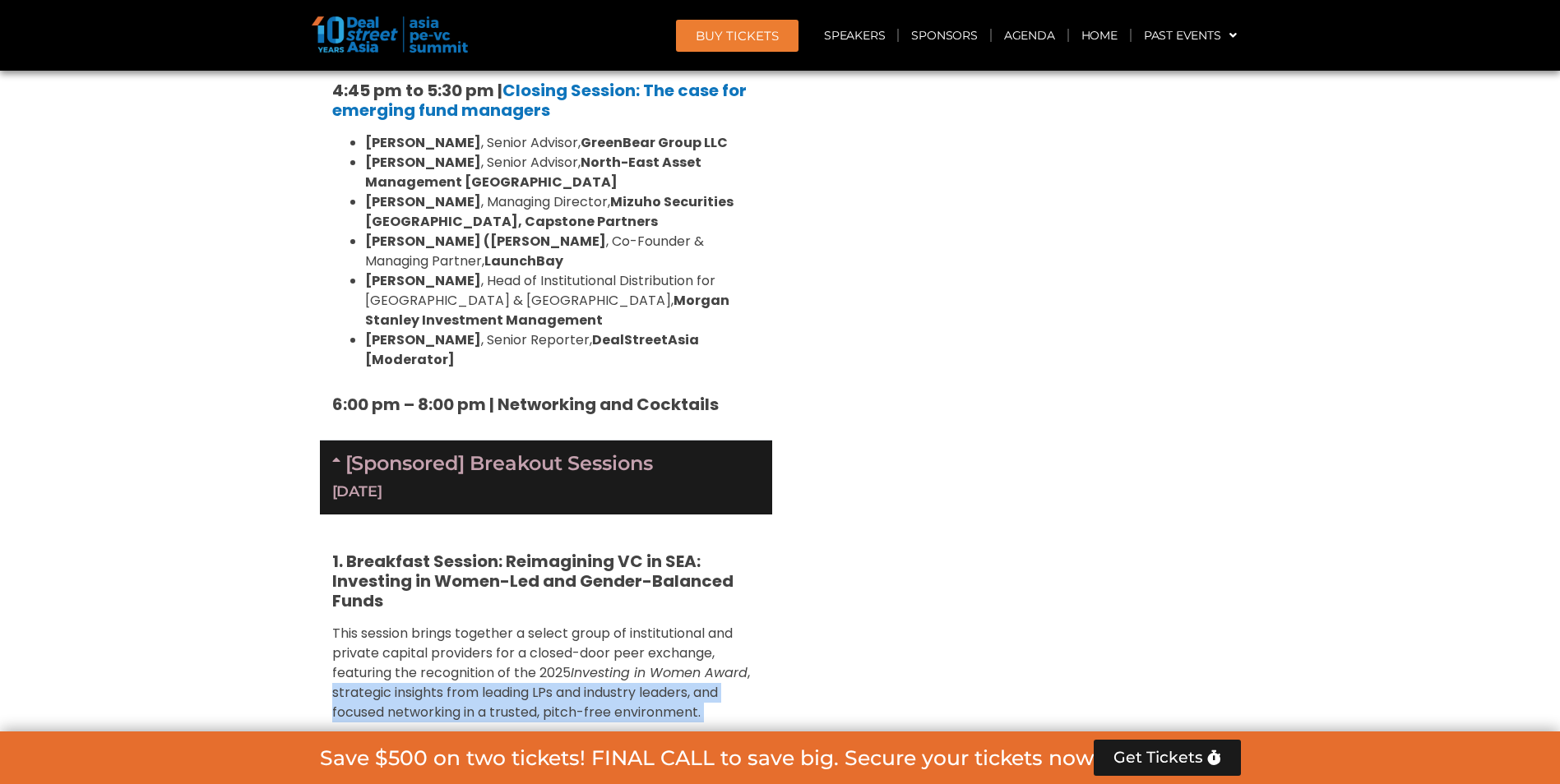
drag, startPoint x: 846, startPoint y: 456, endPoint x: 245, endPoint y: 308, distance: 619.0
drag, startPoint x: 245, startPoint y: 308, endPoint x: 449, endPoint y: 368, distance: 212.6
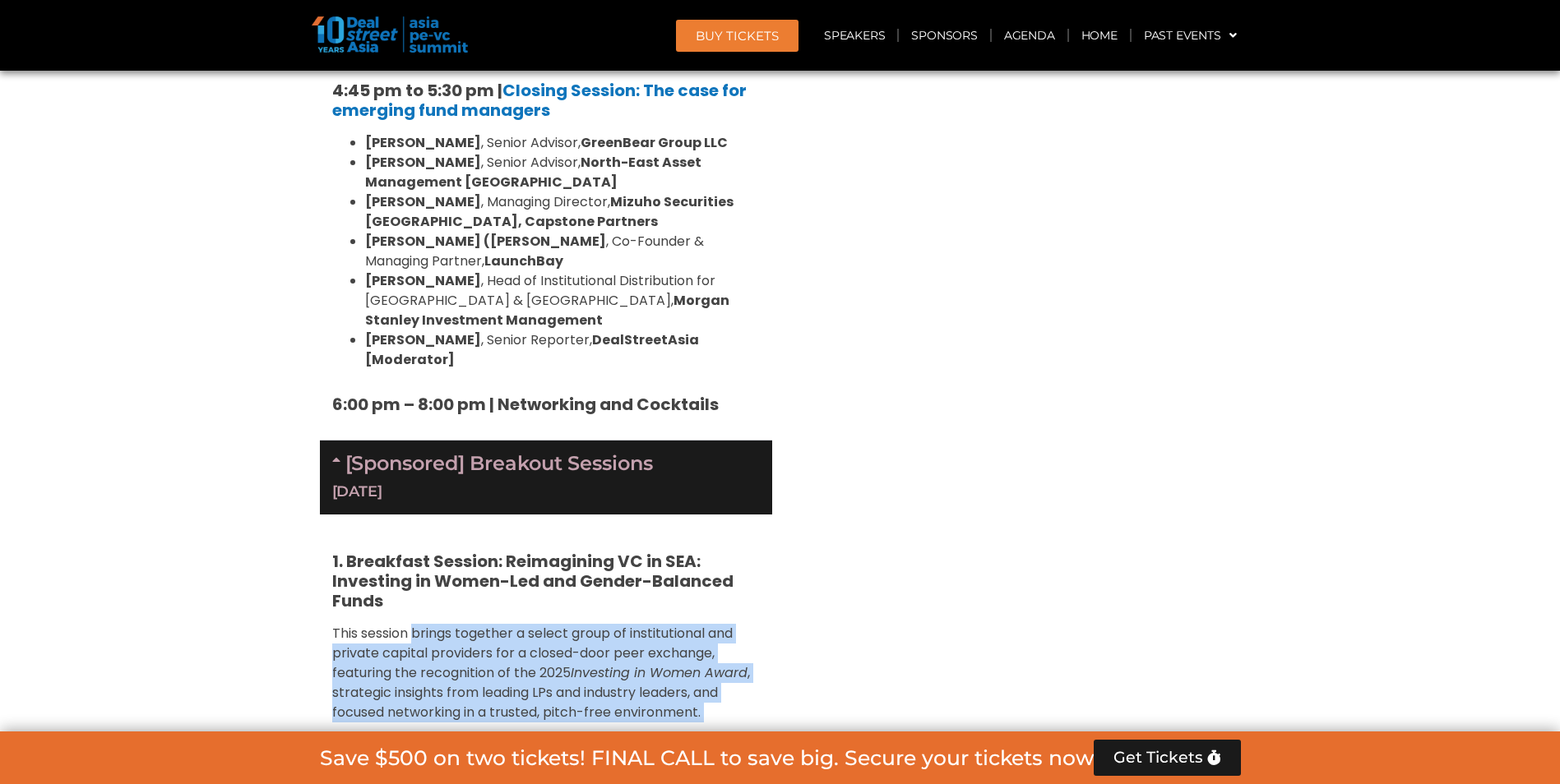
drag, startPoint x: 416, startPoint y: 262, endPoint x: 417, endPoint y: 432, distance: 170.0
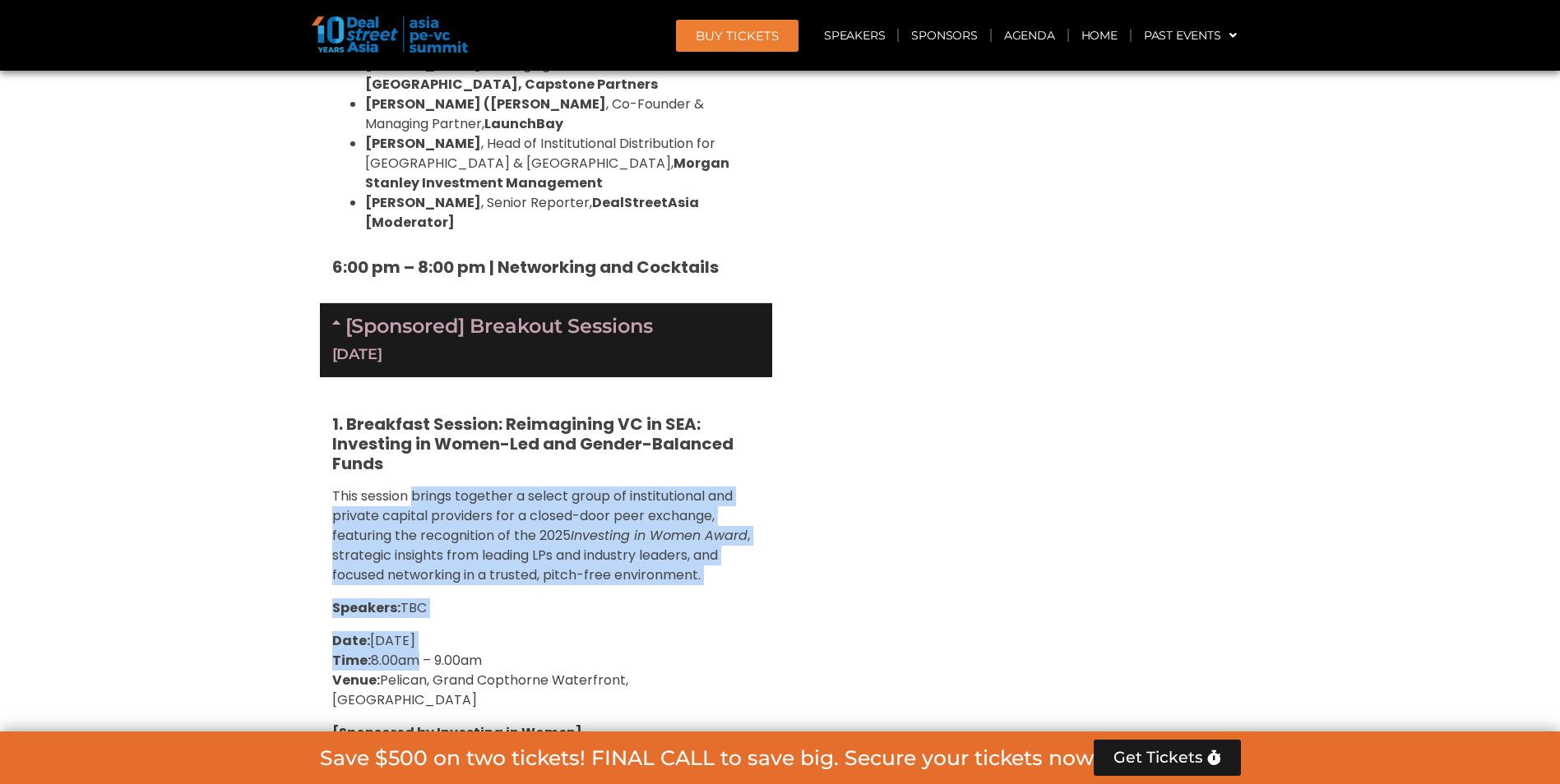
scroll to position [5616, 0]
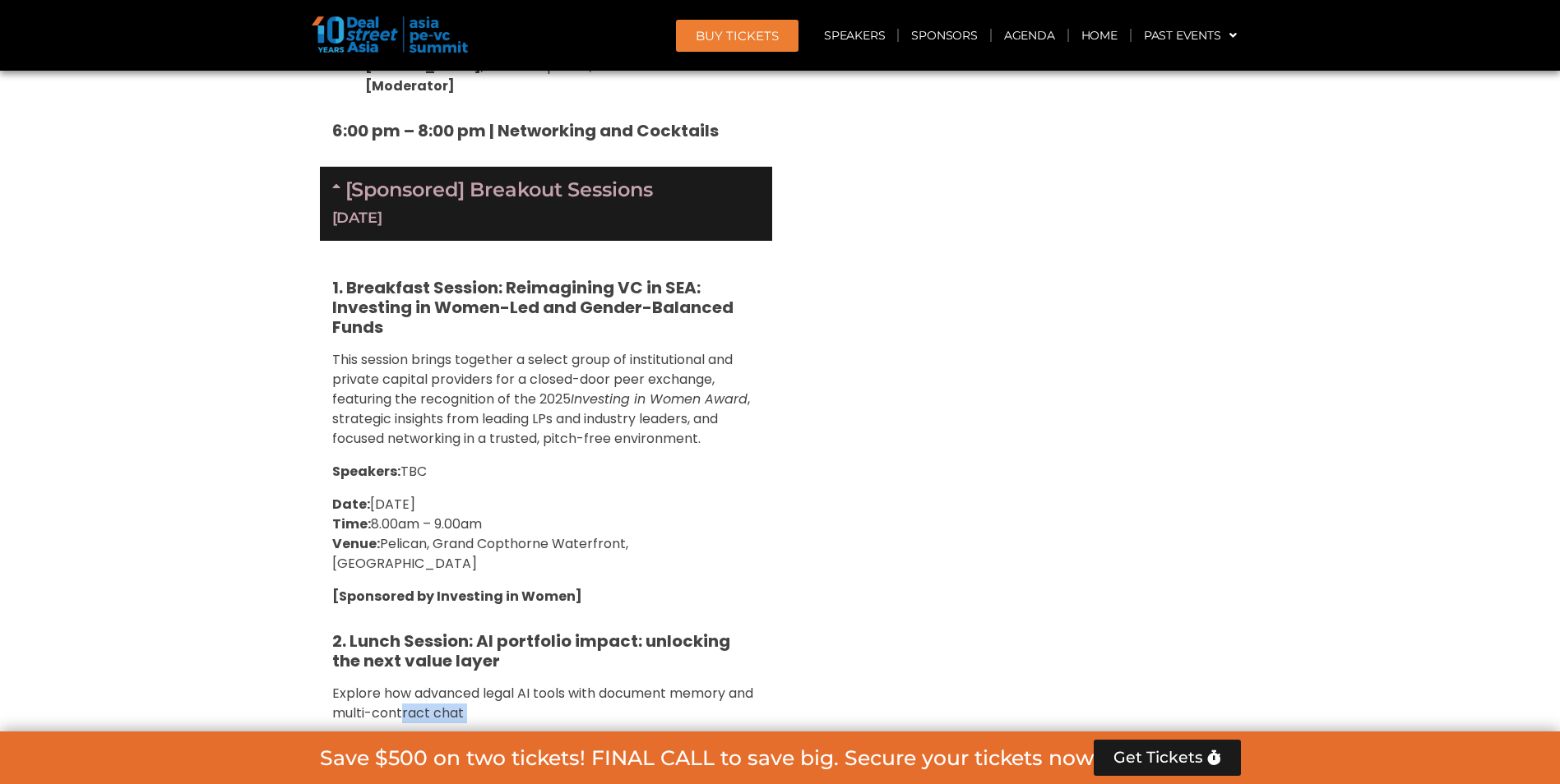
drag, startPoint x: 430, startPoint y: 327, endPoint x: 432, endPoint y: 613, distance: 286.0
drag, startPoint x: 432, startPoint y: 613, endPoint x: 322, endPoint y: 589, distance: 112.6
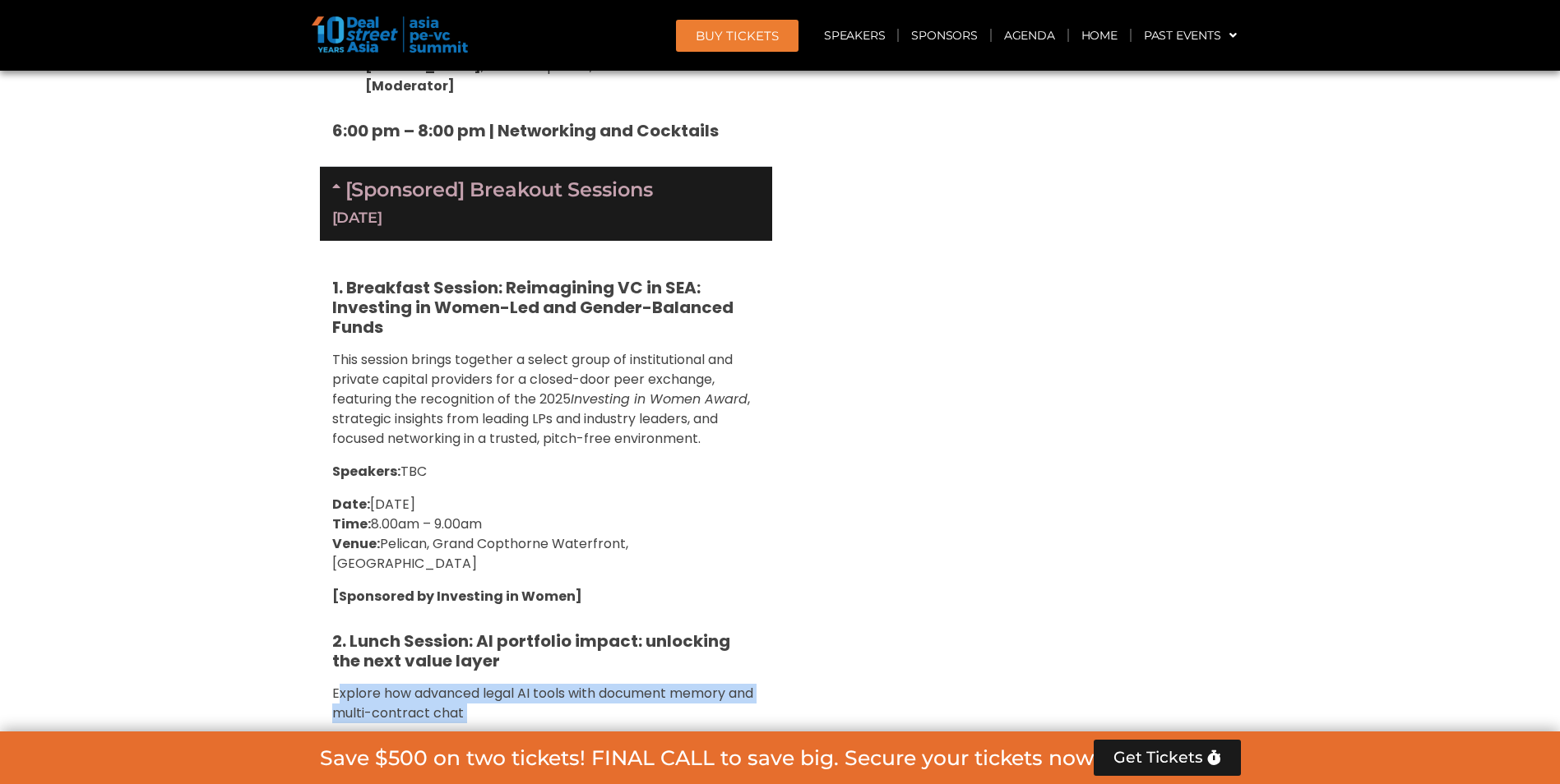
drag, startPoint x: 600, startPoint y: 602, endPoint x: 338, endPoint y: 304, distance: 396.8
click at [338, 684] on span "Explore how advanced legal AI tools with document memory and multi-contract chat" at bounding box center [542, 704] width 421 height 39
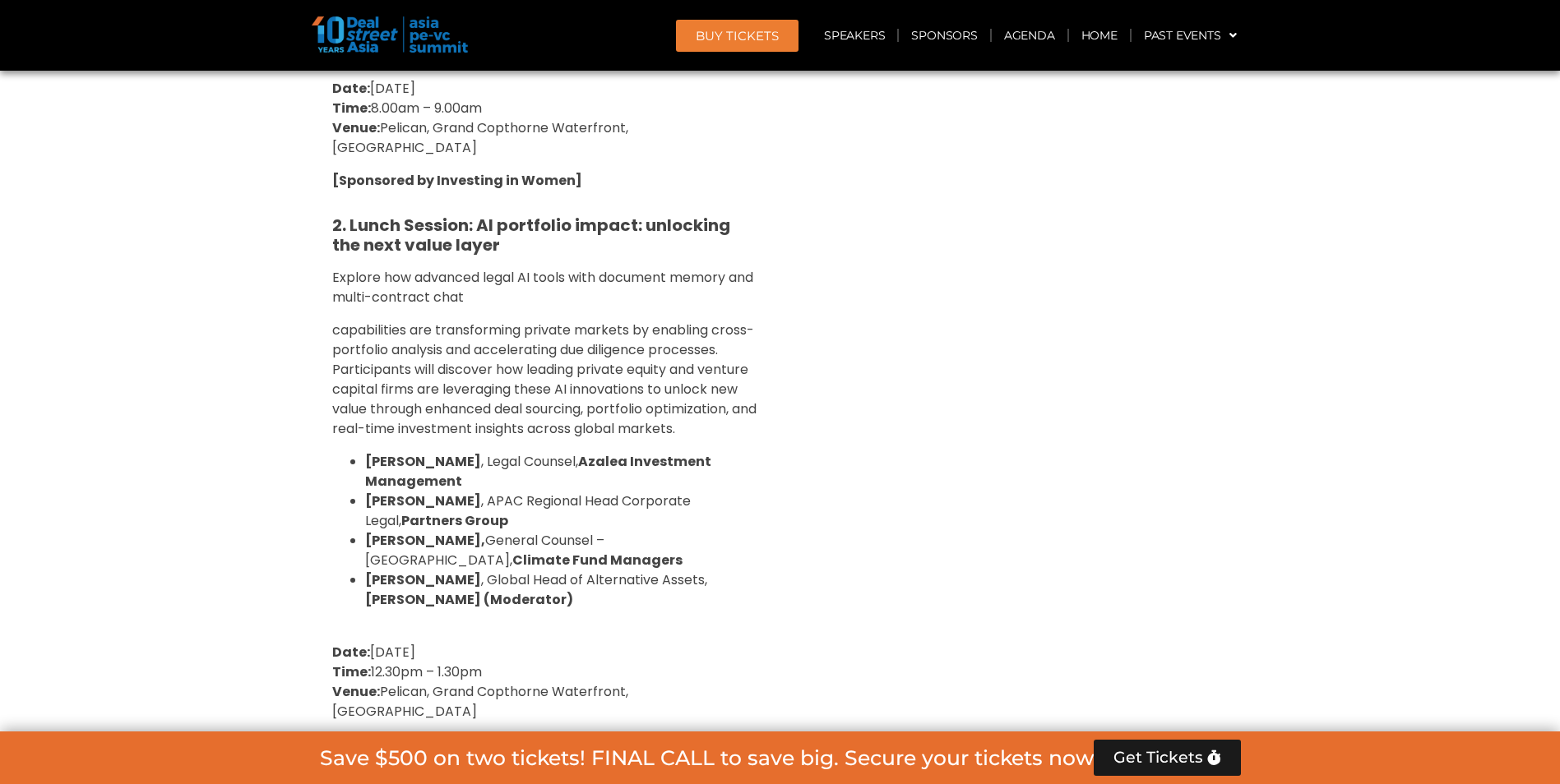
scroll to position [6164, 0]
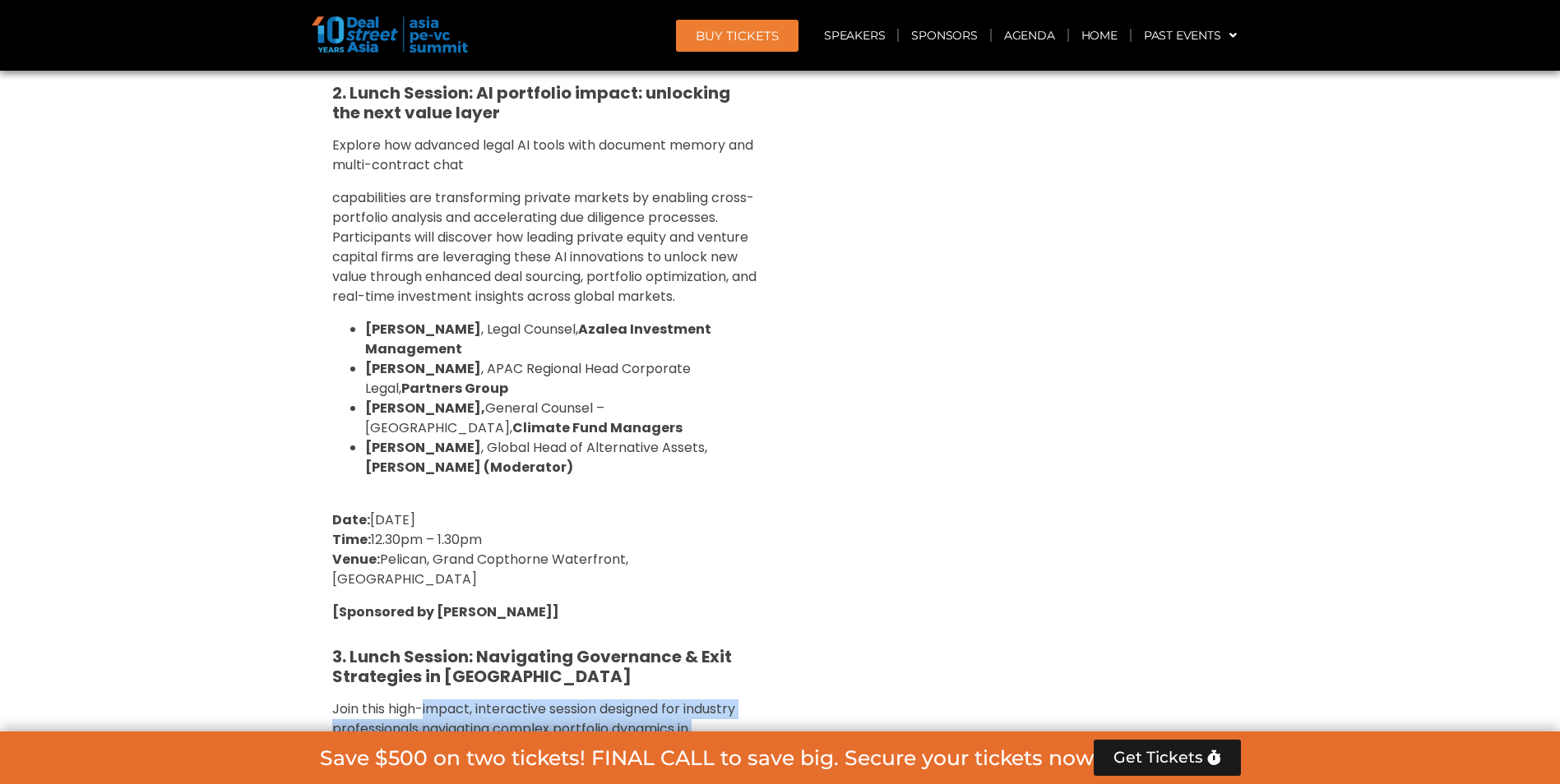
drag, startPoint x: 426, startPoint y: 304, endPoint x: 716, endPoint y: 606, distance: 418.7
click at [716, 606] on div "1. Breakfast Session: Reimagining VC in SEA: Investing in Women-Led and Gender-…" at bounding box center [546, 456] width 452 height 1527
drag, startPoint x: 716, startPoint y: 623, endPoint x: 327, endPoint y: 303, distance: 503.7
click at [327, 303] on div "1. Breakfast Session: Reimagining VC in SEA: Investing in Women-Led and Gender-…" at bounding box center [546, 456] width 452 height 1527
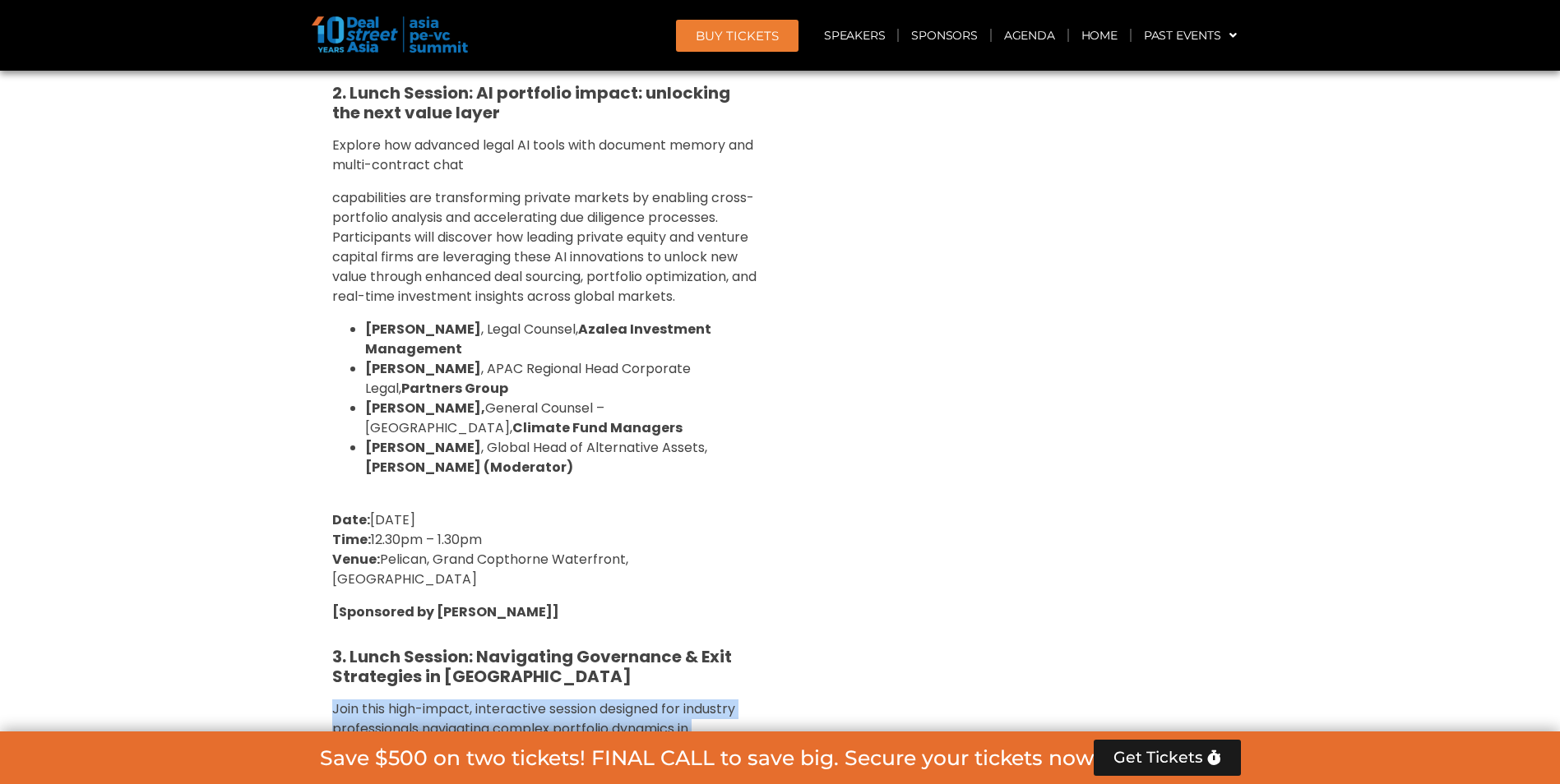
click at [327, 303] on div "1. Breakfast Session: Reimagining VC in SEA: Investing in Women-Led and Gender-…" at bounding box center [546, 456] width 452 height 1527
drag, startPoint x: 327, startPoint y: 303, endPoint x: 733, endPoint y: 605, distance: 506.0
click at [733, 605] on div "1. Breakfast Session: Reimagining VC in SEA: Investing in Women-Led and Gender-…" at bounding box center [546, 456] width 452 height 1527
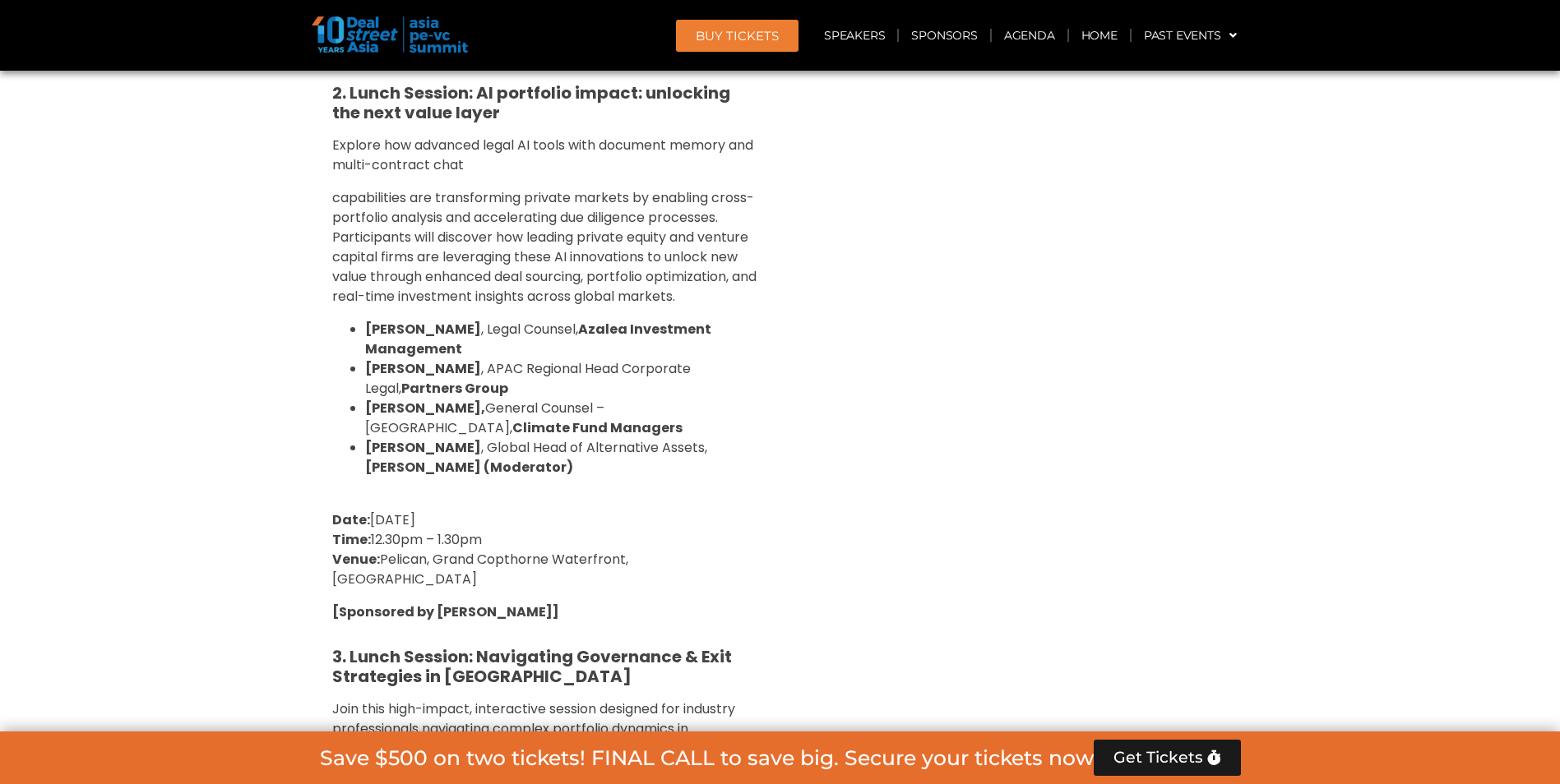
drag, startPoint x: 733, startPoint y: 605, endPoint x: 645, endPoint y: 569, distance: 95.1
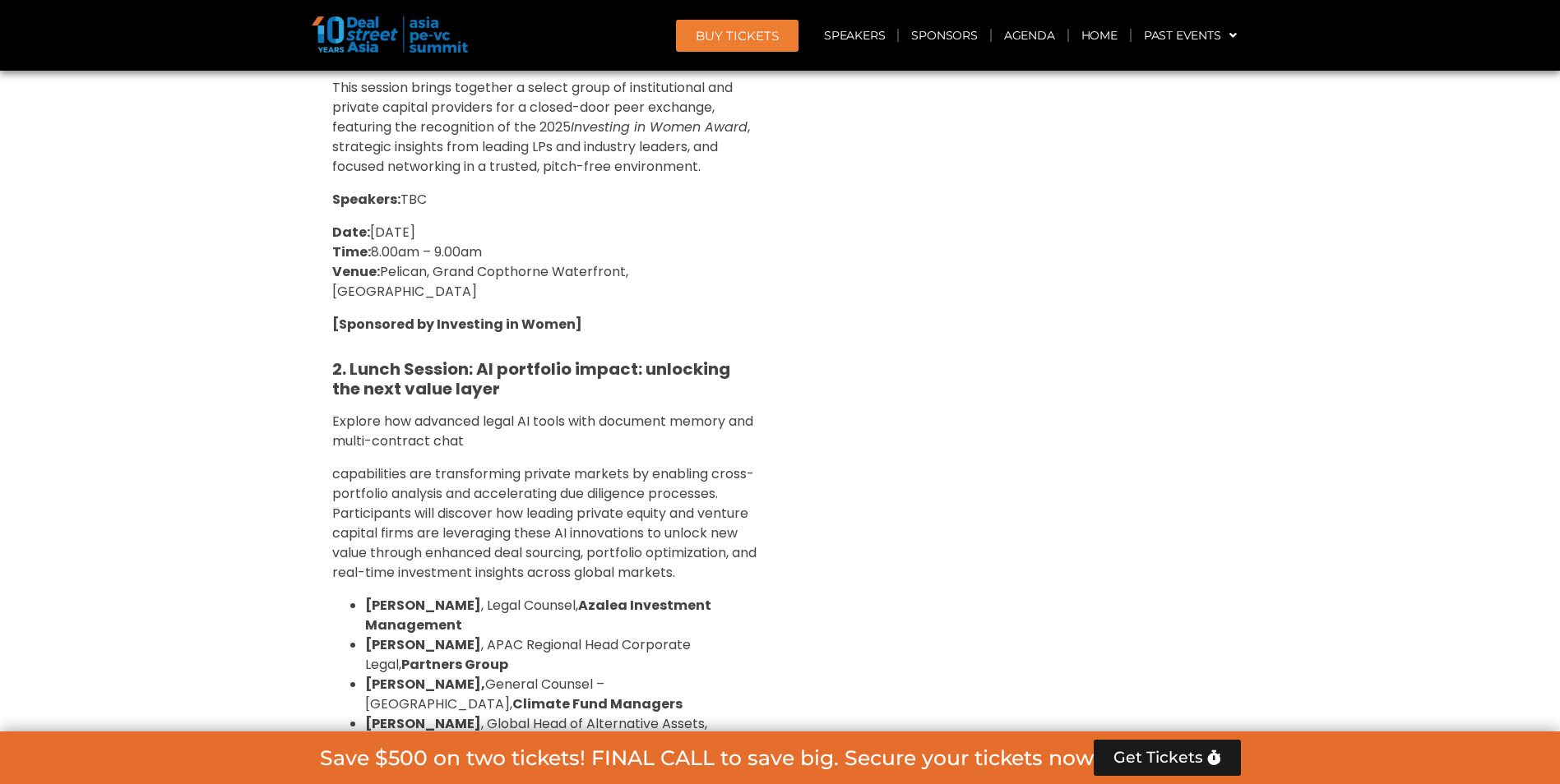
scroll to position [5753, 0]
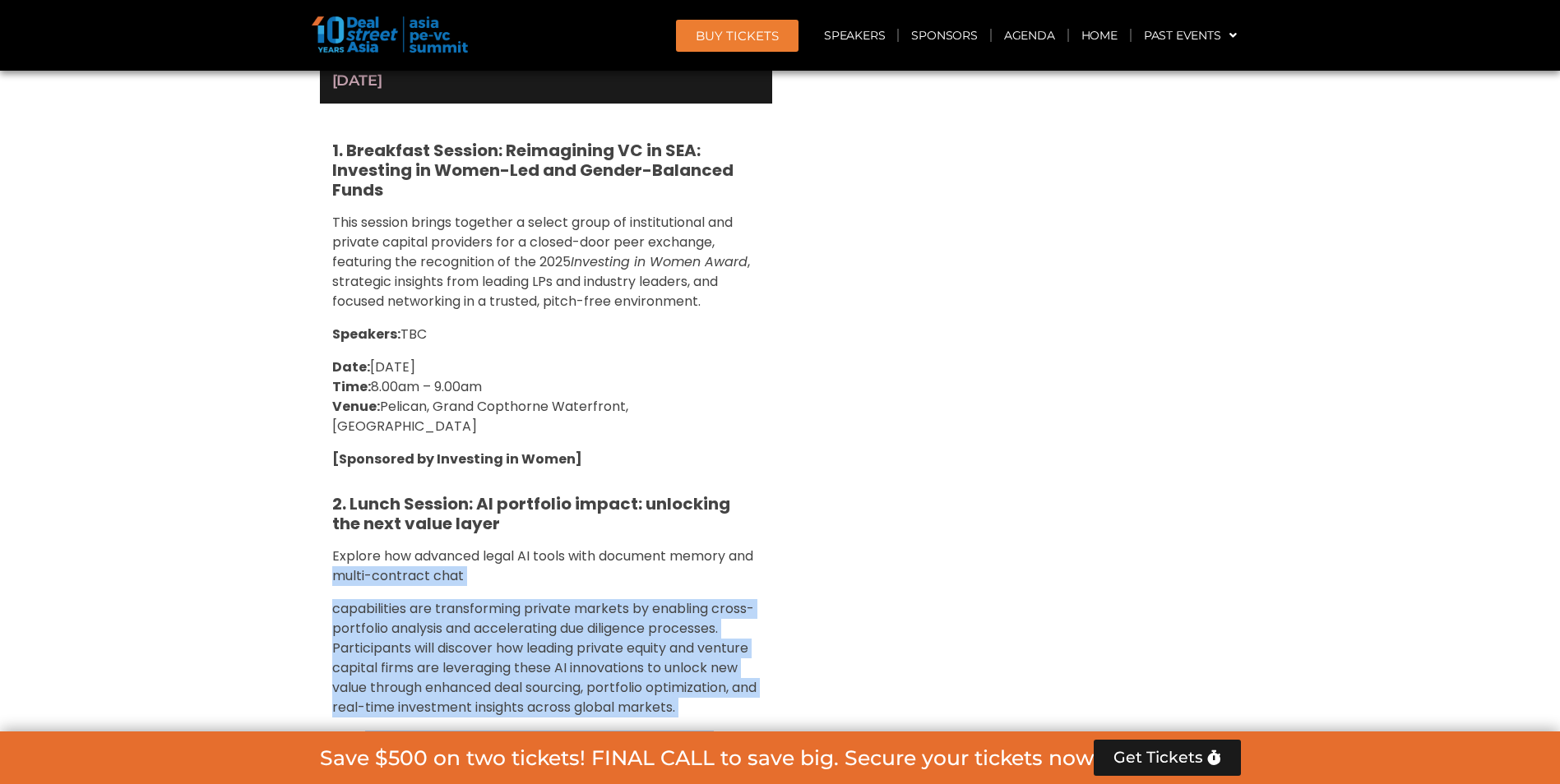
drag, startPoint x: 360, startPoint y: 177, endPoint x: 411, endPoint y: 599, distance: 425.1
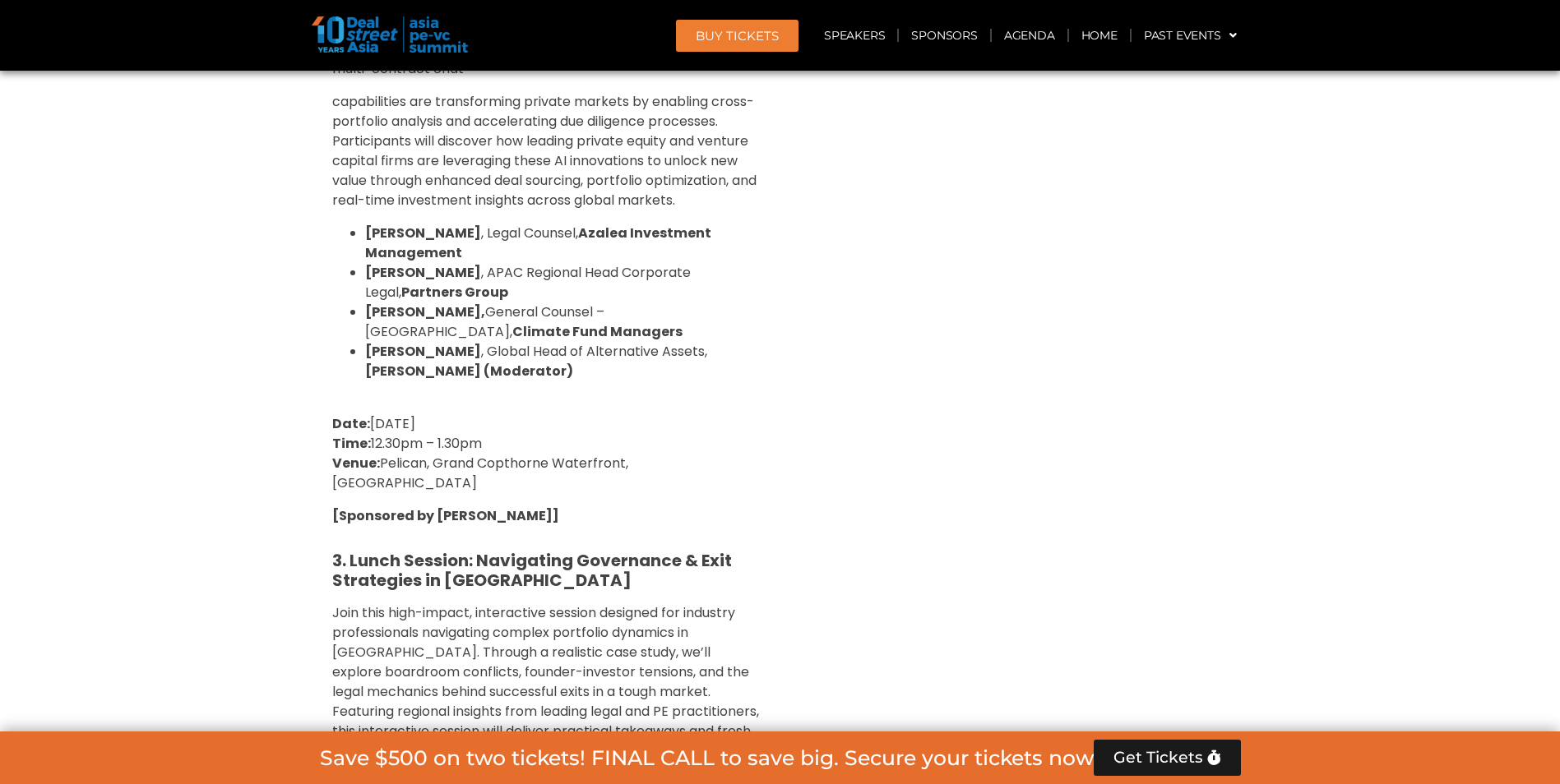
scroll to position [6301, 0]
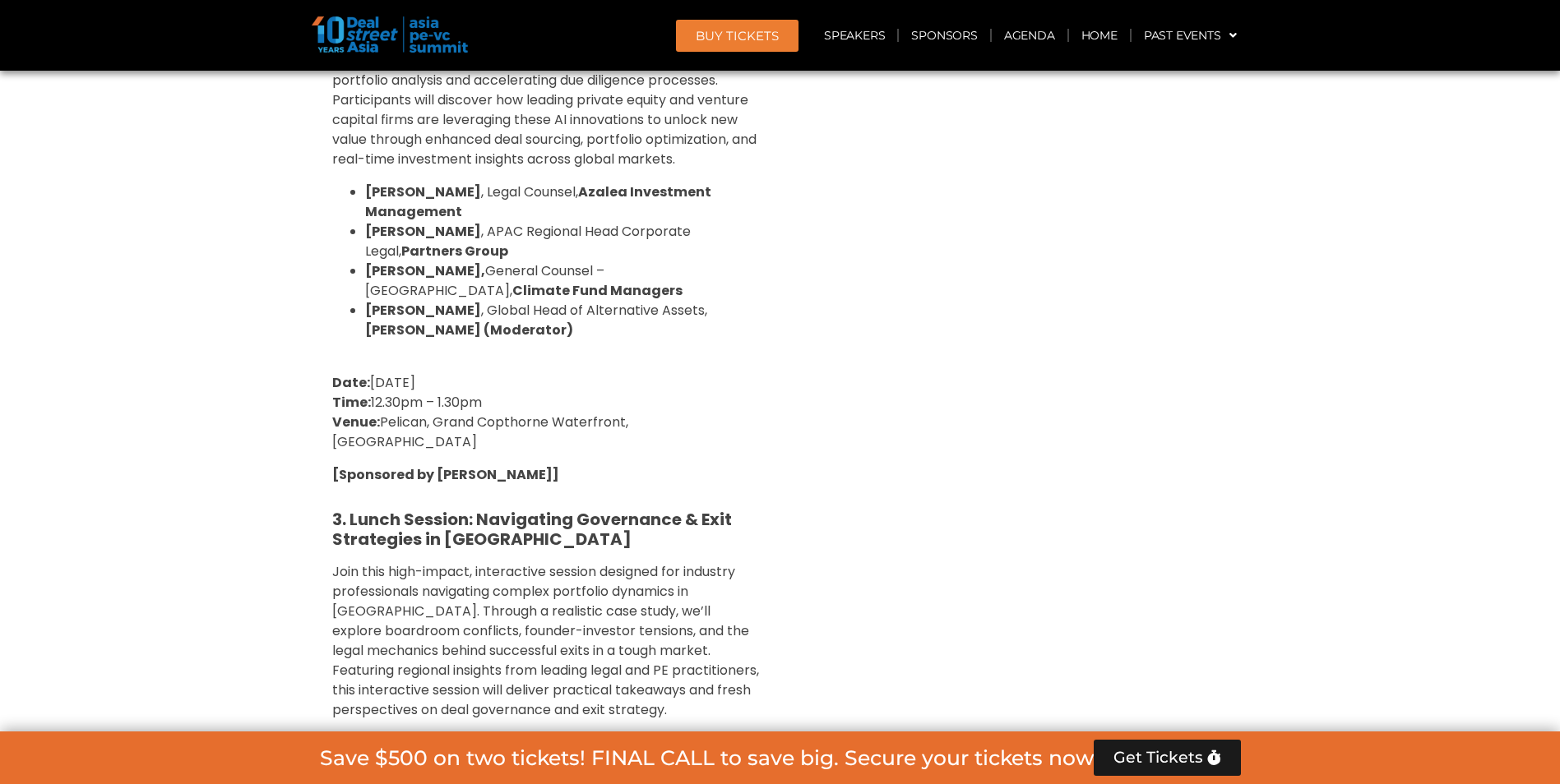
drag, startPoint x: 650, startPoint y: 593, endPoint x: 374, endPoint y: 432, distance: 319.5
click at [374, 432] on div "1. Breakfast Session: Reimagining VC in SEA: Investing in Women-Led and Gender-…" at bounding box center [546, 318] width 452 height 1527
drag, startPoint x: 366, startPoint y: 456, endPoint x: 641, endPoint y: 471, distance: 275.4
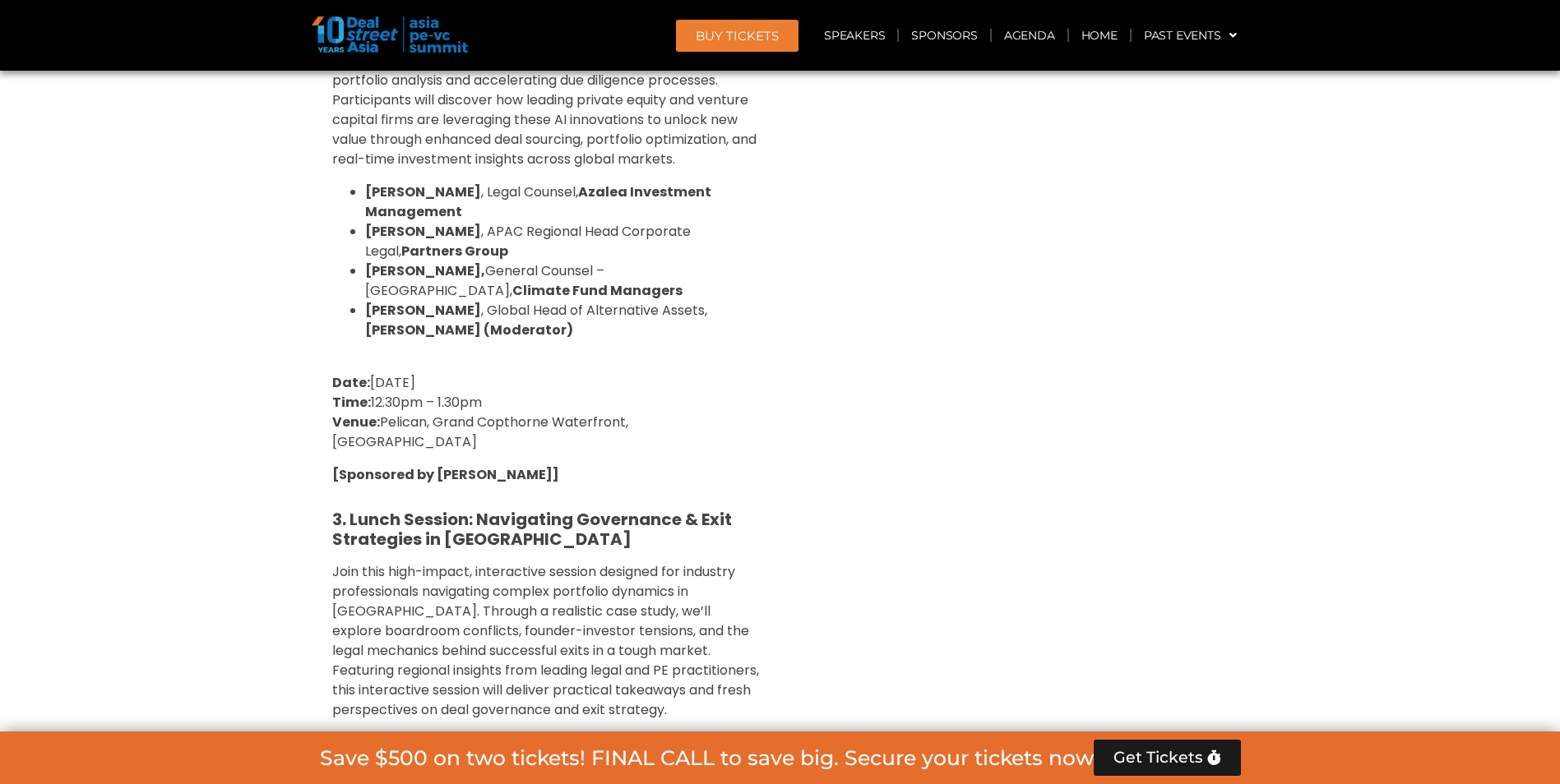
drag, startPoint x: 677, startPoint y: 463, endPoint x: 408, endPoint y: 332, distance: 299.2
click at [408, 733] on strong "[PERSON_NAME]" at bounding box center [422, 742] width 116 height 19
